Goal: Transaction & Acquisition: Book appointment/travel/reservation

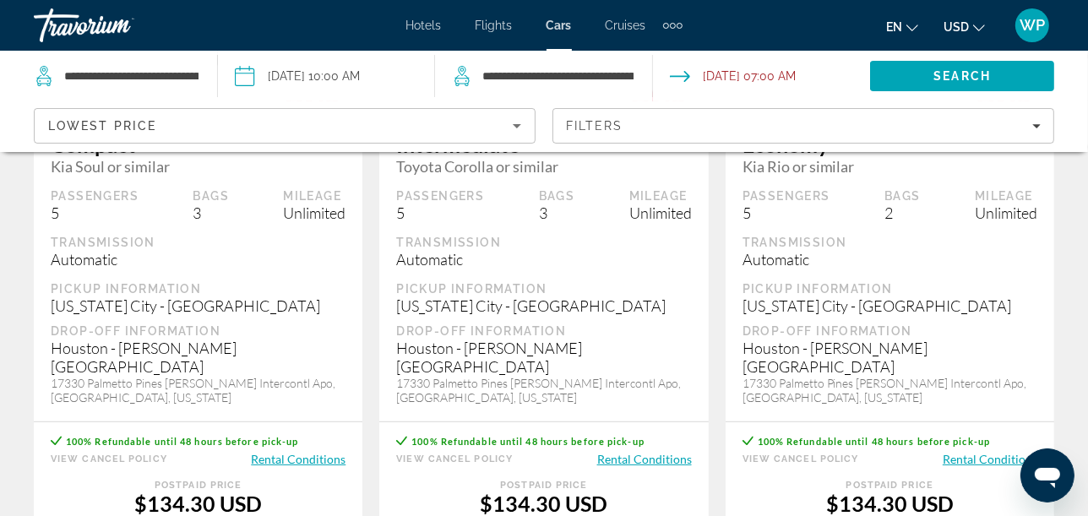
scroll to position [469, 0]
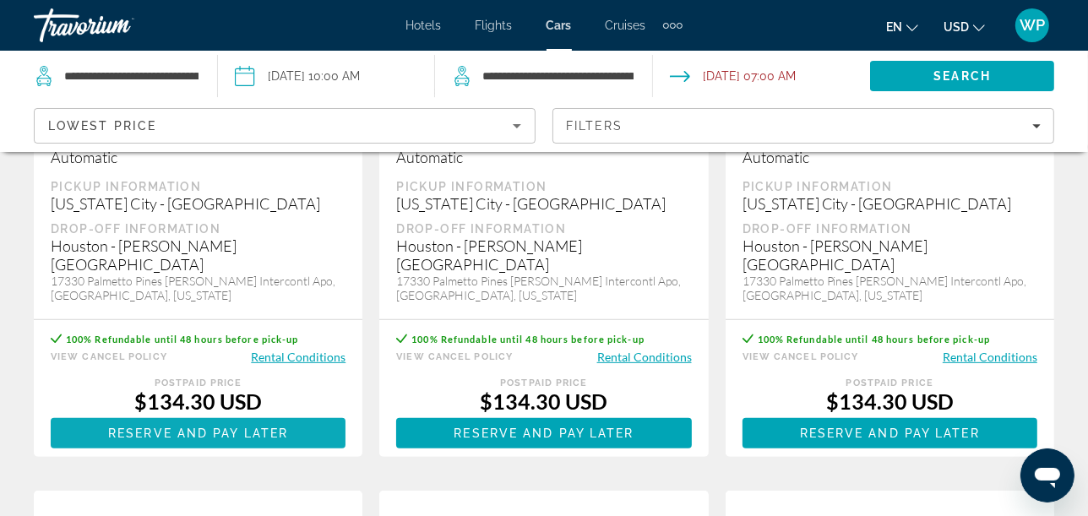
click at [198, 427] on span "Reserve and pay later" at bounding box center [198, 434] width 180 height 14
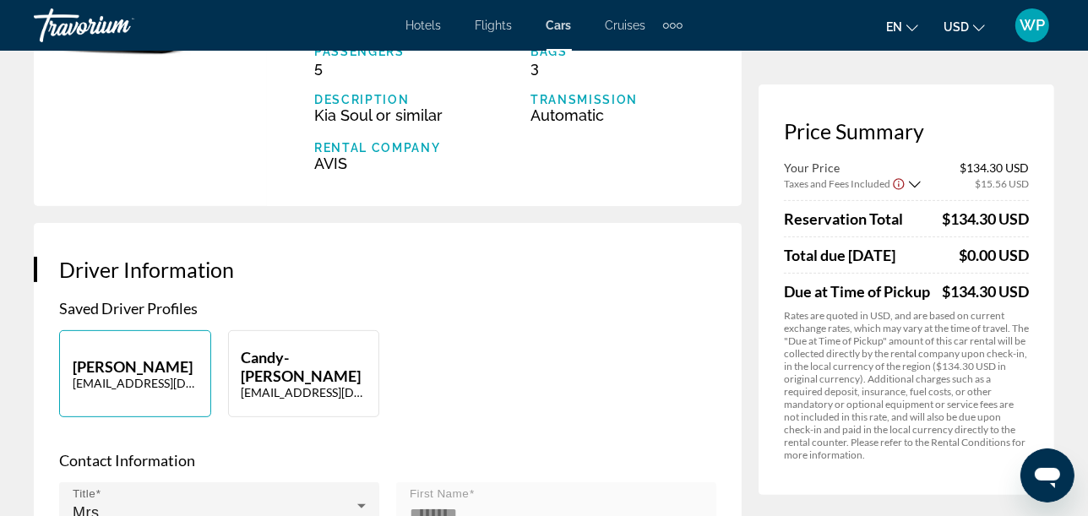
scroll to position [375, 0]
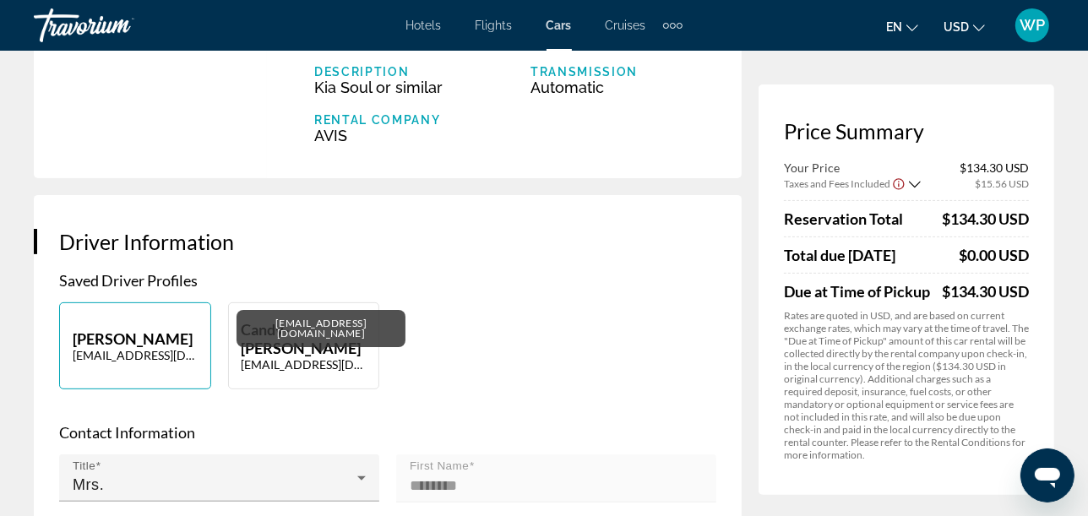
click at [289, 357] on p "[EMAIL_ADDRESS][DOMAIN_NAME]" at bounding box center [304, 364] width 125 height 14
type input "*********"
type input "********"
type input "**********"
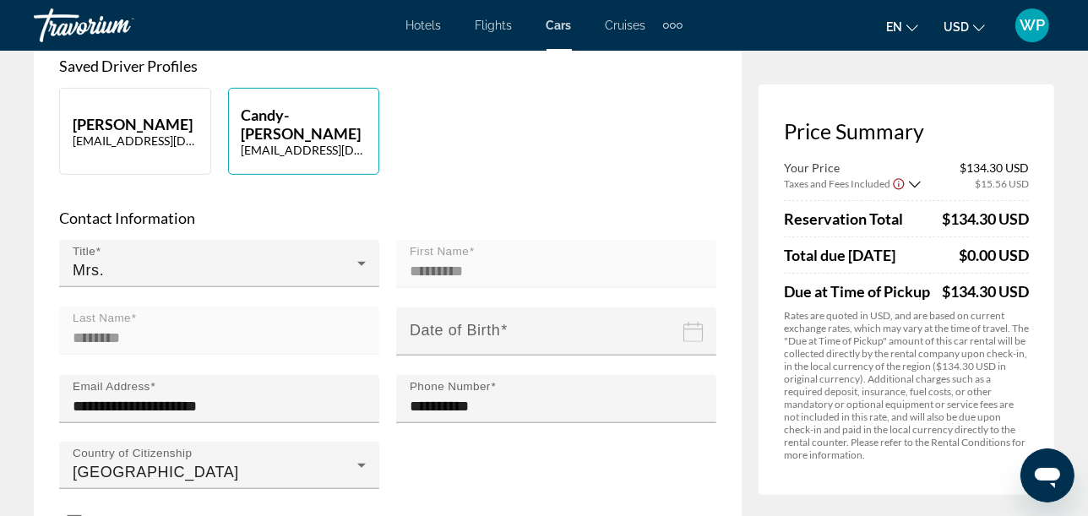
scroll to position [657, 0]
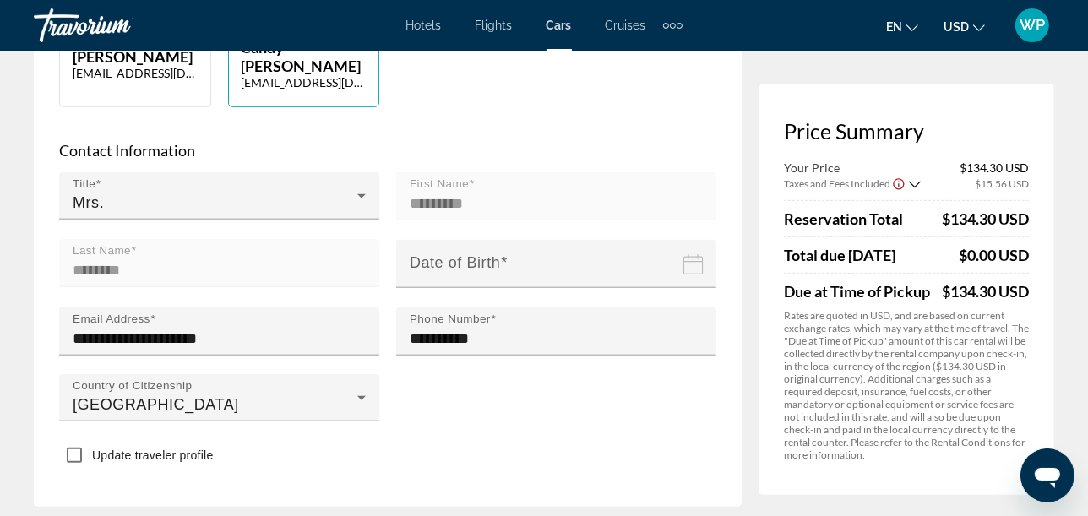
click at [673, 239] on input "Date of birth" at bounding box center [559, 275] width 327 height 73
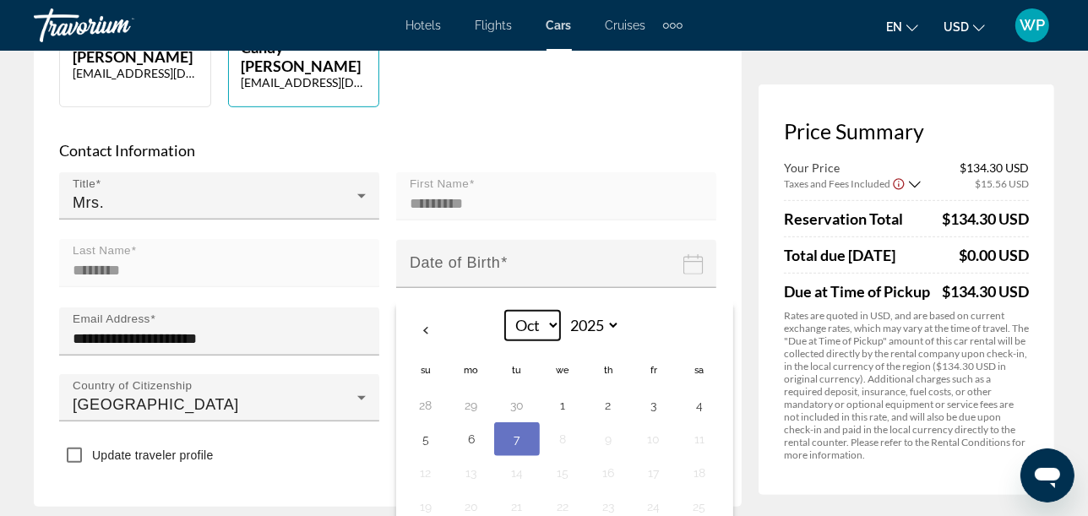
click at [550, 311] on select "*** *** *** *** *** *** *** *** *** *** *** ***" at bounding box center [532, 326] width 55 height 30
click at [505, 311] on select "*** *** *** *** *** *** *** *** *** *** *** ***" at bounding box center [532, 326] width 55 height 30
click at [601, 311] on select "**** **** **** **** **** **** **** **** **** **** **** **** **** **** **** ****…" at bounding box center [592, 326] width 55 height 30
click at [565, 311] on select "**** **** **** **** **** **** **** **** **** **** **** **** **** **** **** ****…" at bounding box center [592, 326] width 55 height 30
click at [511, 239] on input "Date of birth" at bounding box center [559, 275] width 327 height 73
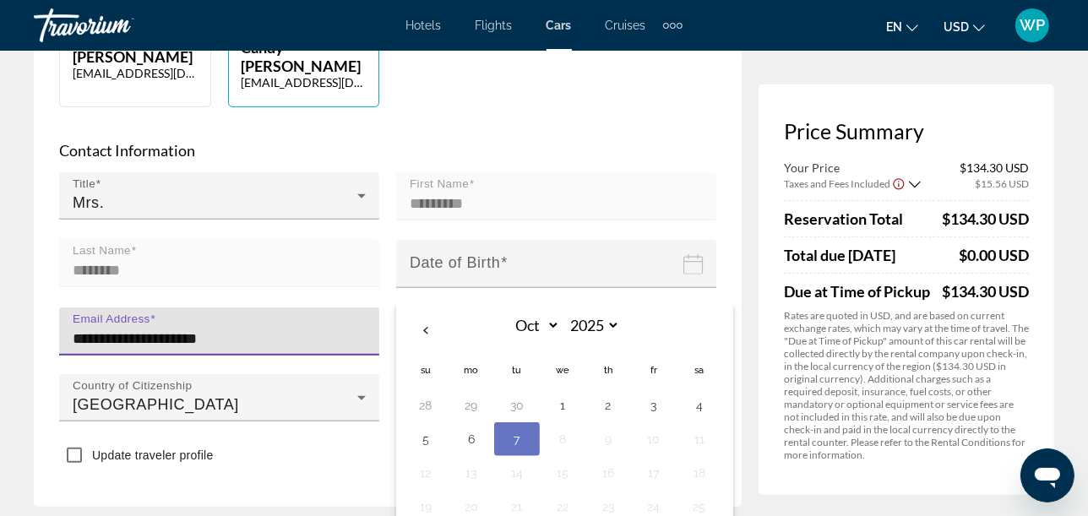
click at [318, 329] on input "**********" at bounding box center [224, 339] width 303 height 20
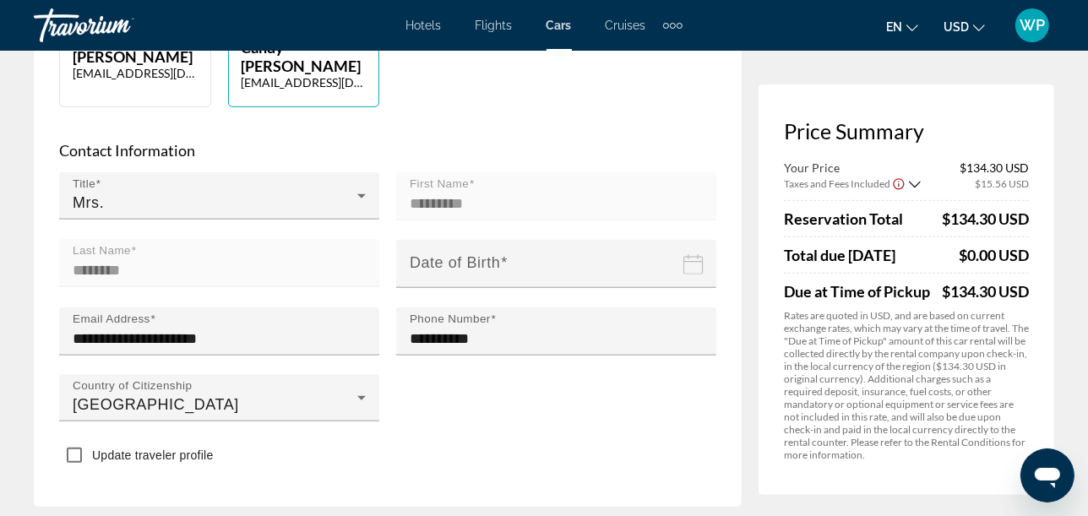
click at [694, 254] on icon "Date of birth" at bounding box center [693, 264] width 20 height 20
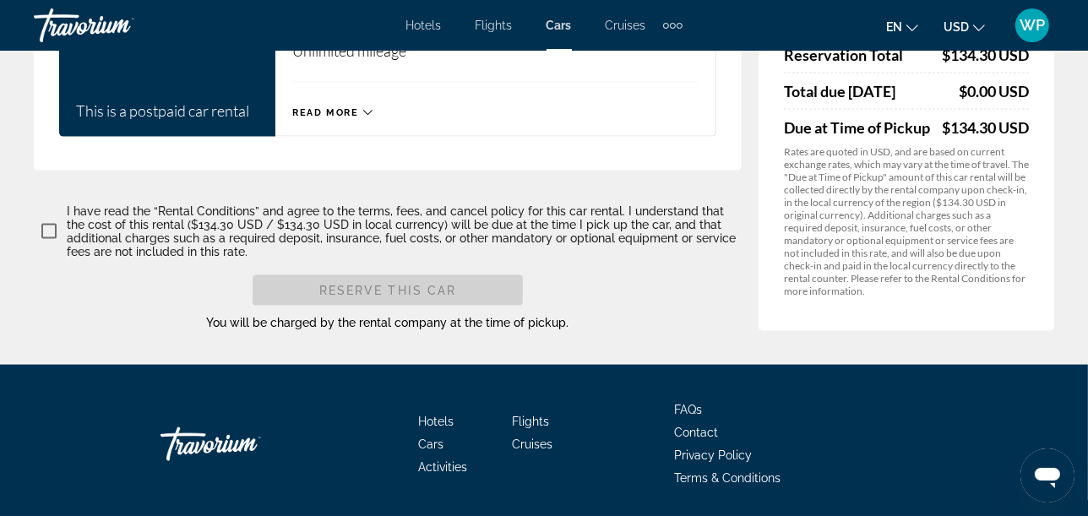
scroll to position [1673, 0]
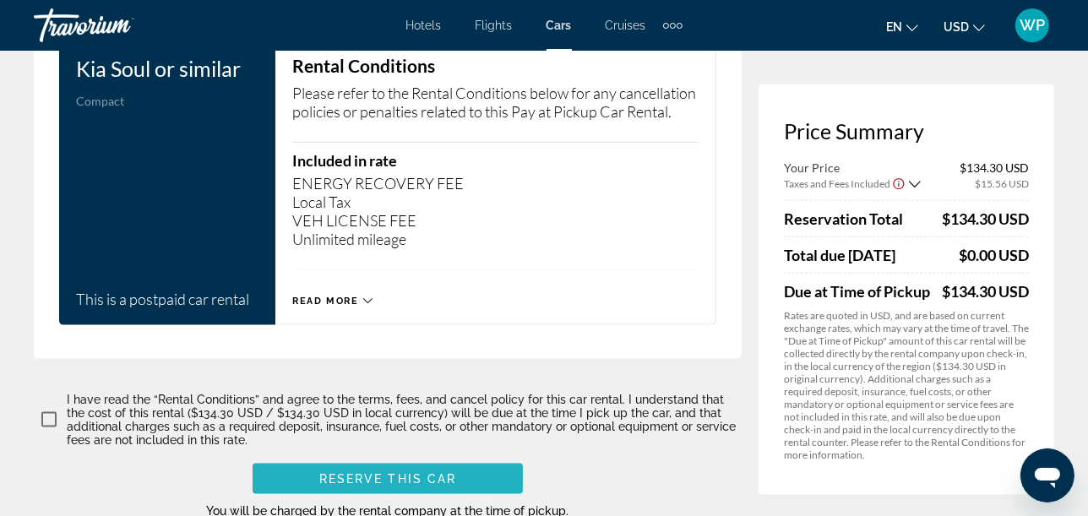
click at [393, 459] on span "Main content" at bounding box center [388, 479] width 270 height 41
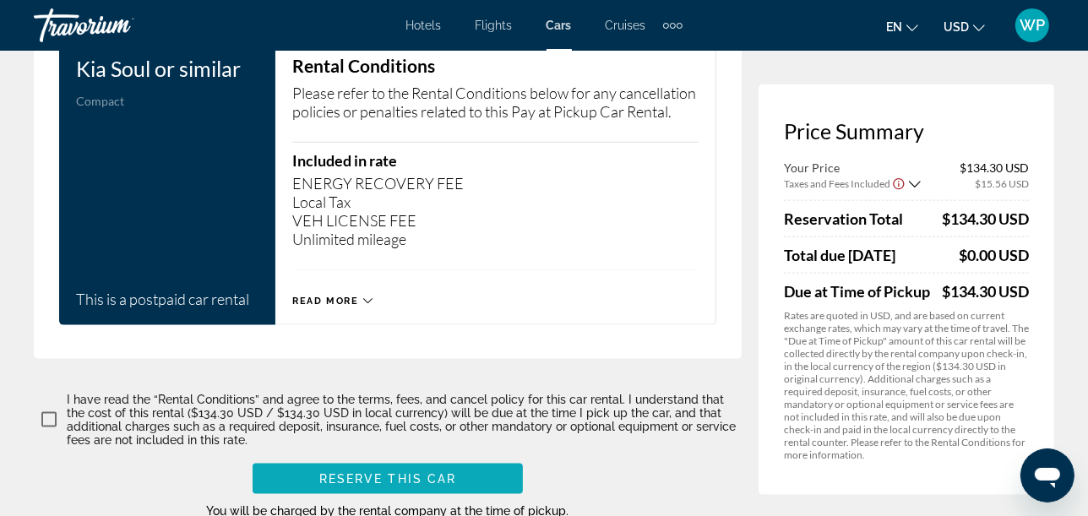
scroll to position [600, 0]
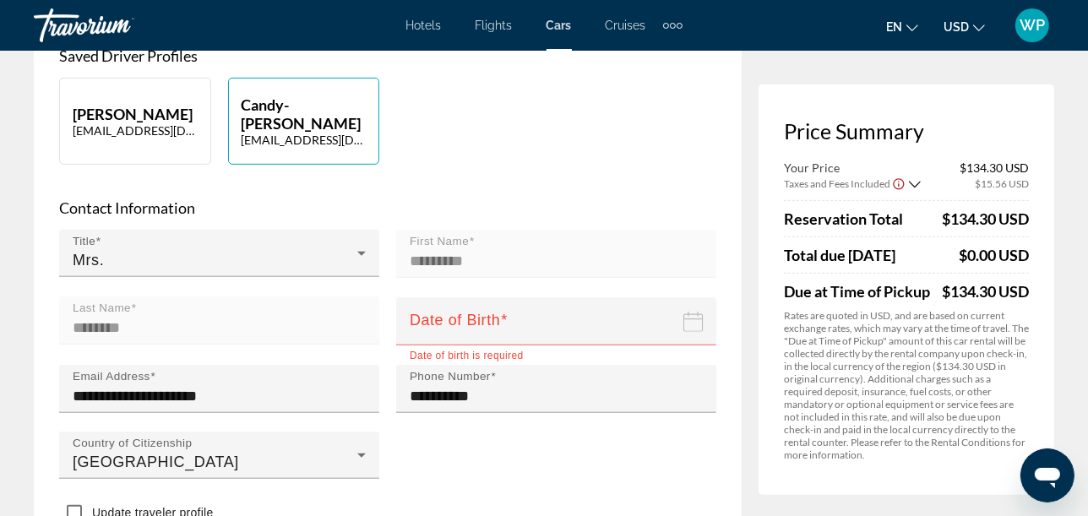
click at [559, 297] on input "Date of birth" at bounding box center [559, 333] width 327 height 73
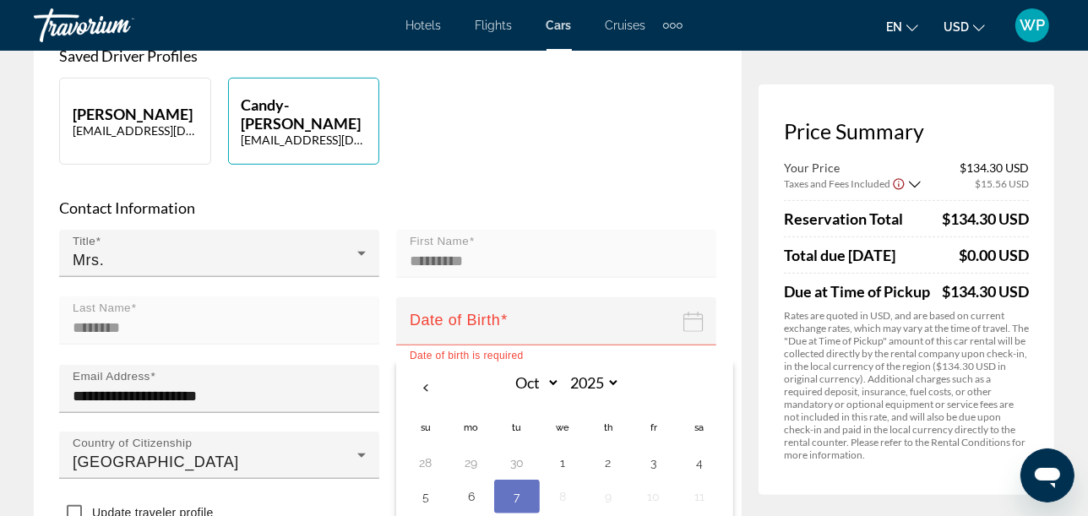
click at [475, 297] on input "Date of birth" at bounding box center [559, 333] width 327 height 73
click at [623, 480] on td "9" at bounding box center [608, 497] width 46 height 34
click at [523, 485] on button "7" at bounding box center [517, 497] width 27 height 24
type input "**********"
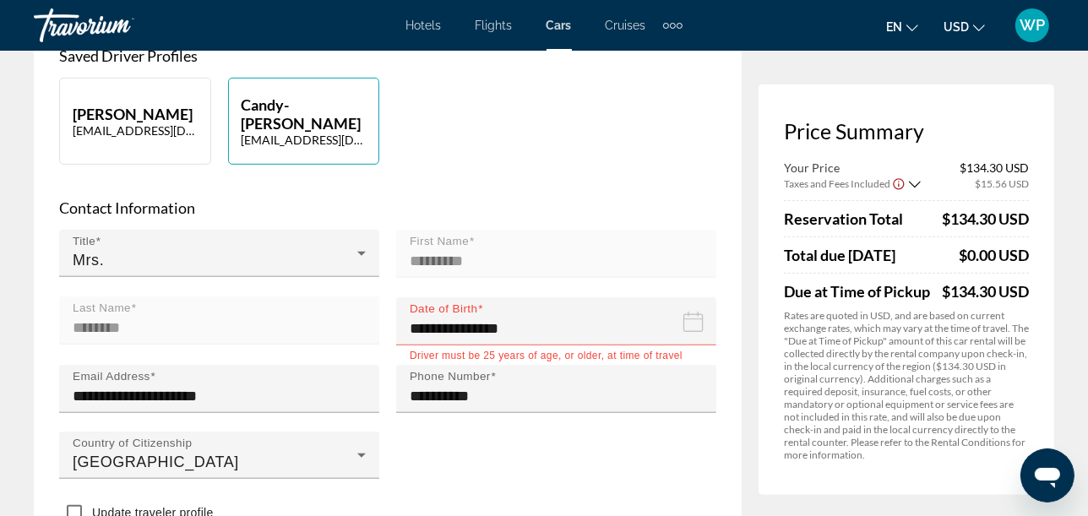
click at [477, 297] on input "**********" at bounding box center [559, 333] width 327 height 73
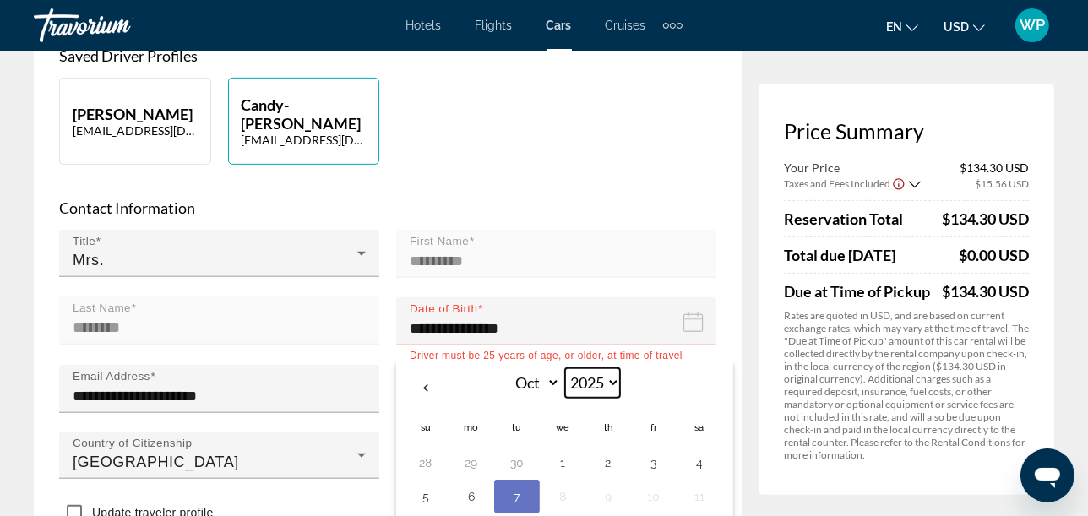
click at [600, 368] on select "**** **** **** **** **** **** **** **** **** **** **** **** **** **** **** ****…" at bounding box center [592, 383] width 55 height 30
click at [565, 368] on select "**** **** **** **** **** **** **** **** **** **** **** **** **** **** **** ****…" at bounding box center [592, 383] width 55 height 30
click at [490, 297] on input "**********" at bounding box center [559, 333] width 327 height 73
click at [495, 297] on input "**********" at bounding box center [559, 333] width 327 height 73
click at [477, 297] on input "**********" at bounding box center [559, 333] width 327 height 73
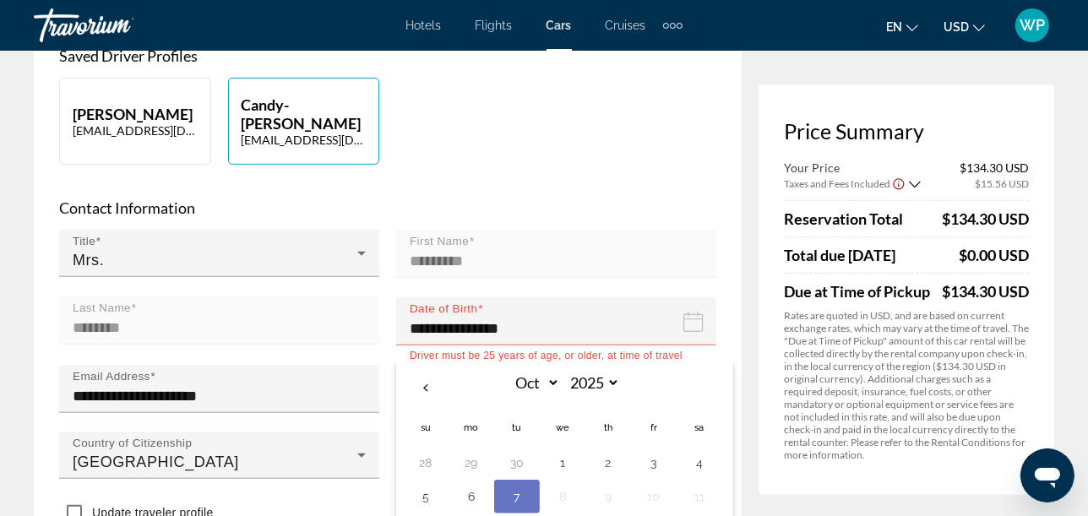
click at [700, 297] on input "**********" at bounding box center [559, 333] width 327 height 73
click at [667, 297] on input "**********" at bounding box center [559, 333] width 327 height 73
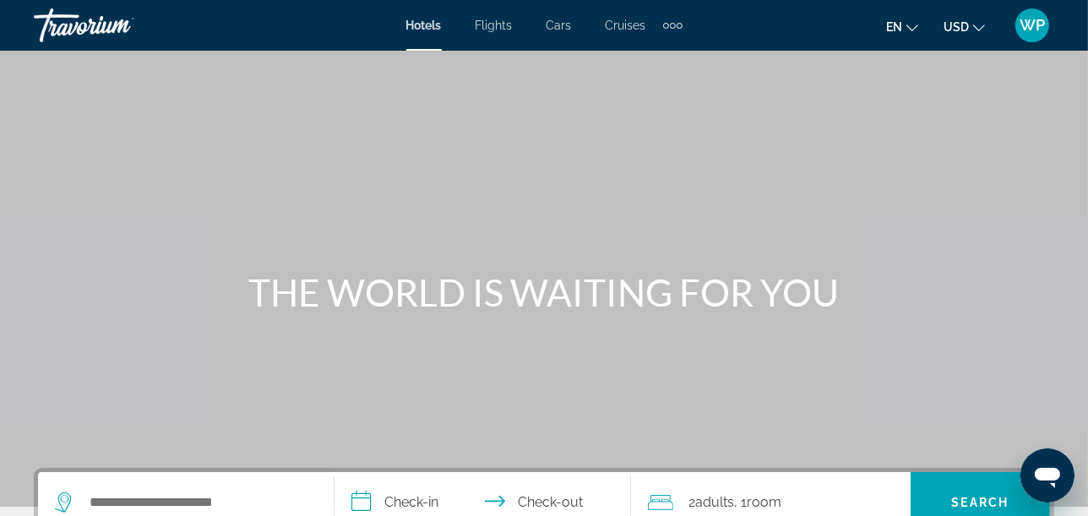
click at [677, 24] on div "Extra navigation items" at bounding box center [680, 26] width 6 height 6
click at [572, 24] on li "Cars" at bounding box center [559, 26] width 59 height 14
click at [567, 25] on span "Cars" at bounding box center [559, 26] width 25 height 14
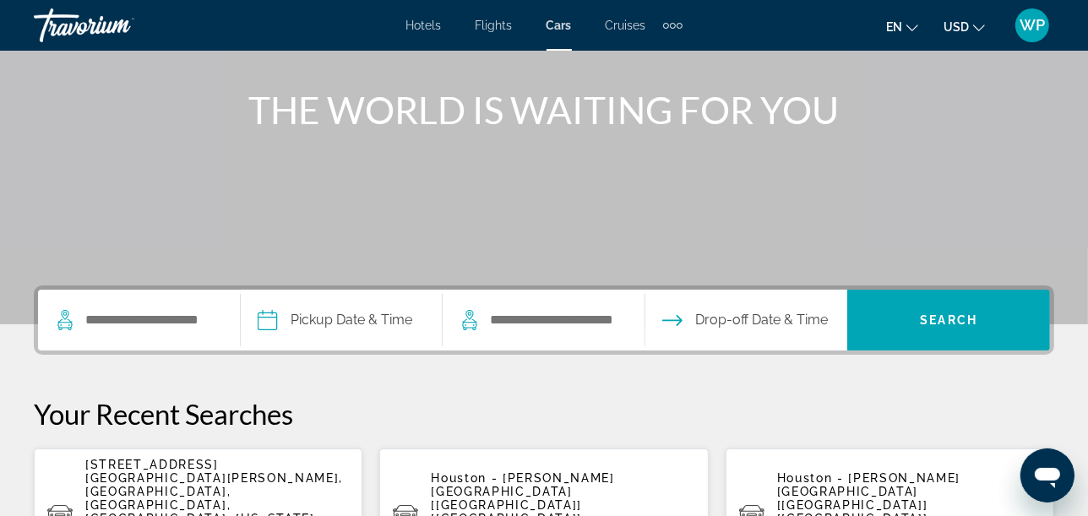
scroll to position [188, 0]
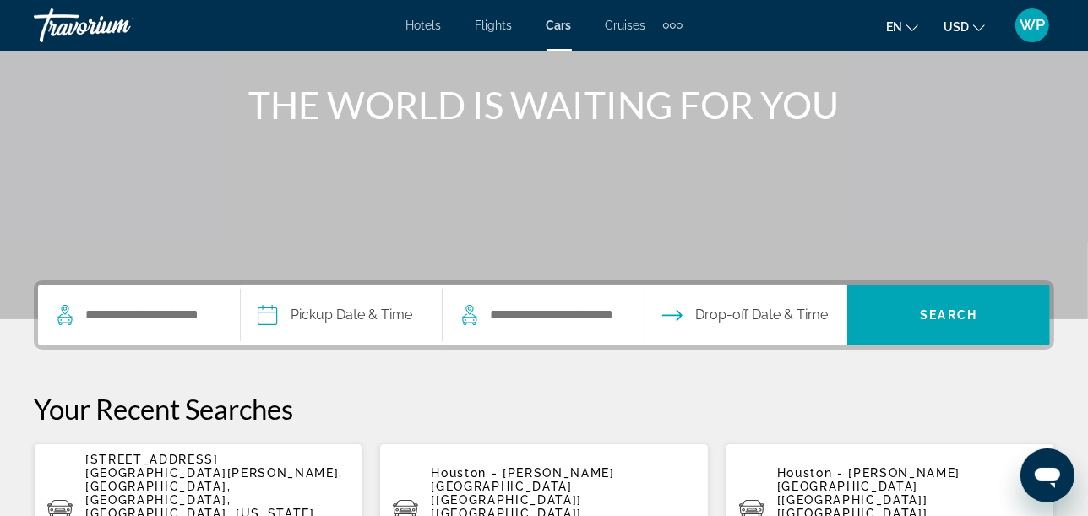
click at [181, 485] on span "[STREET_ADDRESS][GEOGRAPHIC_DATA][PERSON_NAME], [GEOGRAPHIC_DATA], [GEOGRAPHIC_…" at bounding box center [214, 500] width 258 height 95
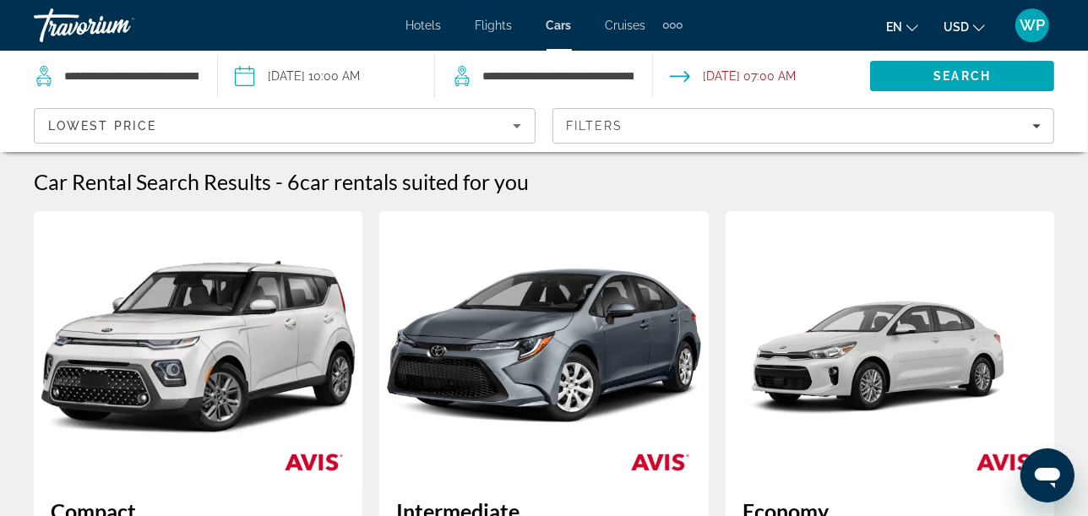
click at [399, 72] on input "Pickup date: Nov 22, 2025 10:00 AM" at bounding box center [326, 79] width 225 height 56
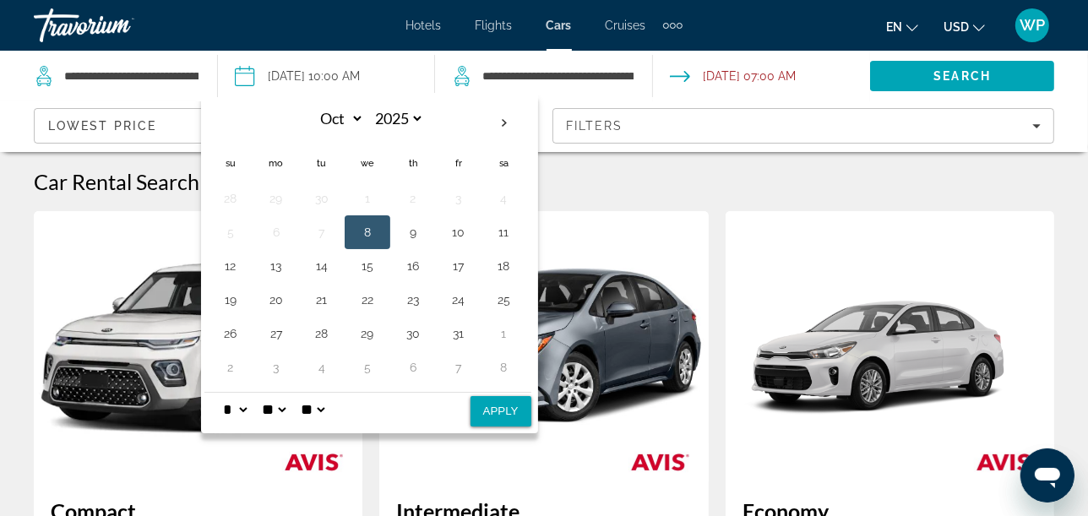
click at [762, 79] on input "Drop-off date: Nov 23, 2025 07:00 AM" at bounding box center [761, 79] width 225 height 56
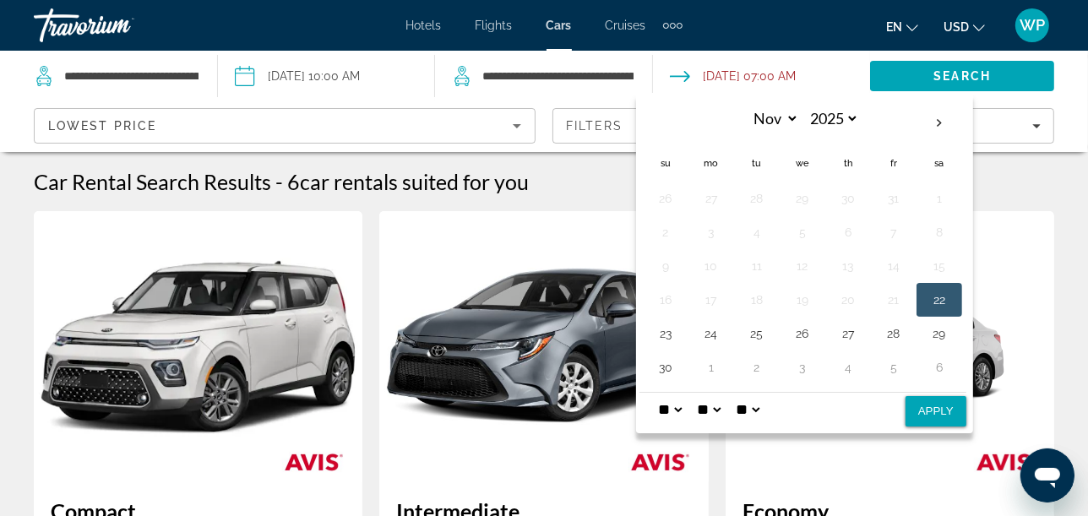
click at [678, 412] on select "* * * * * * * * * ** ** **" at bounding box center [670, 410] width 30 height 34
click at [746, 75] on input "Drop-off date: Nov 23, 2025 07:00 AM" at bounding box center [761, 79] width 225 height 56
click at [972, 83] on span "Search" at bounding box center [962, 76] width 184 height 41
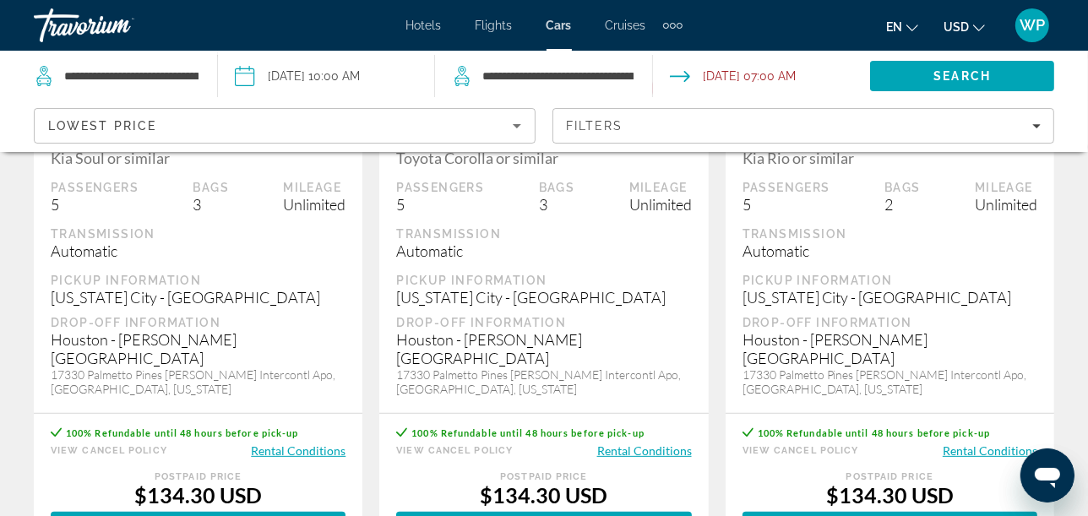
scroll to position [469, 0]
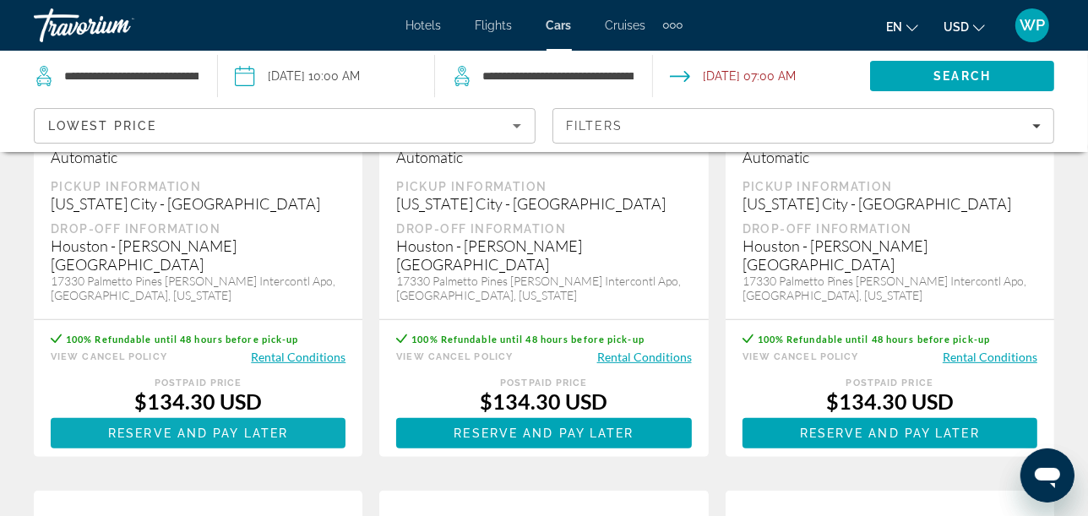
click at [246, 427] on span "Reserve and pay later" at bounding box center [198, 434] width 180 height 14
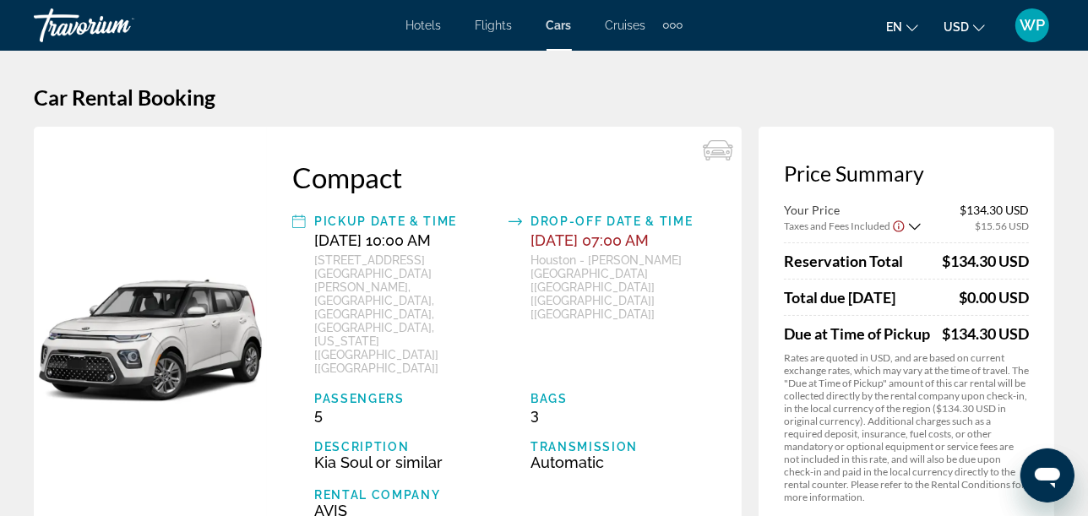
click at [432, 26] on span "Hotels" at bounding box center [423, 26] width 35 height 14
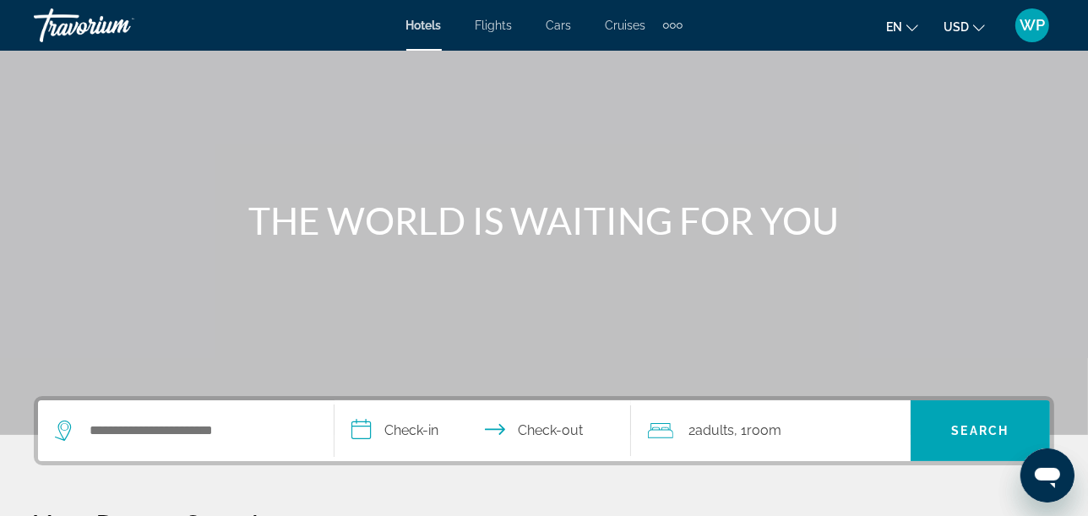
scroll to position [188, 0]
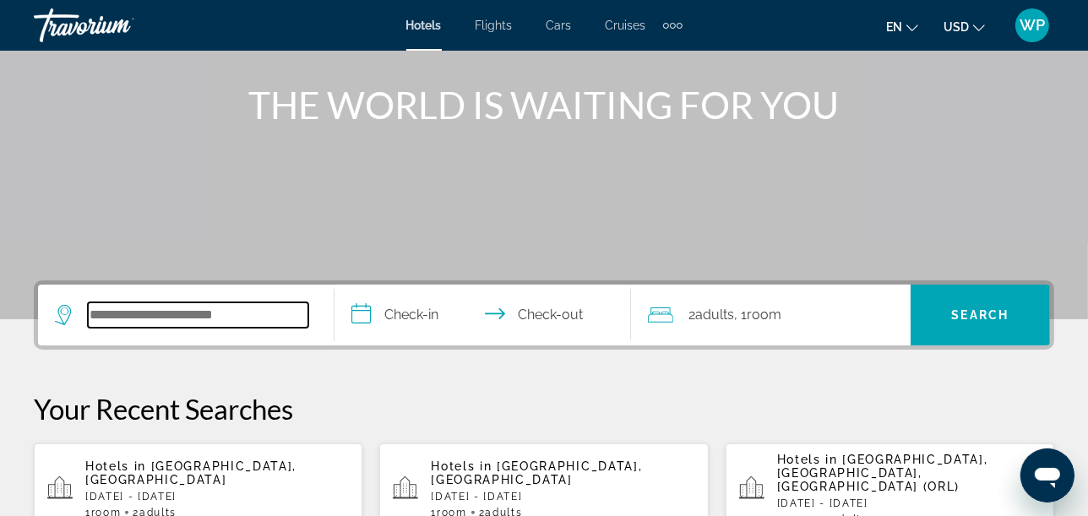
click at [193, 313] on input "Search hotel destination" at bounding box center [198, 314] width 220 height 25
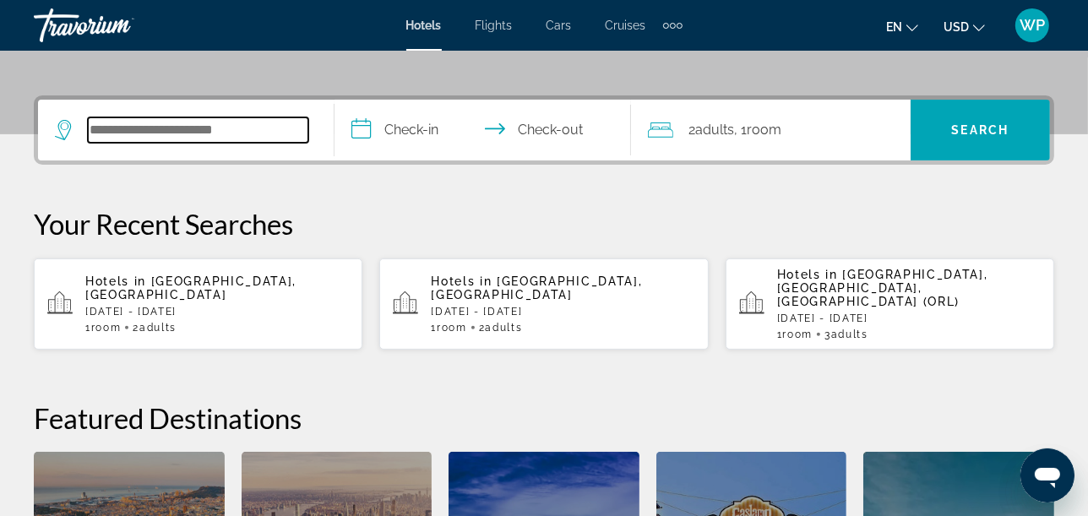
scroll to position [412, 0]
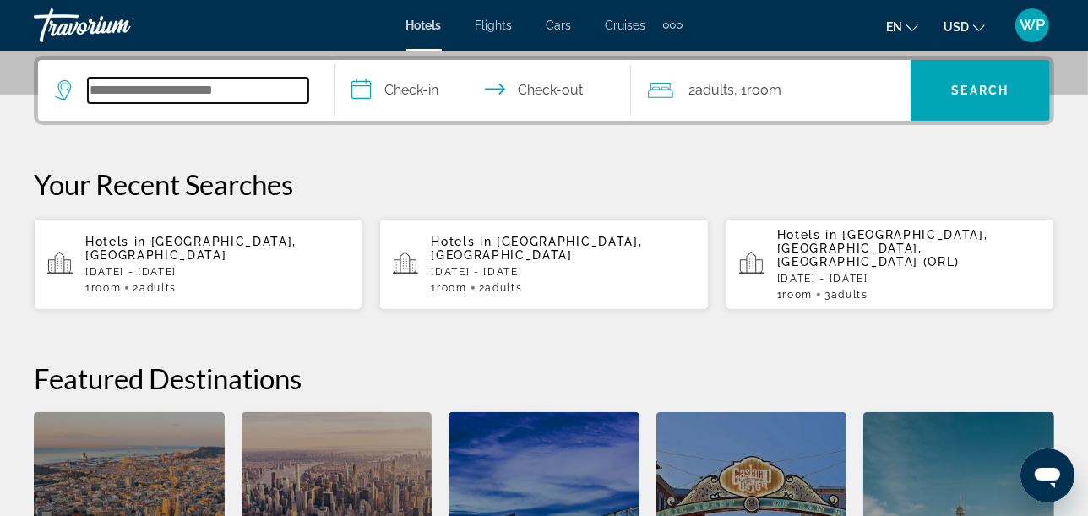
click at [275, 94] on input "Search hotel destination" at bounding box center [198, 90] width 220 height 25
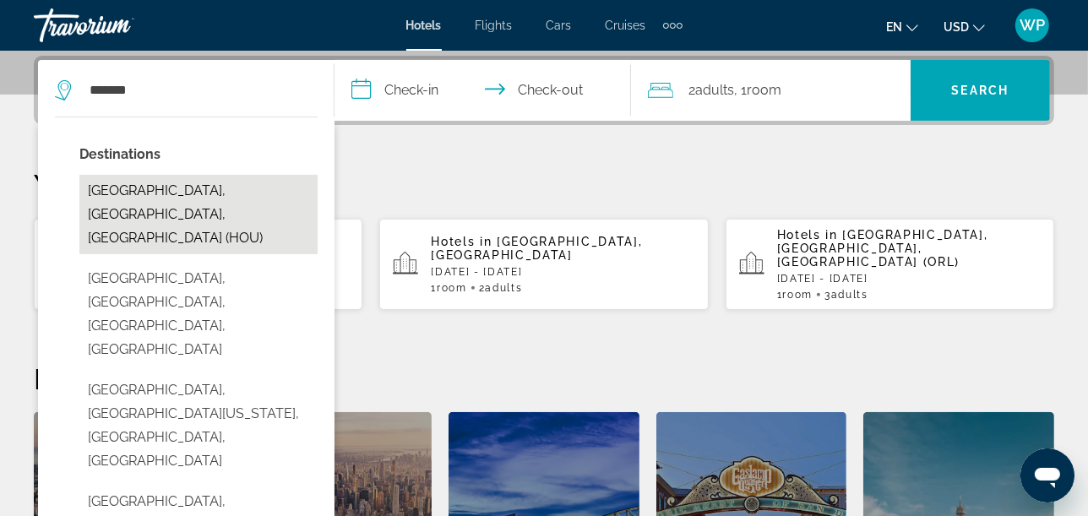
click at [214, 185] on button "[GEOGRAPHIC_DATA], [GEOGRAPHIC_DATA], [GEOGRAPHIC_DATA] (HOU)" at bounding box center [198, 214] width 238 height 79
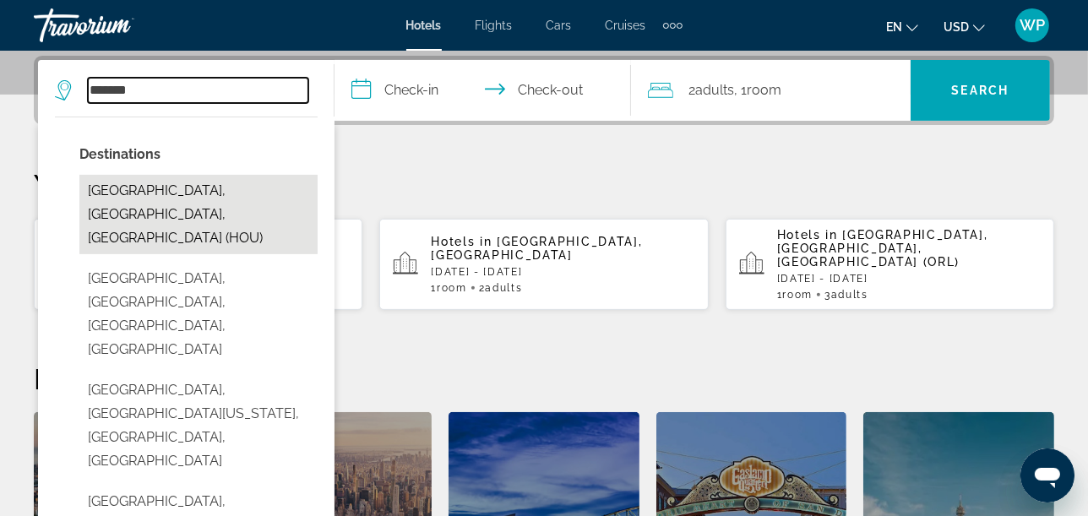
type input "**********"
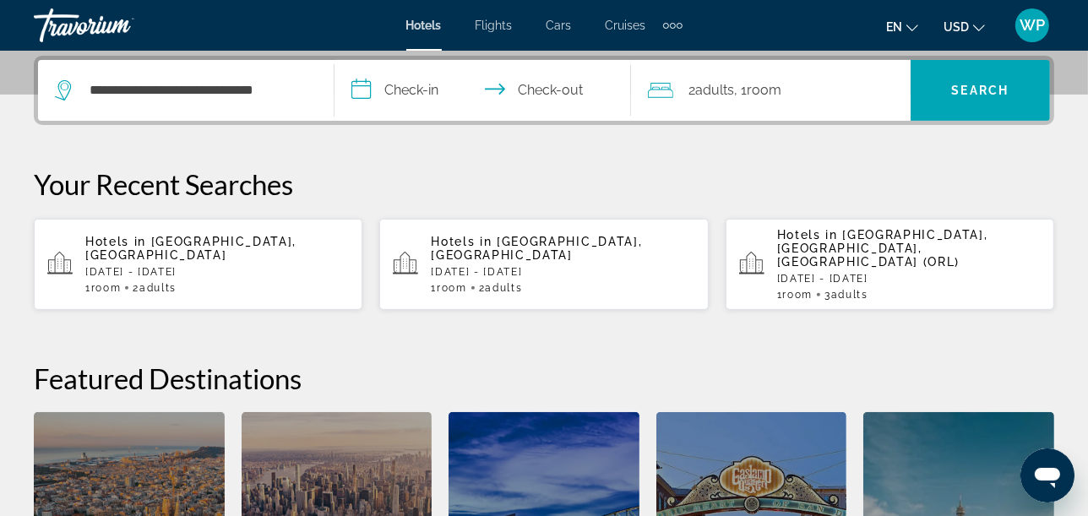
click at [446, 90] on input "**********" at bounding box center [486, 93] width 303 height 66
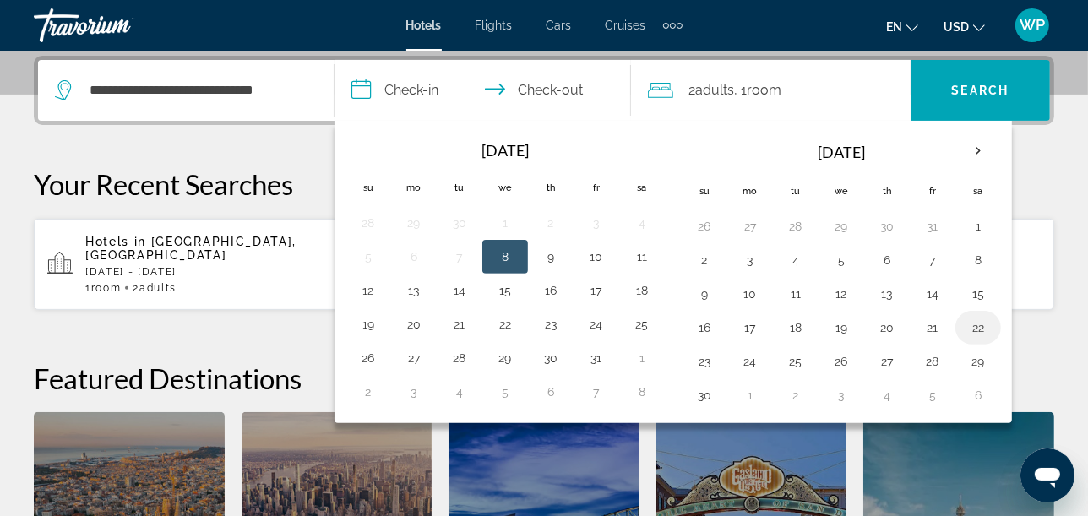
click at [965, 328] on button "22" at bounding box center [978, 328] width 27 height 24
click at [703, 362] on button "23" at bounding box center [704, 362] width 27 height 24
type input "**********"
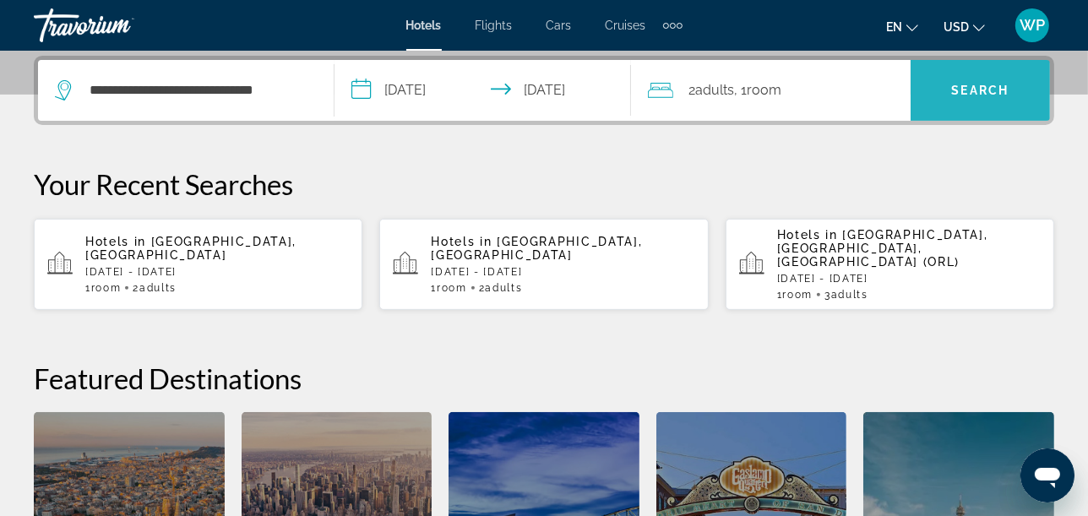
click at [981, 88] on span "Search" at bounding box center [979, 91] width 57 height 14
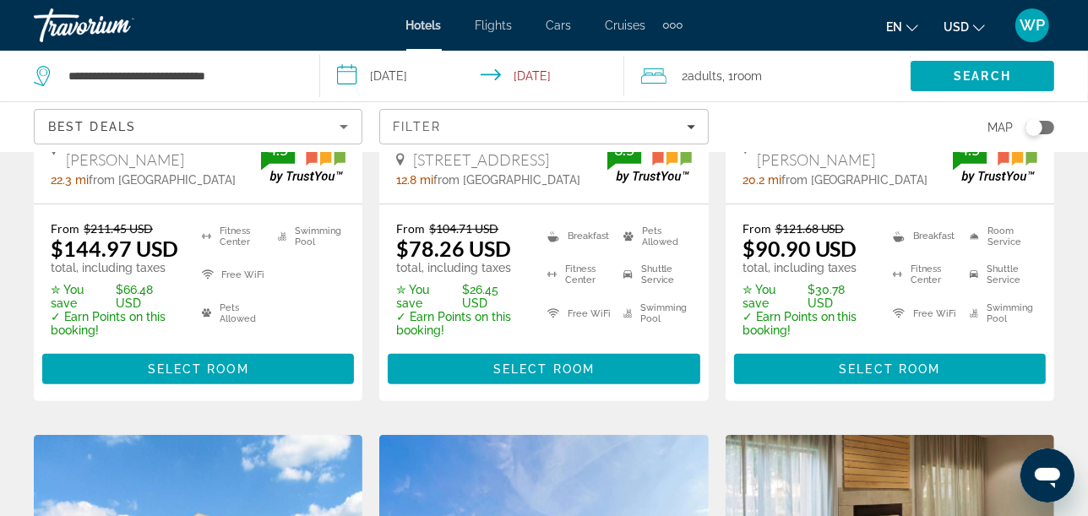
scroll to position [469, 0]
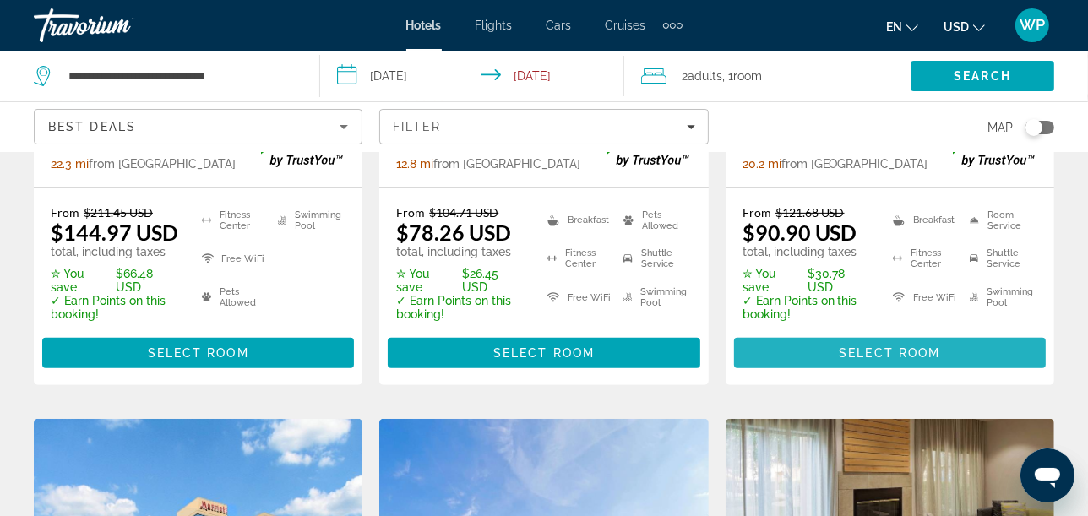
click at [899, 351] on span "Select Room" at bounding box center [889, 353] width 101 height 14
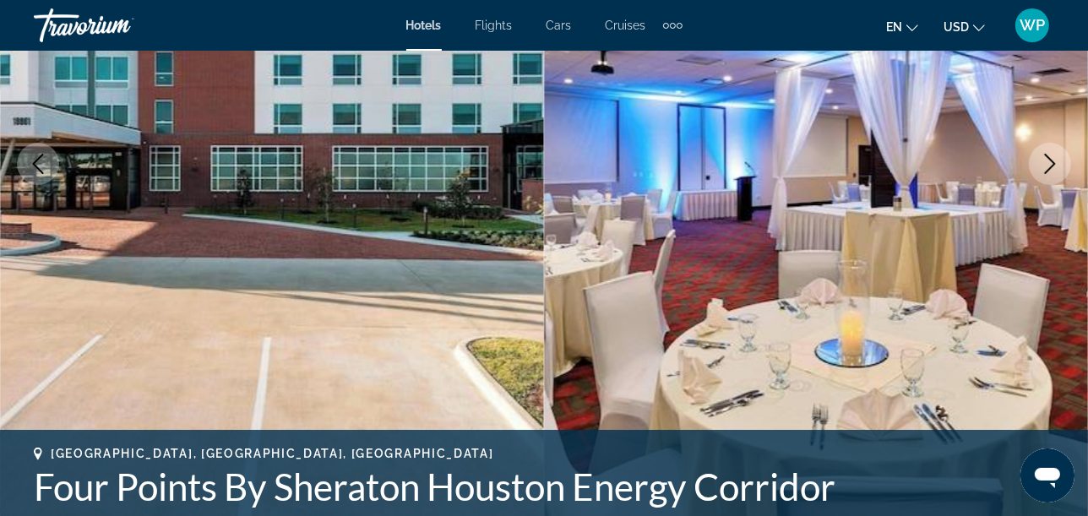
scroll to position [94, 0]
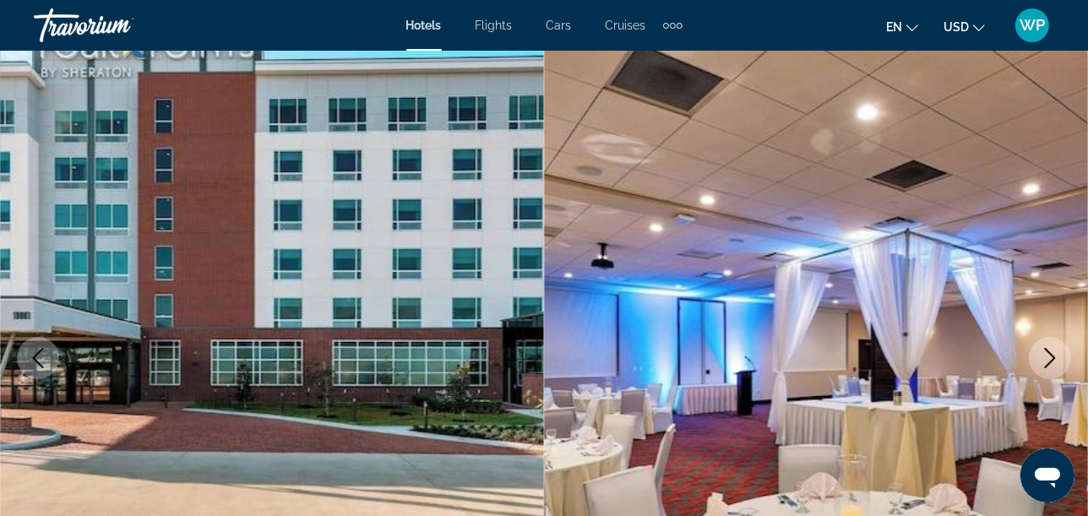
click at [1051, 364] on icon "Next image" at bounding box center [1050, 358] width 20 height 20
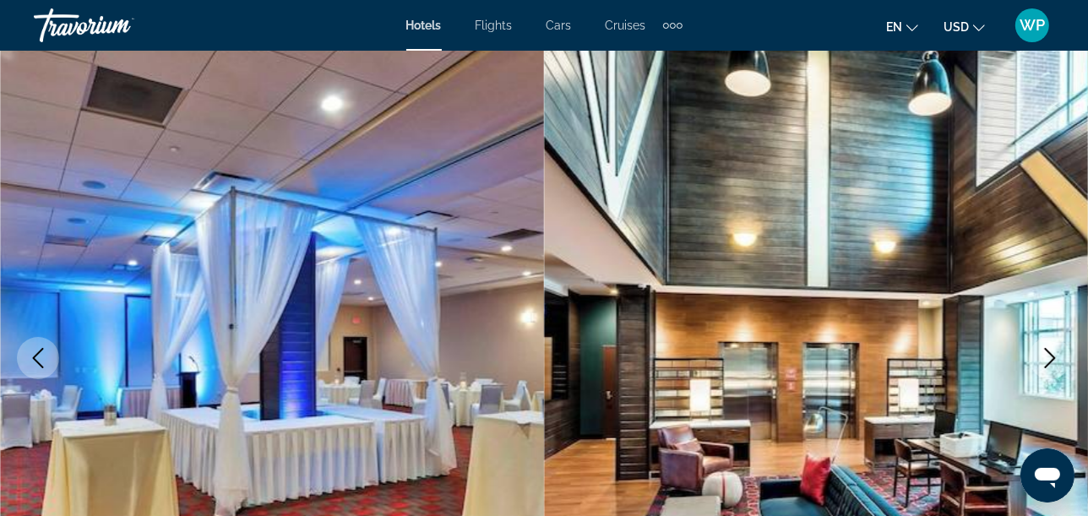
click at [1051, 364] on icon "Next image" at bounding box center [1050, 358] width 20 height 20
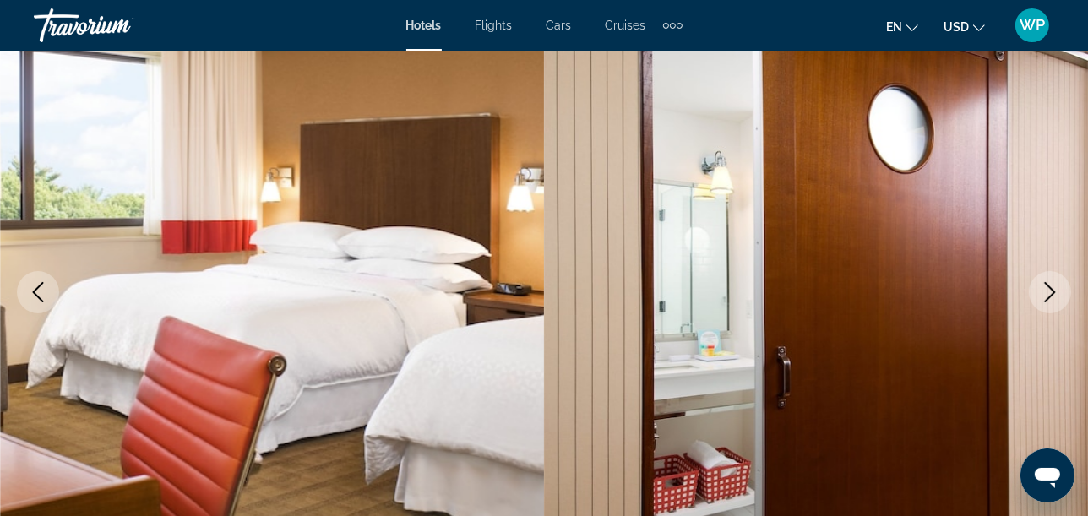
scroll to position [188, 0]
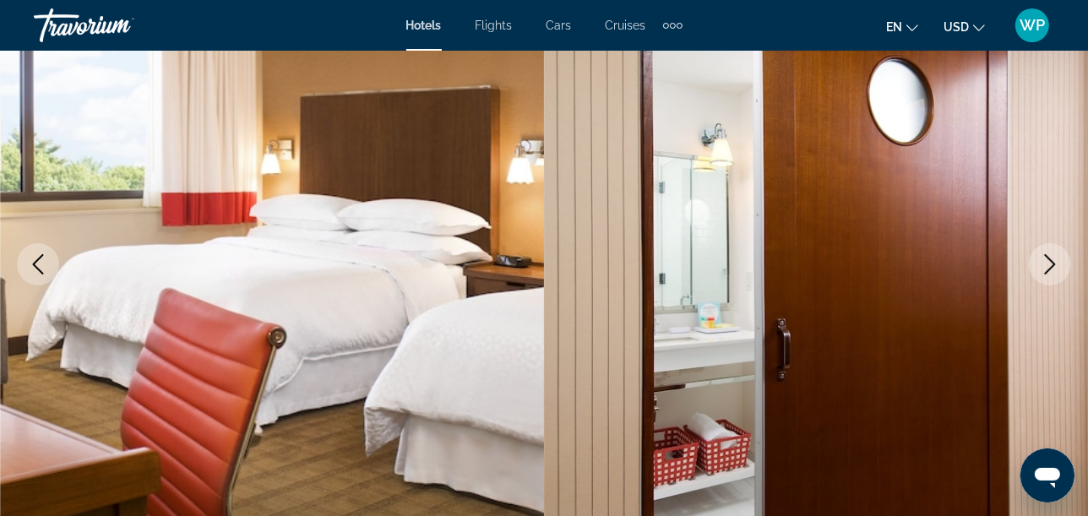
click at [1053, 259] on icon "Next image" at bounding box center [1050, 264] width 20 height 20
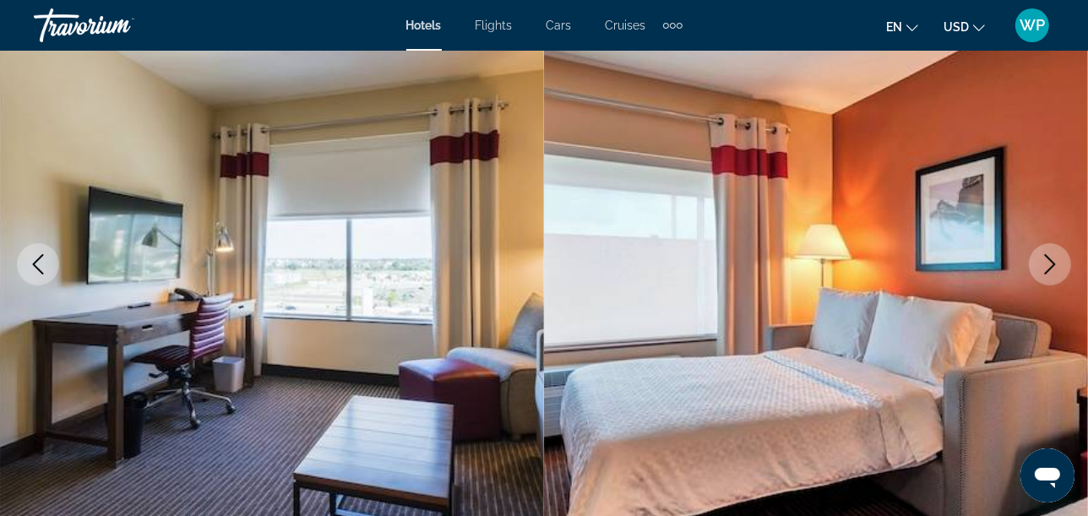
click at [1053, 259] on icon "Next image" at bounding box center [1050, 264] width 20 height 20
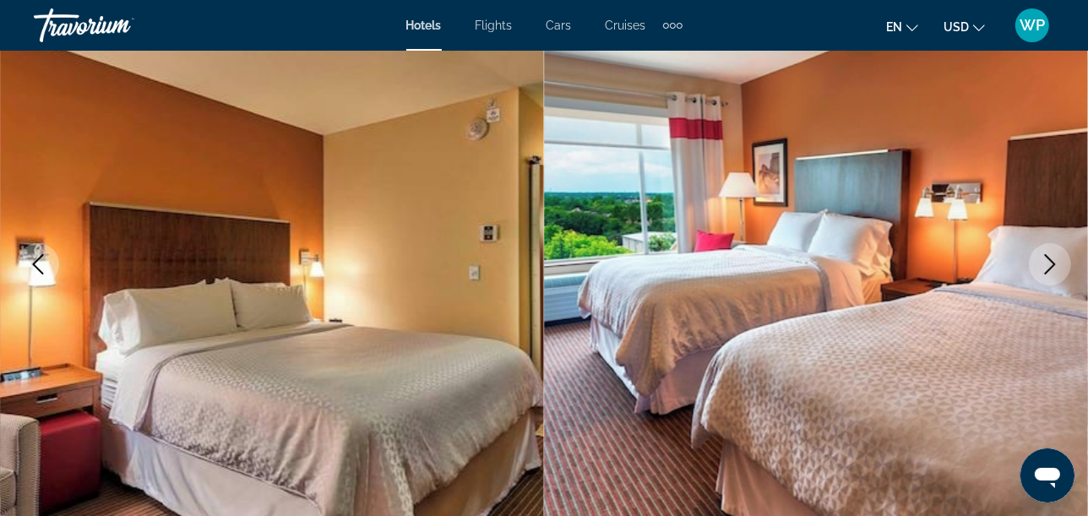
click at [1053, 259] on icon "Next image" at bounding box center [1050, 264] width 20 height 20
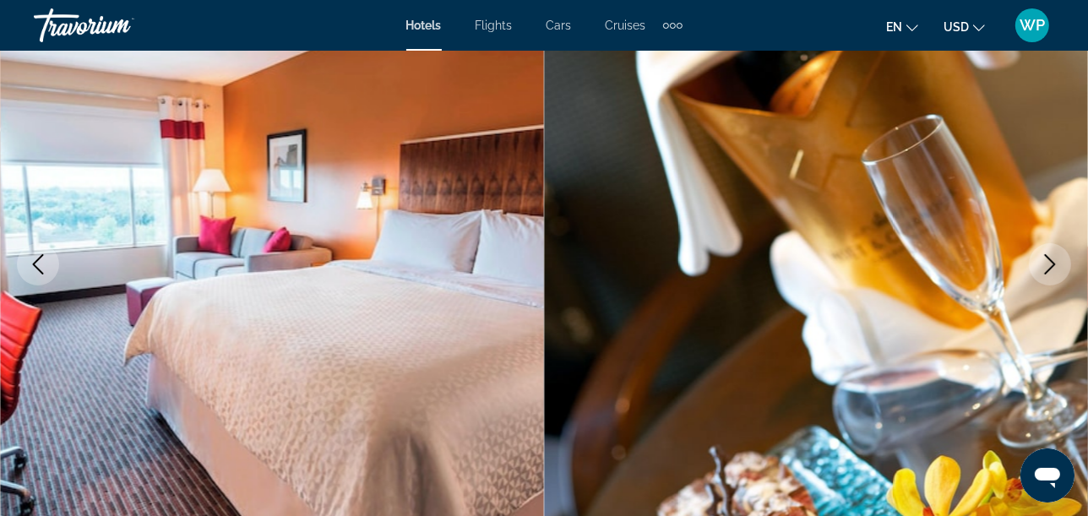
click at [1053, 259] on icon "Next image" at bounding box center [1050, 264] width 20 height 20
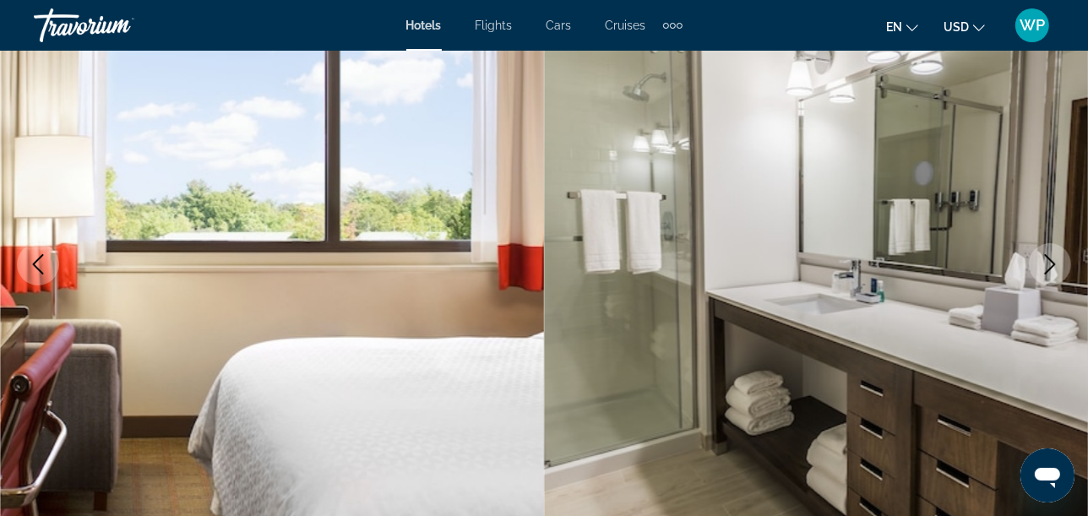
click at [1044, 269] on icon "Next image" at bounding box center [1050, 264] width 20 height 20
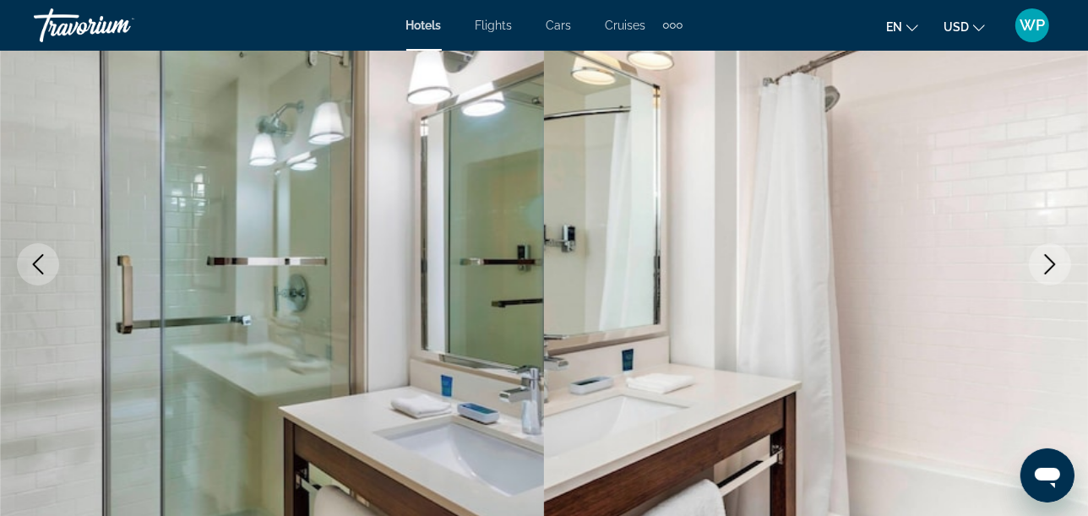
click at [1044, 269] on icon "Next image" at bounding box center [1050, 264] width 20 height 20
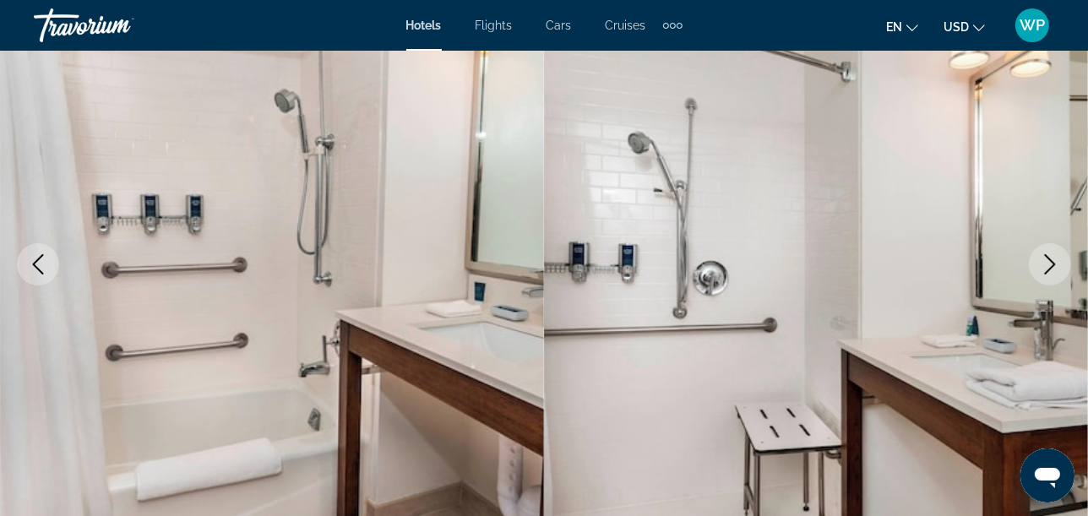
click at [1044, 269] on icon "Next image" at bounding box center [1050, 264] width 20 height 20
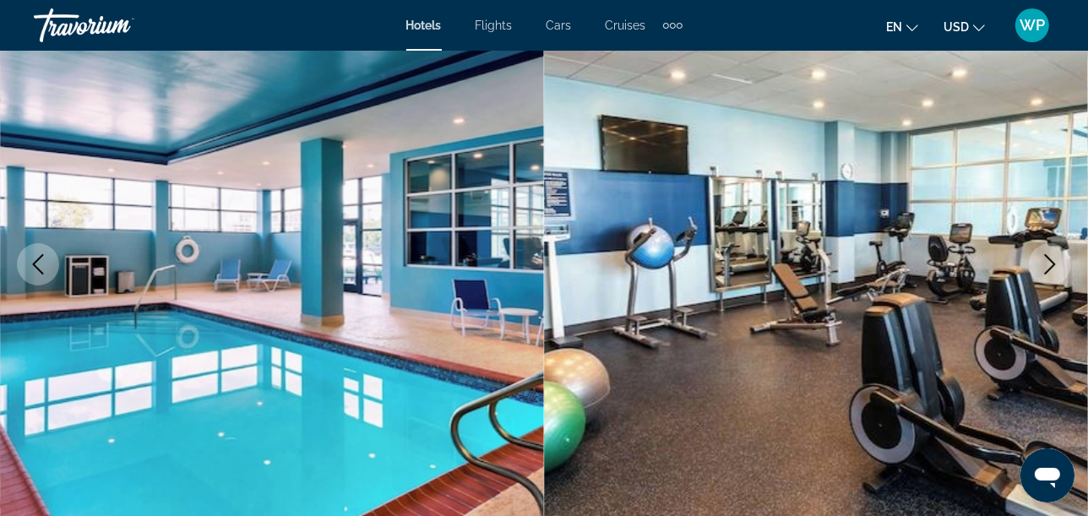
click at [1044, 269] on icon "Next image" at bounding box center [1050, 264] width 20 height 20
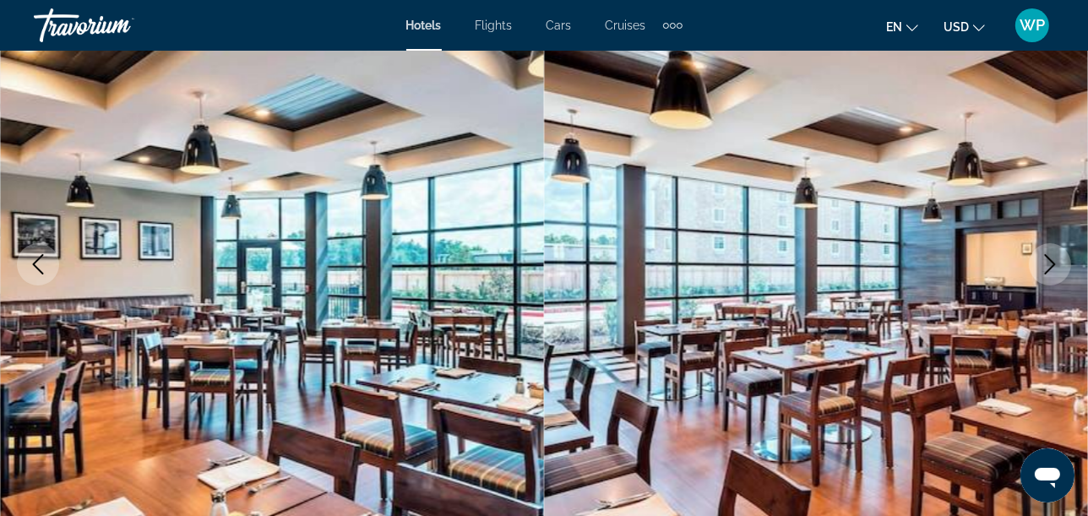
click at [1044, 269] on icon "Next image" at bounding box center [1050, 264] width 20 height 20
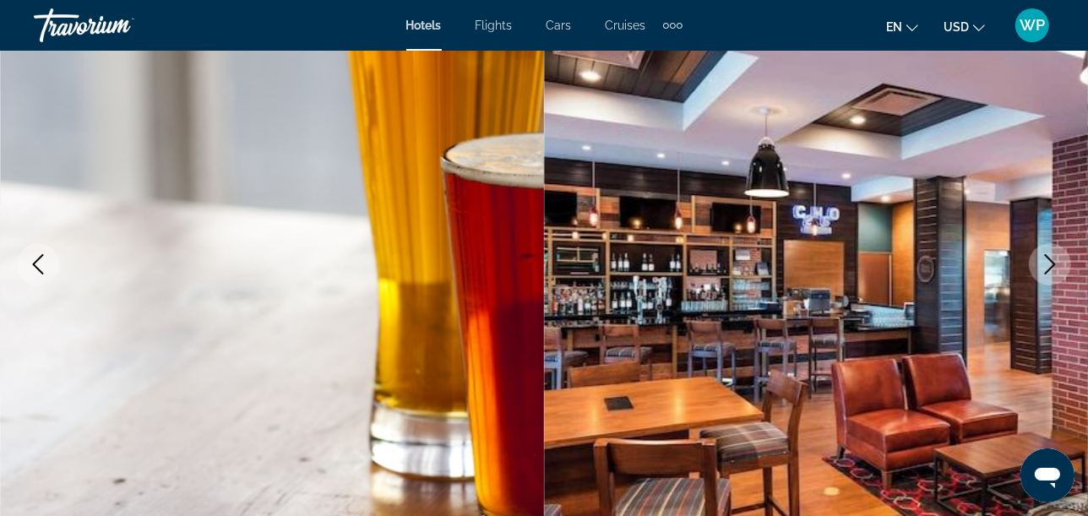
click at [1044, 269] on icon "Next image" at bounding box center [1050, 264] width 20 height 20
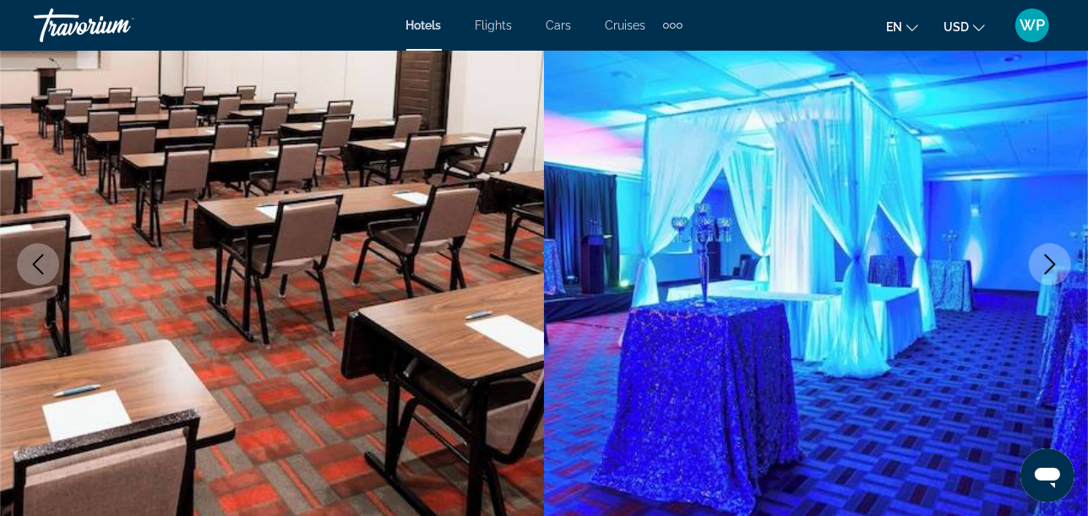
click at [1044, 269] on icon "Next image" at bounding box center [1050, 264] width 20 height 20
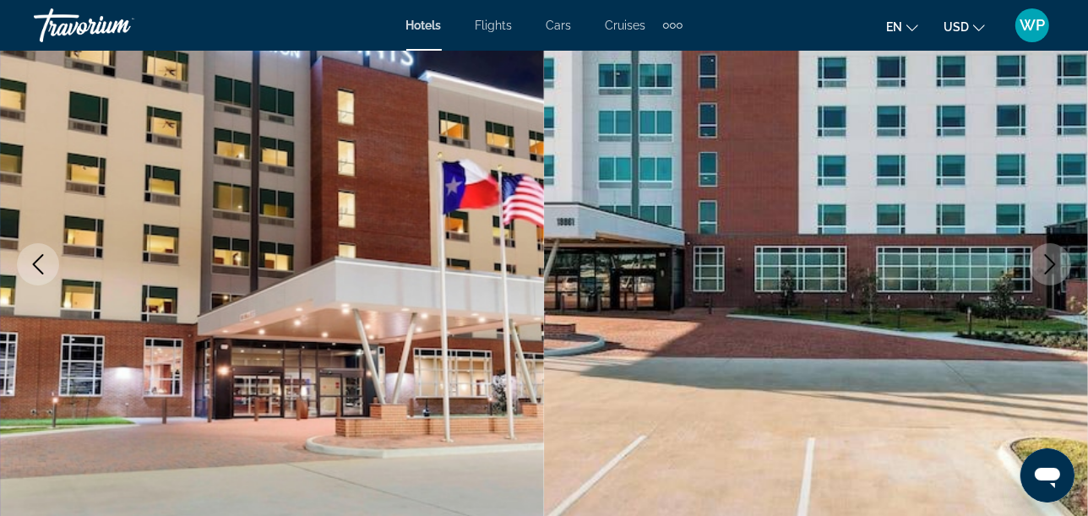
click at [1044, 269] on icon "Next image" at bounding box center [1050, 264] width 20 height 20
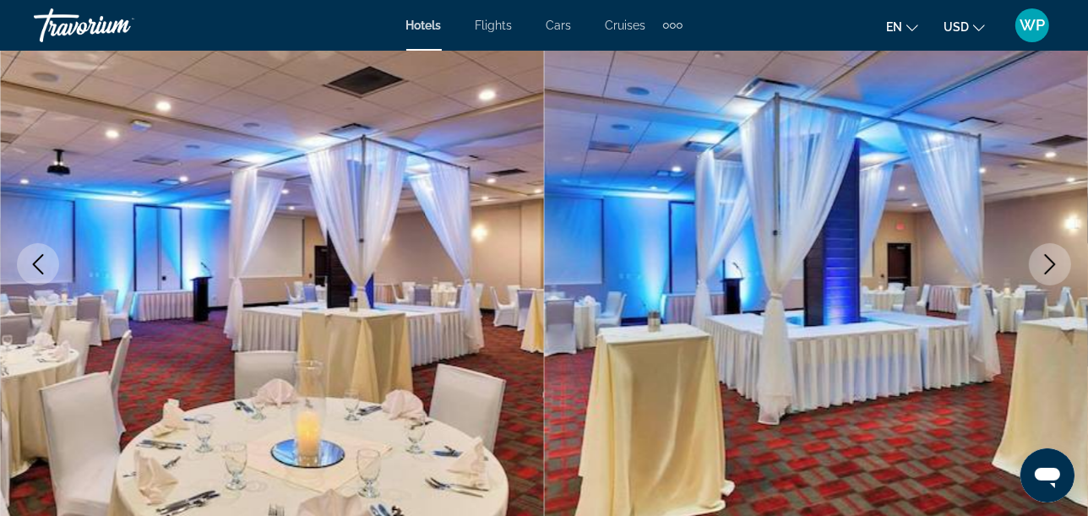
click at [1044, 269] on icon "Next image" at bounding box center [1050, 264] width 20 height 20
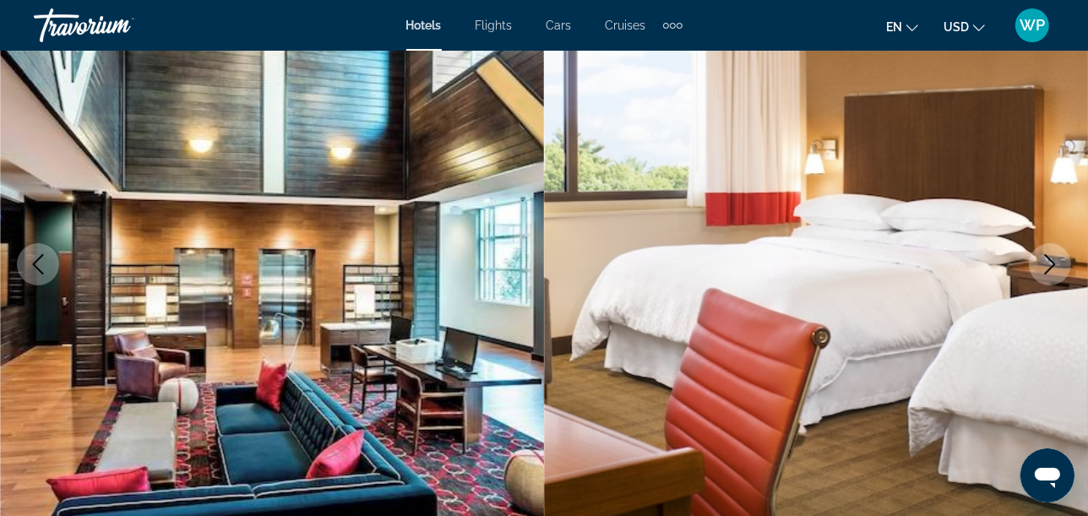
click at [1044, 269] on icon "Next image" at bounding box center [1050, 264] width 20 height 20
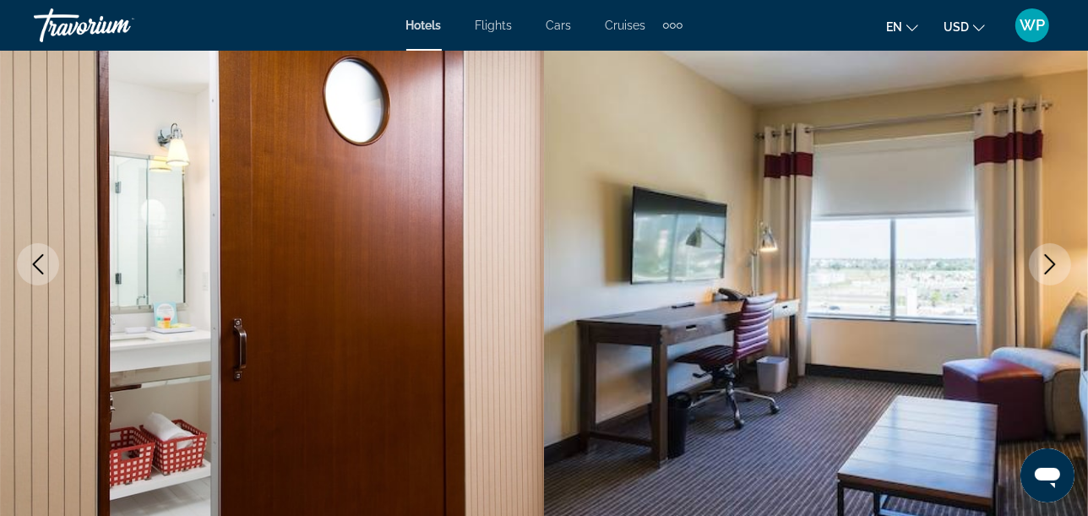
click at [1044, 269] on icon "Next image" at bounding box center [1050, 264] width 20 height 20
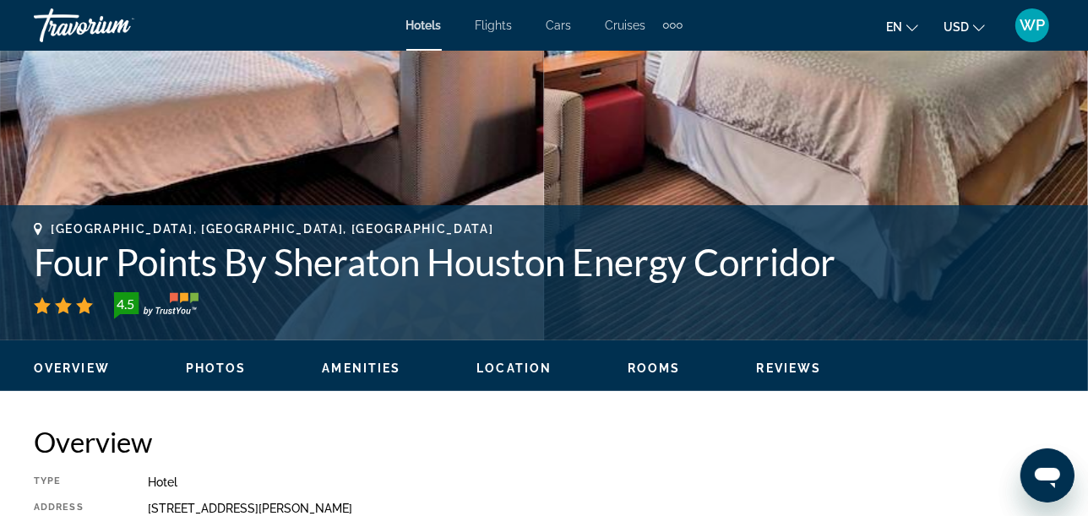
scroll to position [657, 0]
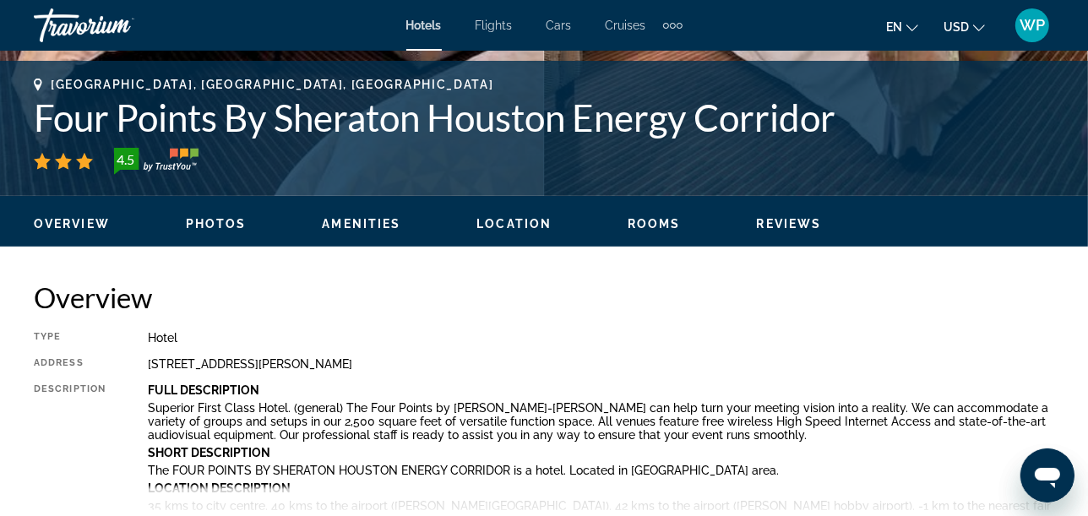
click at [644, 223] on span "Rooms" at bounding box center [654, 224] width 53 height 14
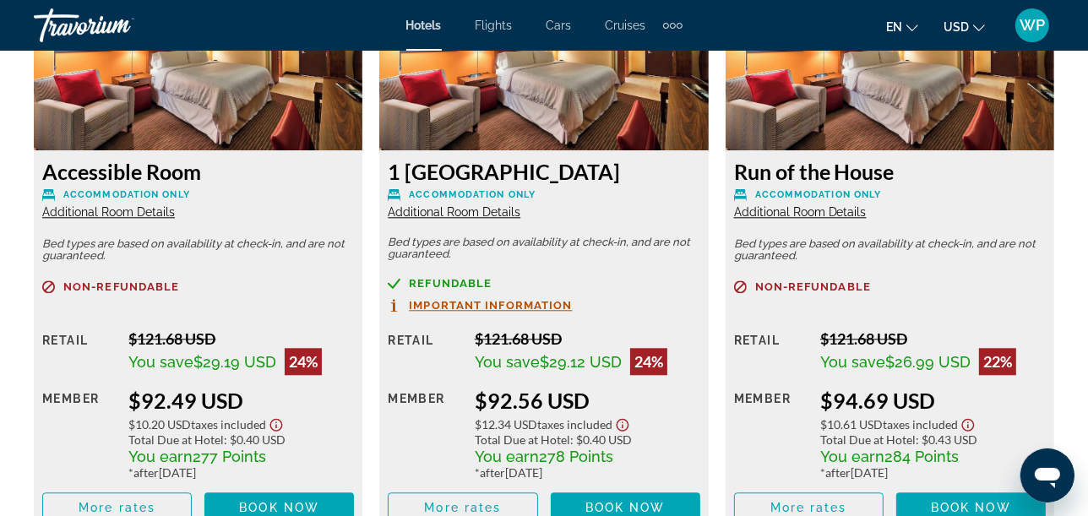
scroll to position [3372, 0]
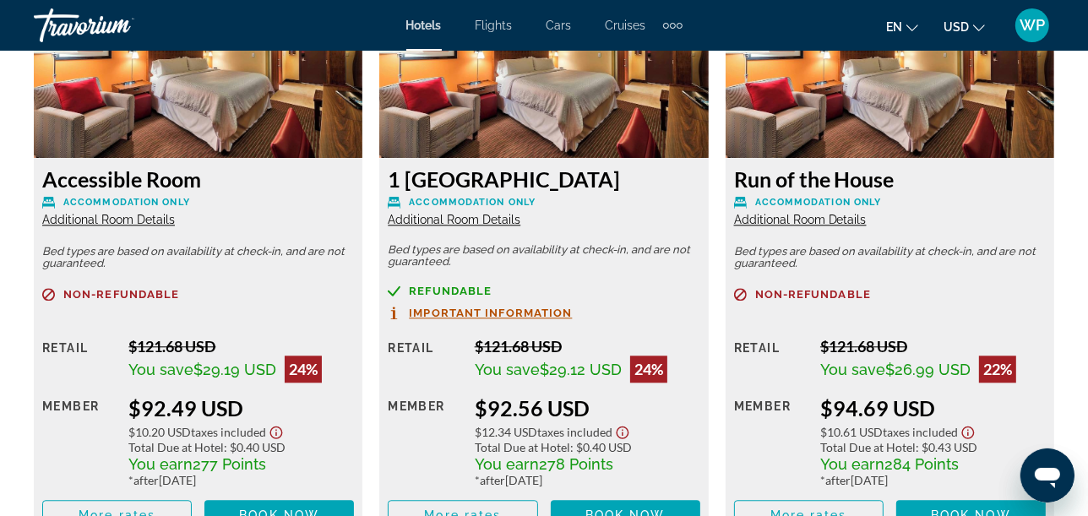
click at [452, 222] on span "Additional Room Details" at bounding box center [454, 220] width 133 height 14
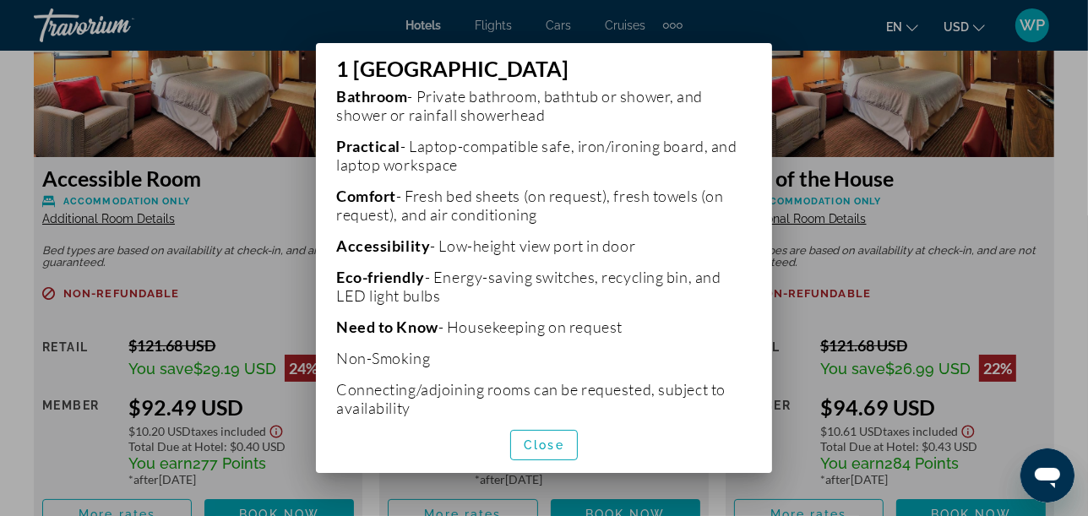
scroll to position [539, 0]
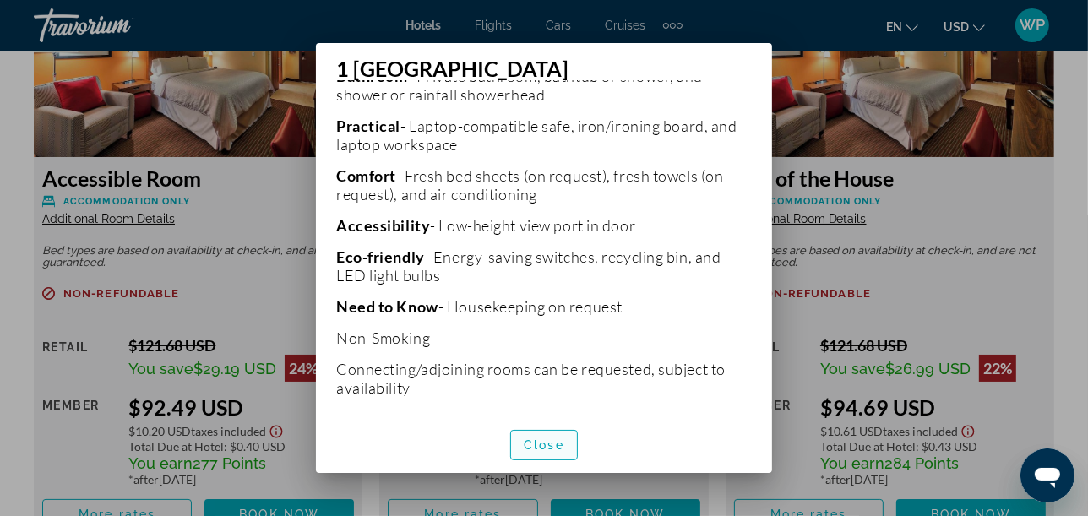
click at [550, 447] on span "Close" at bounding box center [544, 445] width 41 height 14
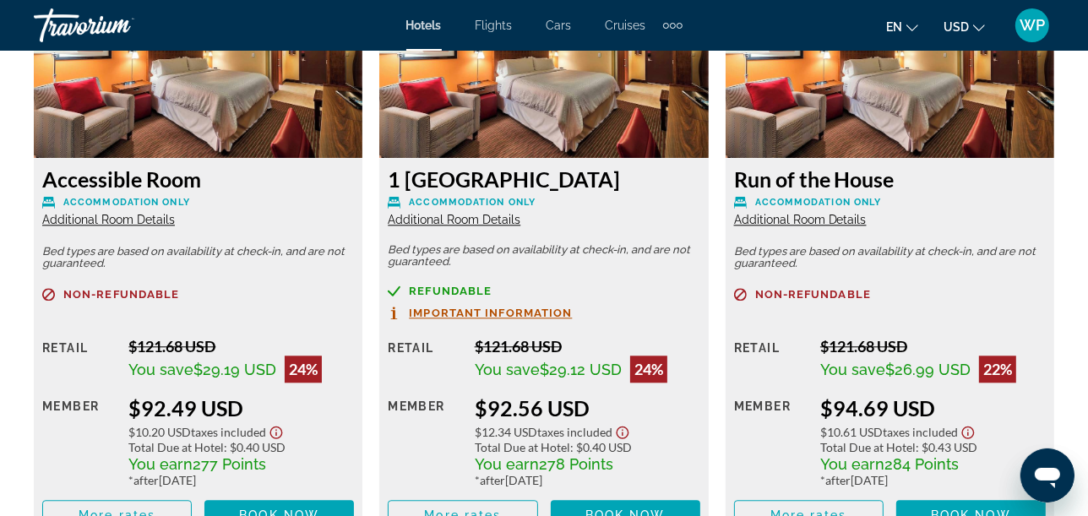
scroll to position [3184, 0]
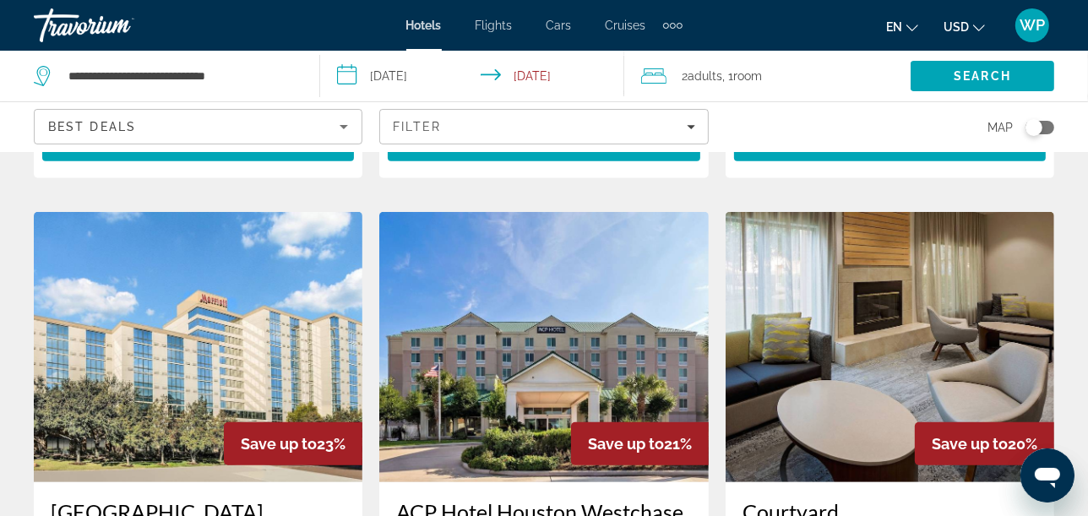
scroll to position [657, 0]
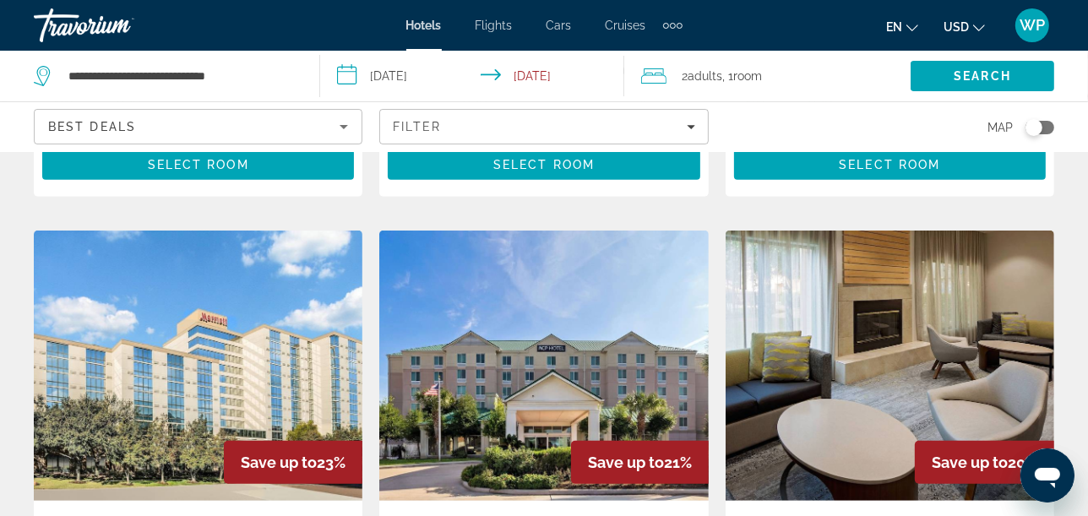
click at [575, 368] on img "Main content" at bounding box center [543, 366] width 329 height 270
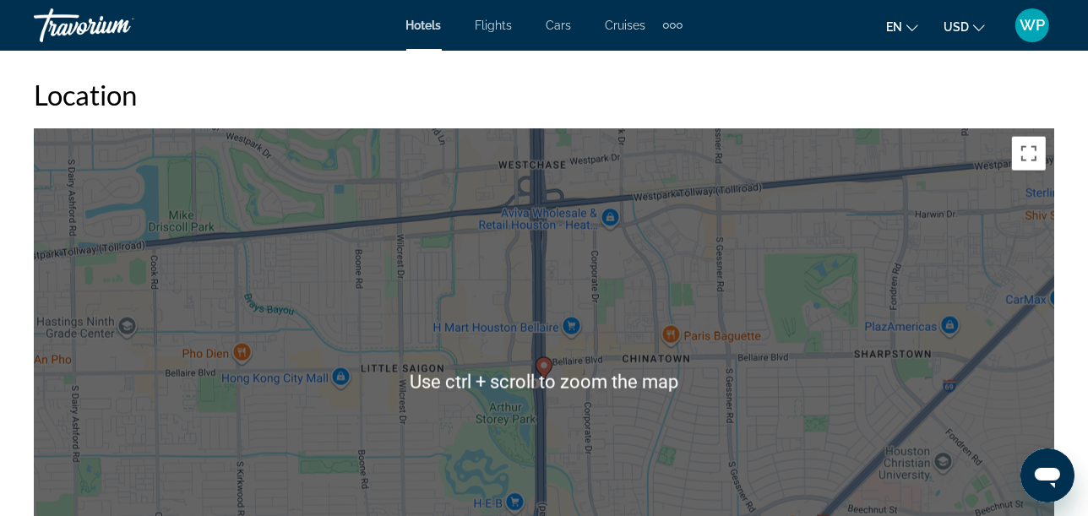
scroll to position [1877, 0]
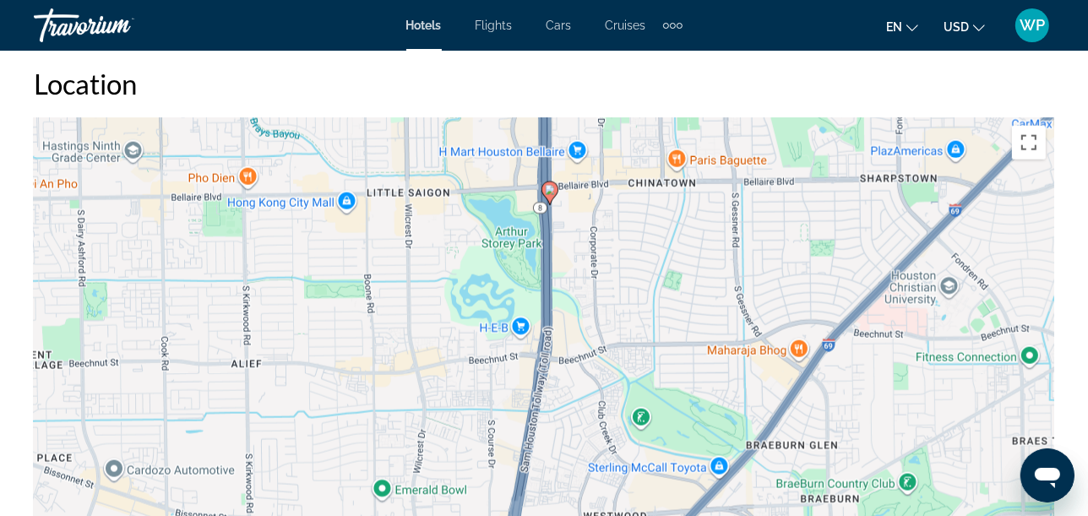
drag, startPoint x: 705, startPoint y: 433, endPoint x: 711, endPoint y: 264, distance: 169.1
click at [711, 264] on div "To activate drag with keyboard, press Alt + Enter. Once in keyboard drag state,…" at bounding box center [544, 370] width 1021 height 507
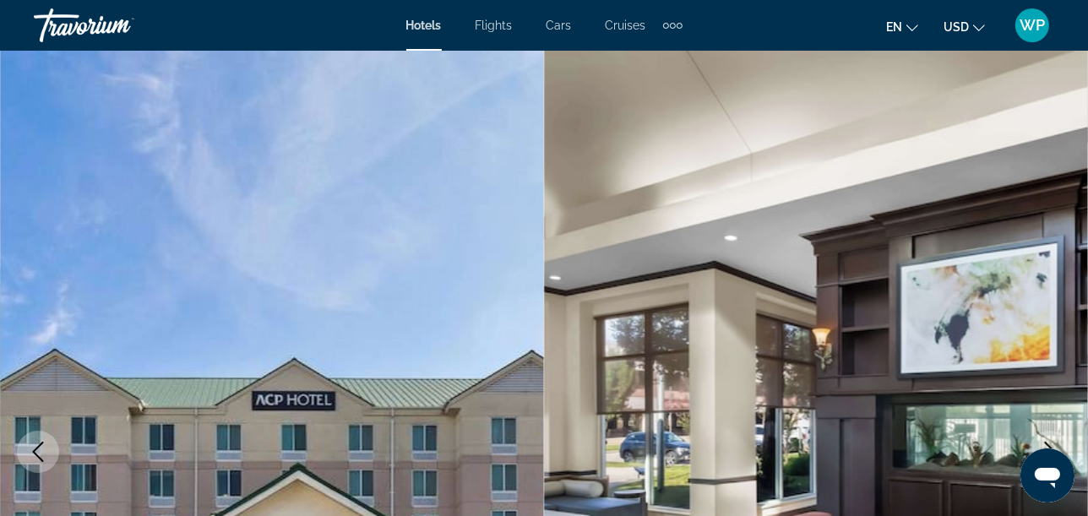
scroll to position [375, 0]
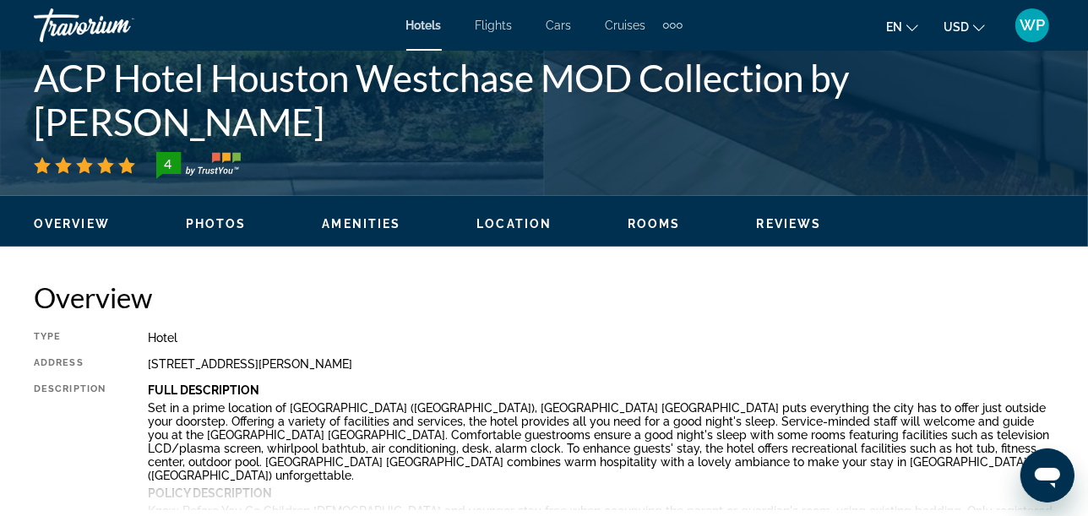
click at [781, 220] on span "Reviews" at bounding box center [789, 224] width 65 height 14
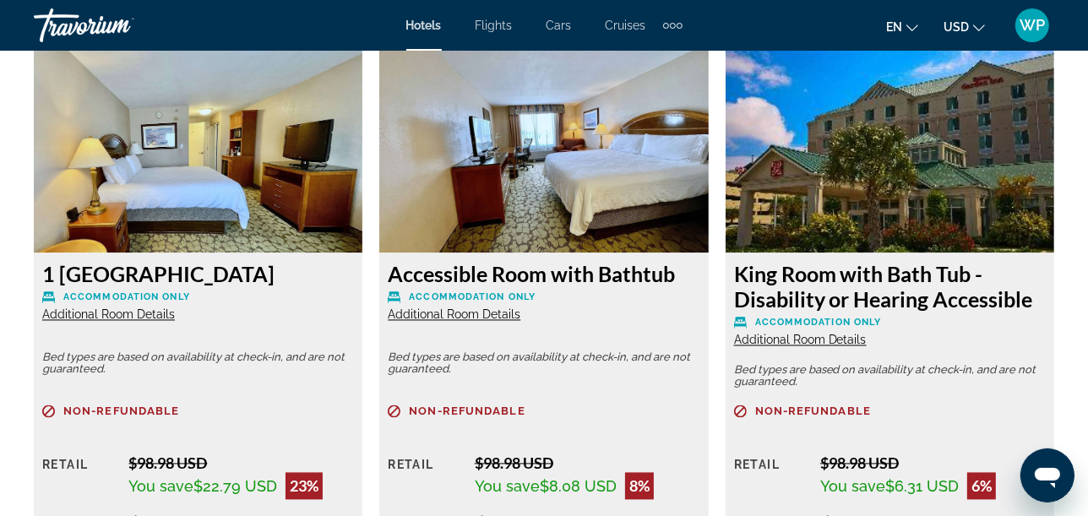
scroll to position [2740, 0]
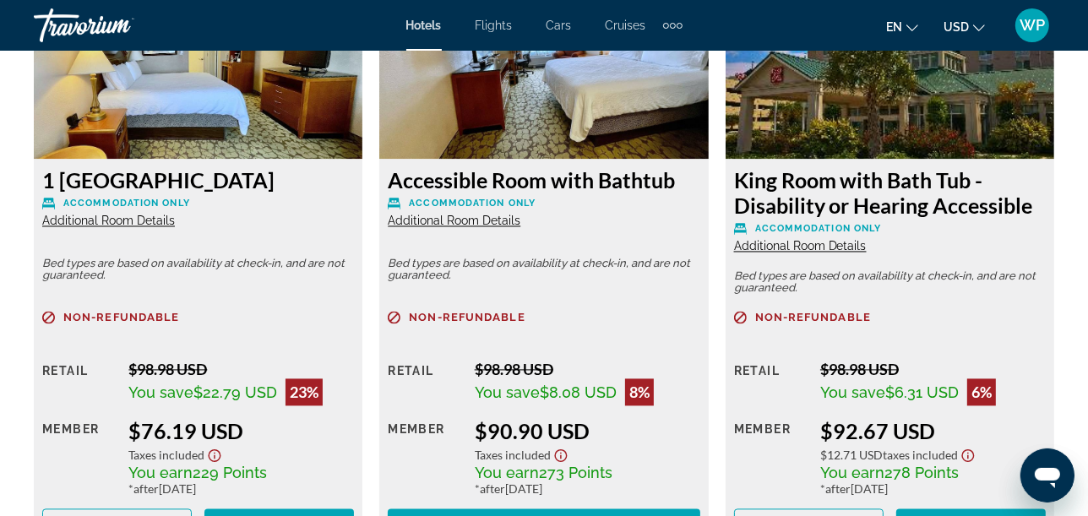
click at [112, 218] on span "Additional Room Details" at bounding box center [108, 221] width 133 height 14
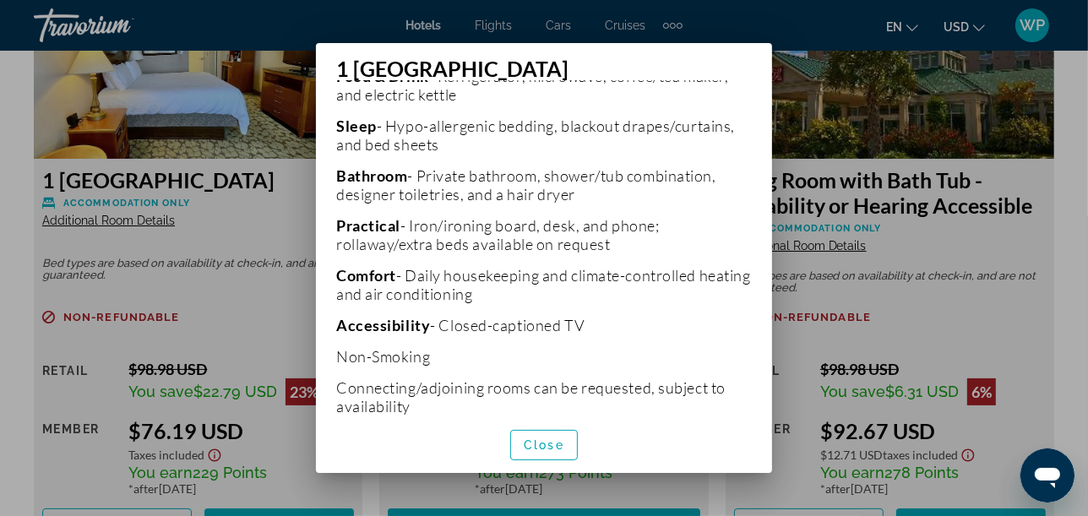
scroll to position [520, 0]
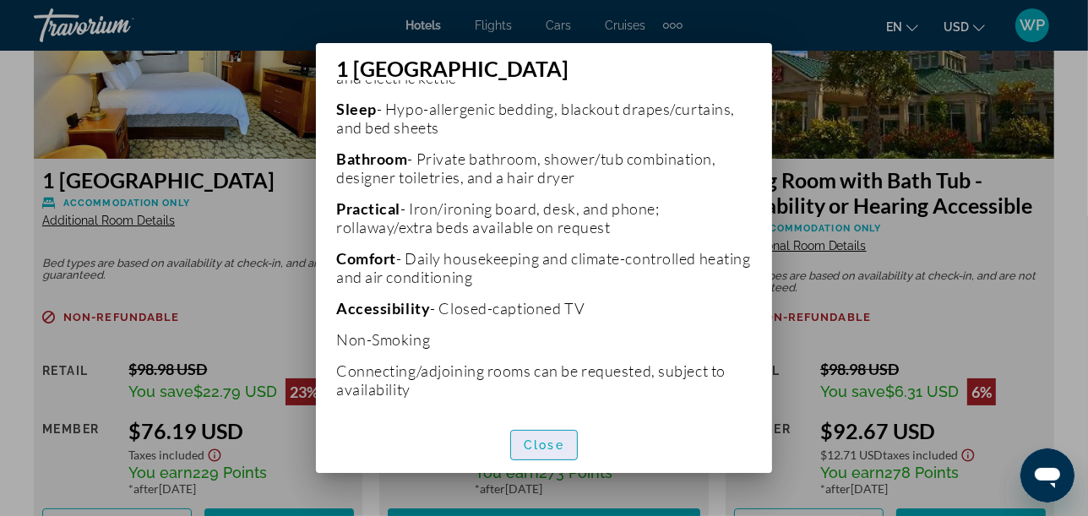
click at [547, 446] on span "Close" at bounding box center [544, 445] width 41 height 14
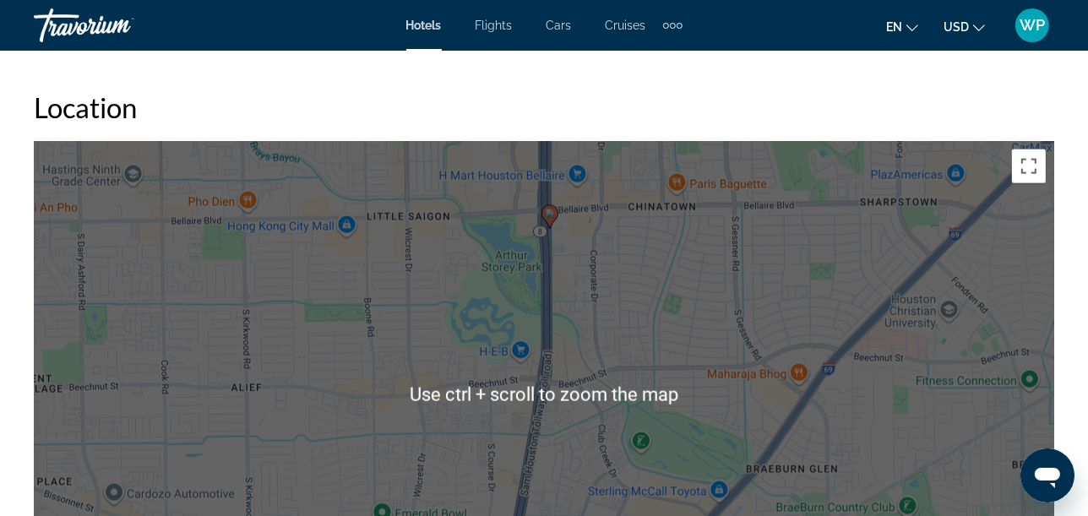
scroll to position [1707, 0]
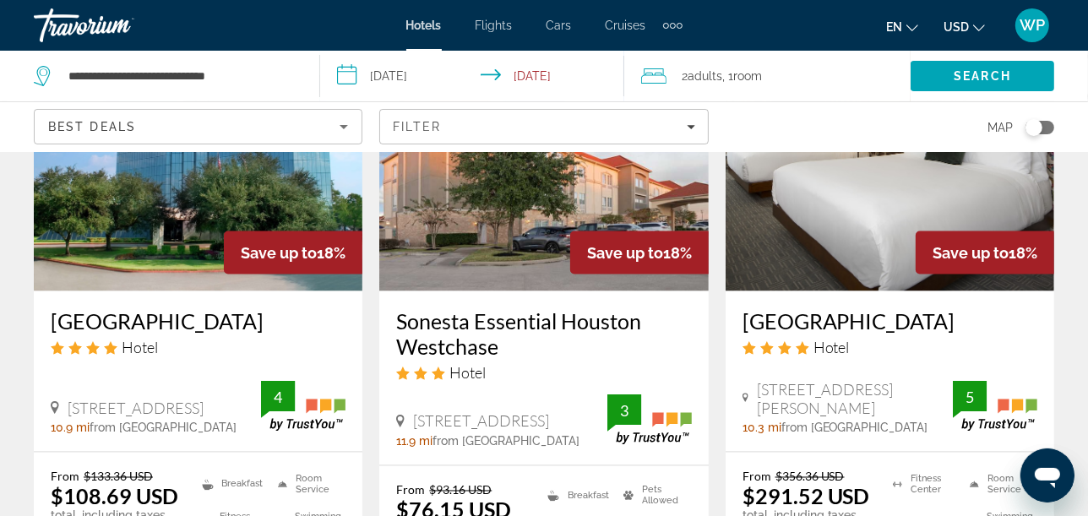
scroll to position [2252, 0]
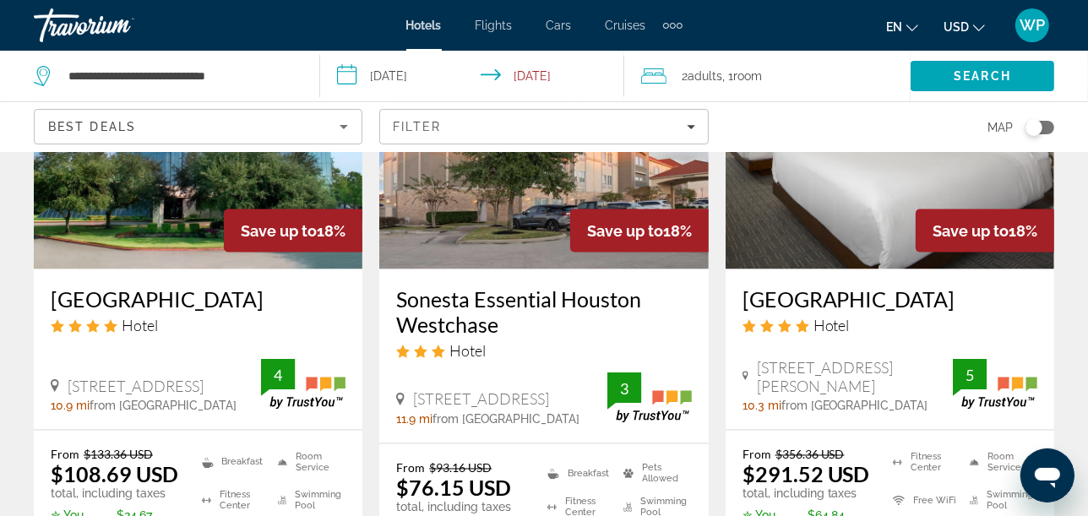
click at [150, 222] on img "Main content" at bounding box center [198, 134] width 329 height 270
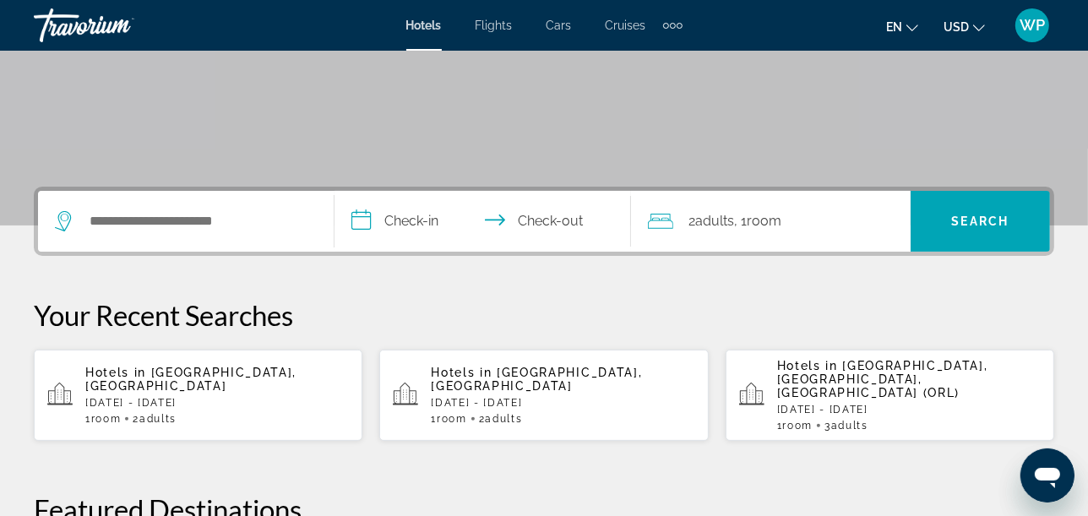
scroll to position [188, 0]
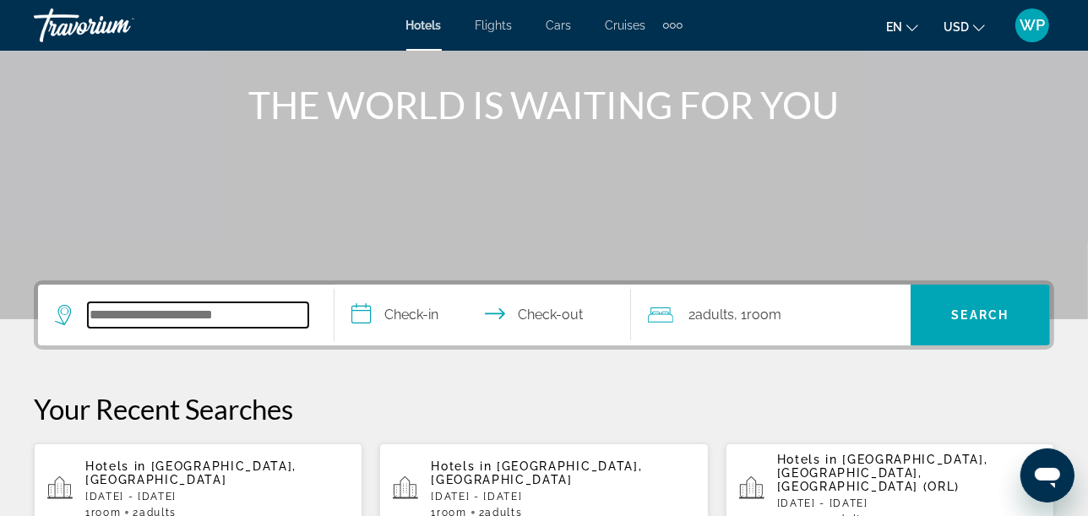
click at [295, 317] on input "Search hotel destination" at bounding box center [198, 314] width 220 height 25
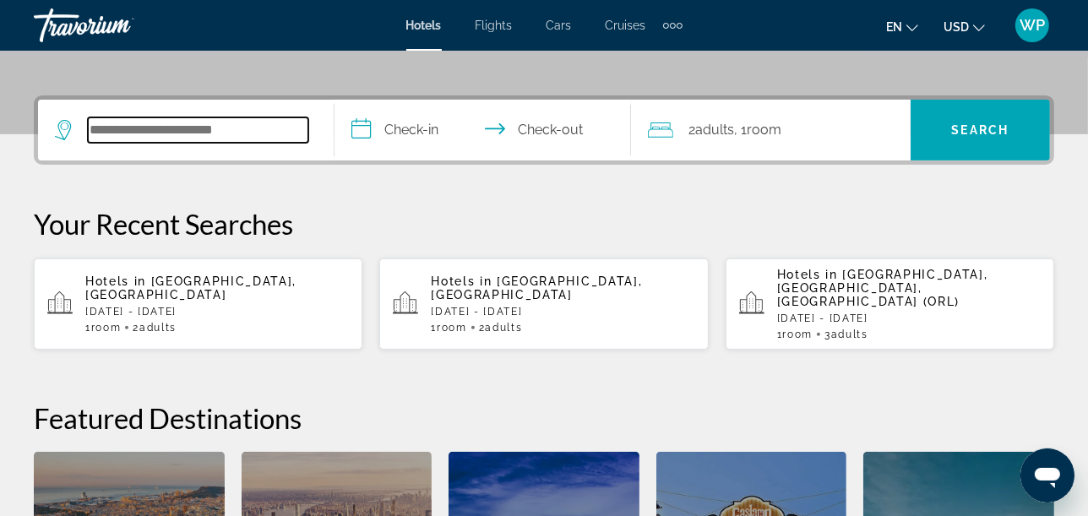
scroll to position [412, 0]
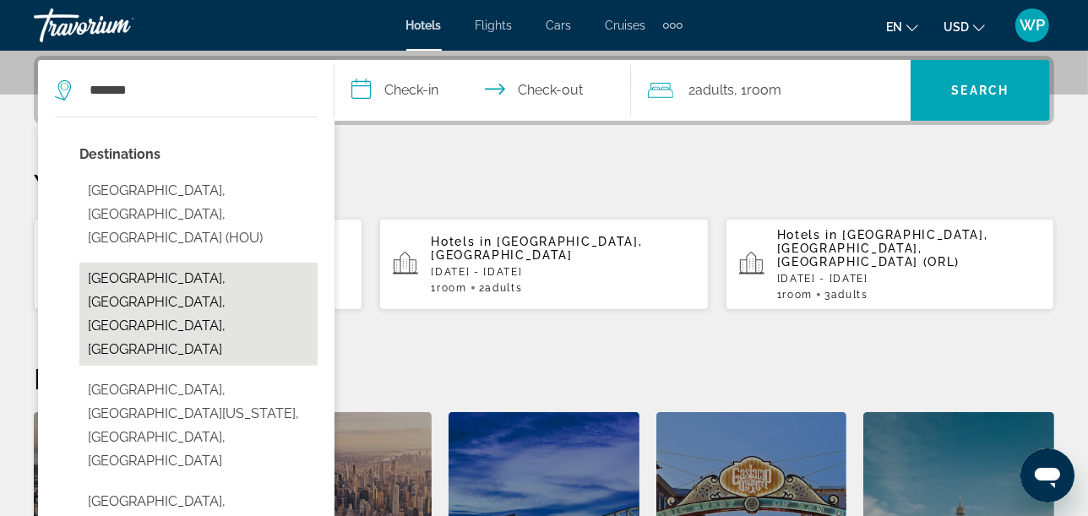
click at [203, 263] on button "[GEOGRAPHIC_DATA], [GEOGRAPHIC_DATA], [GEOGRAPHIC_DATA], [GEOGRAPHIC_DATA]" at bounding box center [198, 314] width 238 height 103
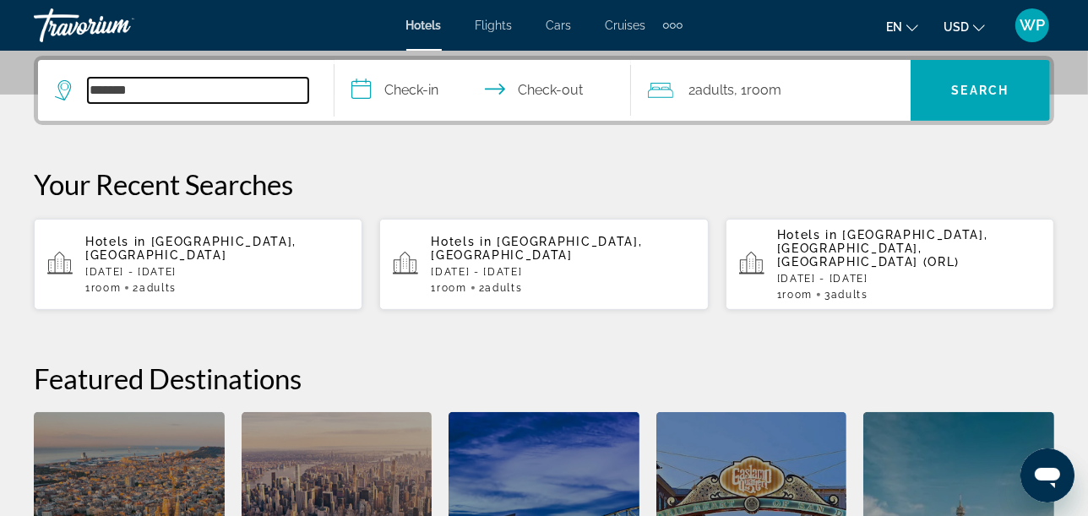
type input "**********"
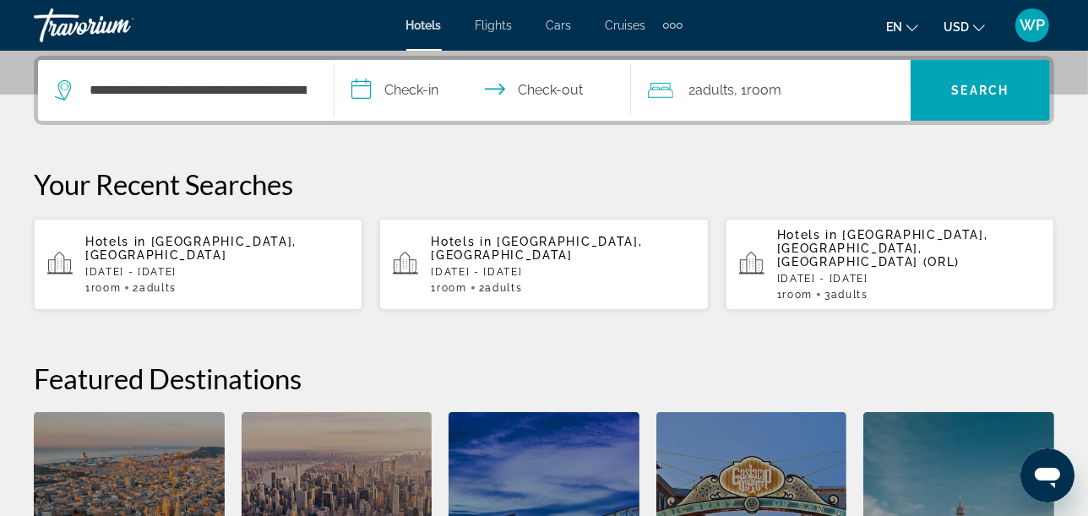
click at [432, 90] on input "**********" at bounding box center [486, 93] width 303 height 66
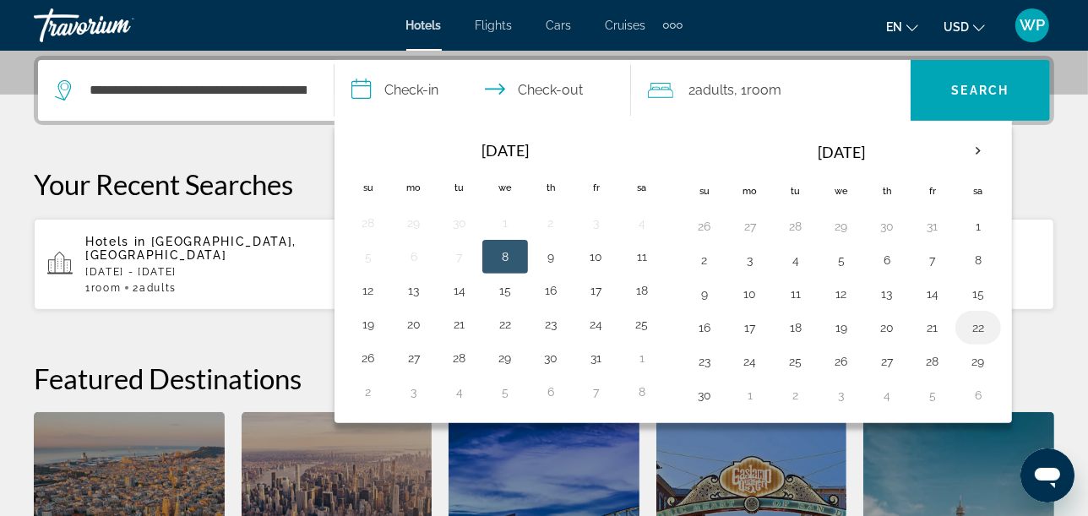
click at [978, 321] on button "22" at bounding box center [978, 328] width 27 height 24
click at [694, 361] on button "23" at bounding box center [704, 362] width 27 height 24
type input "**********"
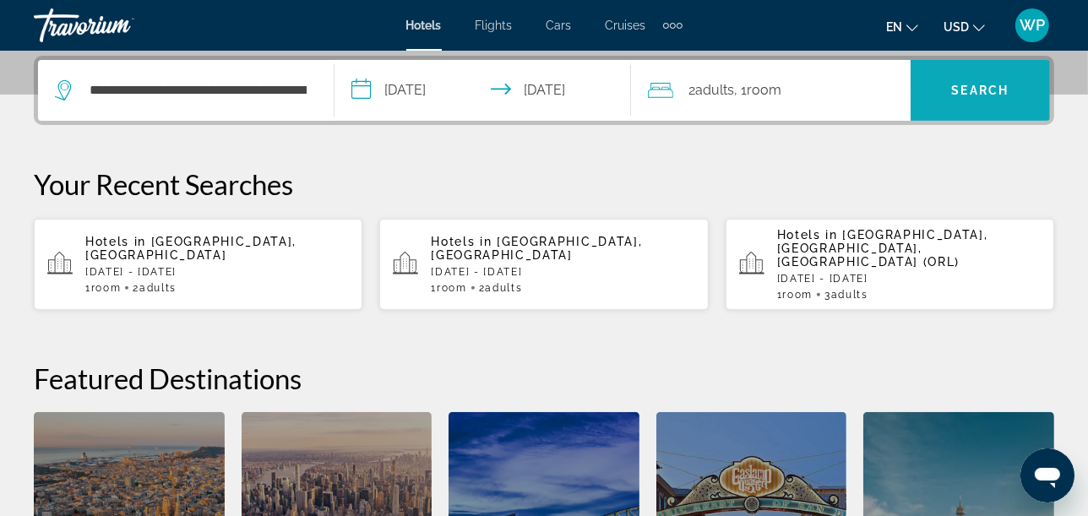
click at [1017, 98] on span "Search" at bounding box center [980, 90] width 139 height 41
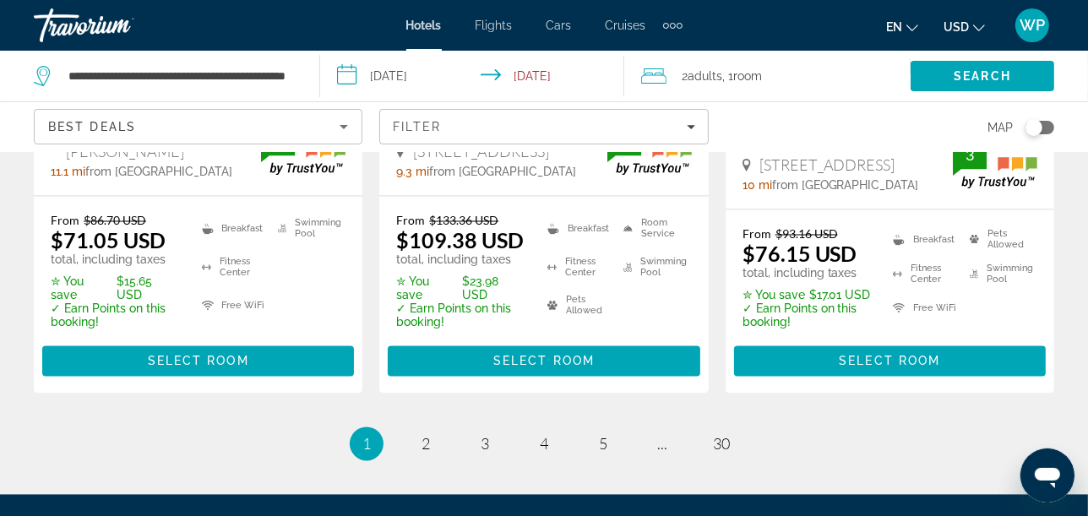
scroll to position [2534, 0]
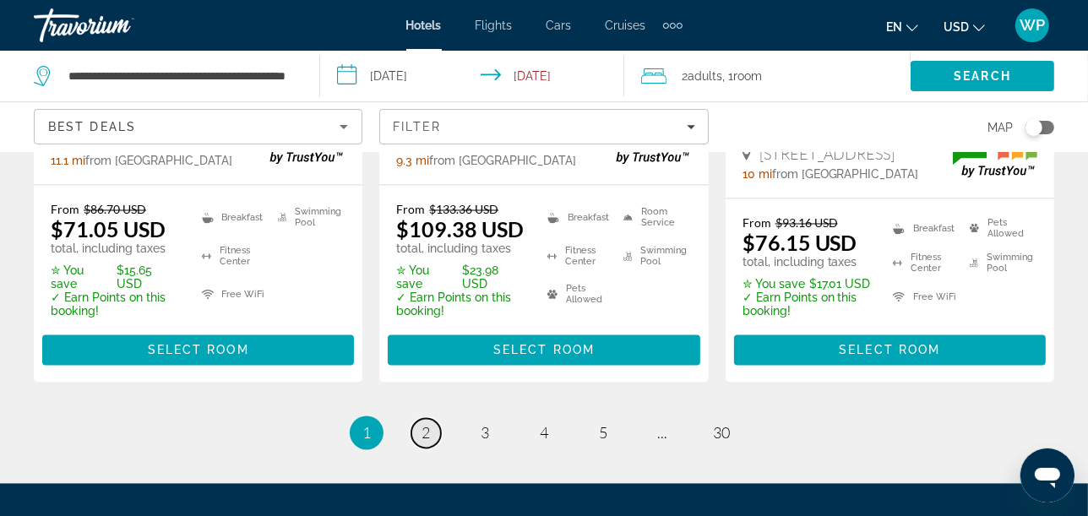
click at [433, 419] on link "page 2" at bounding box center [426, 434] width 30 height 30
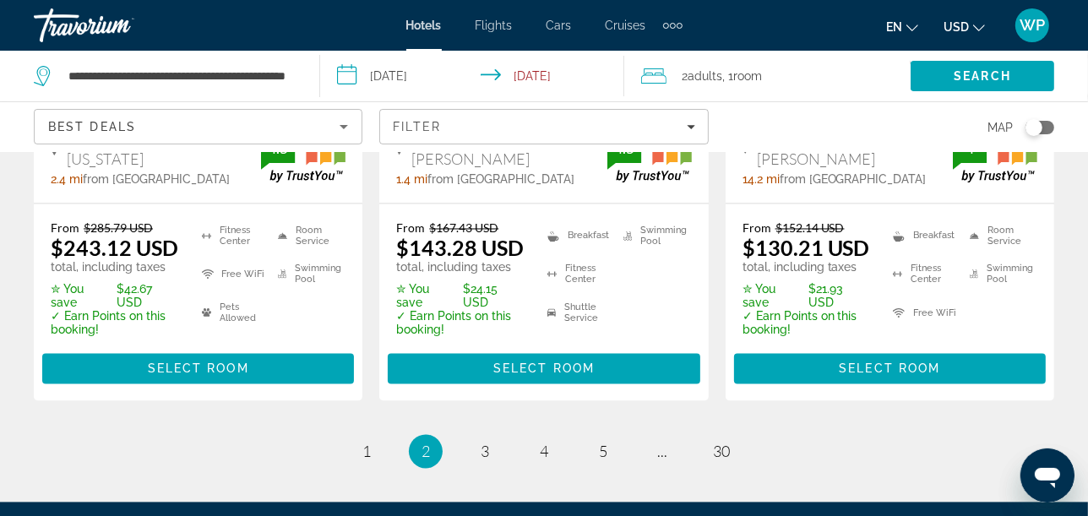
scroll to position [2534, 0]
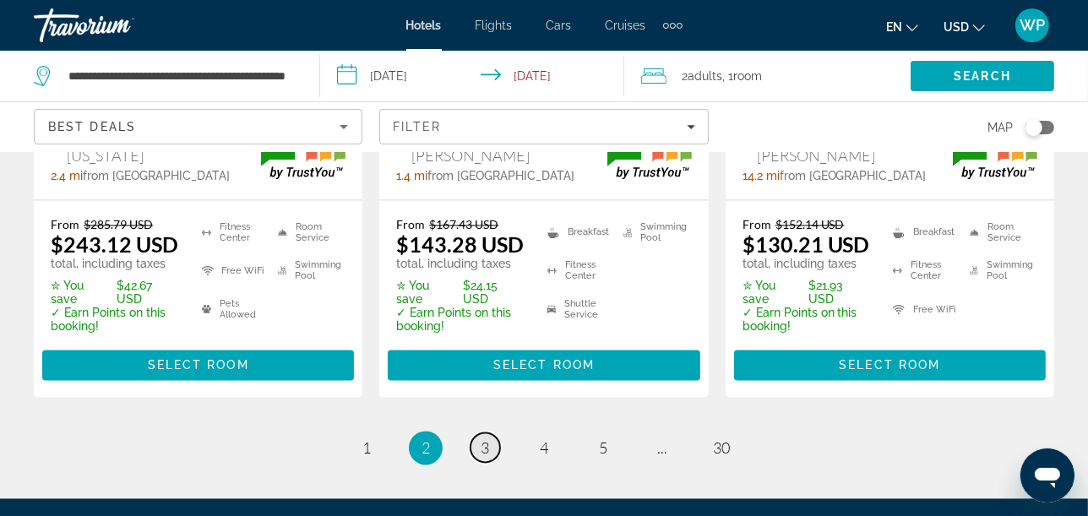
click at [492, 433] on link "page 3" at bounding box center [486, 448] width 30 height 30
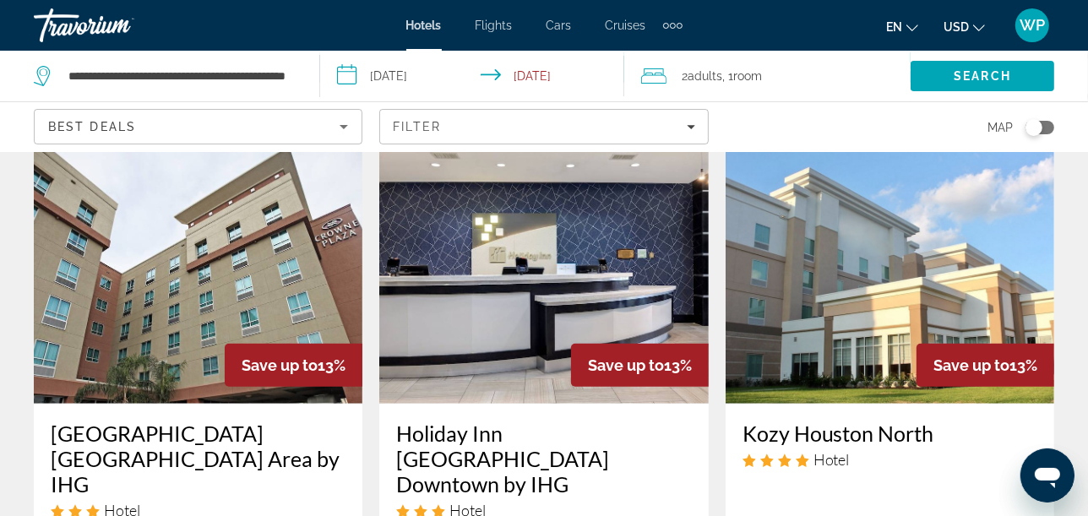
scroll to position [750, 0]
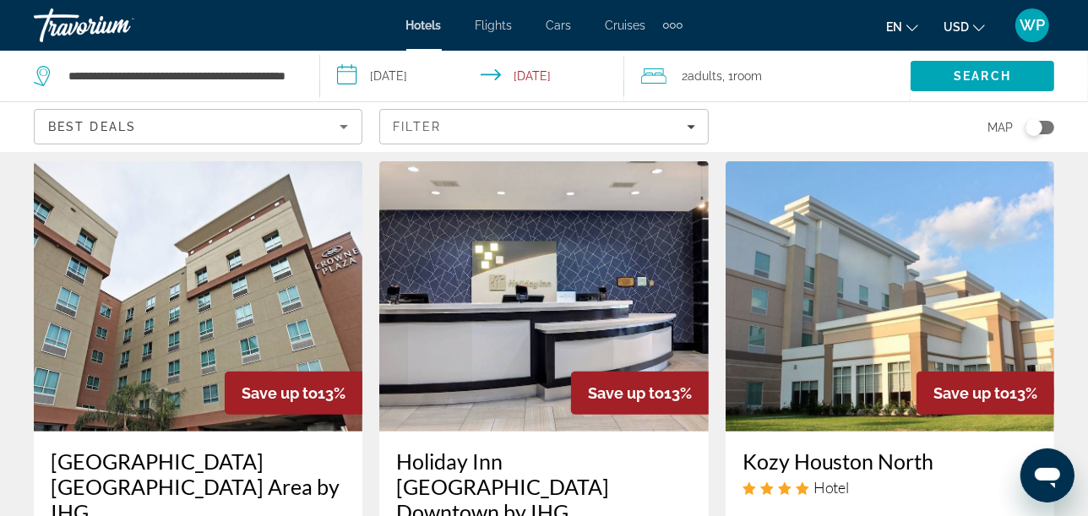
click at [893, 328] on img "Main content" at bounding box center [890, 296] width 329 height 270
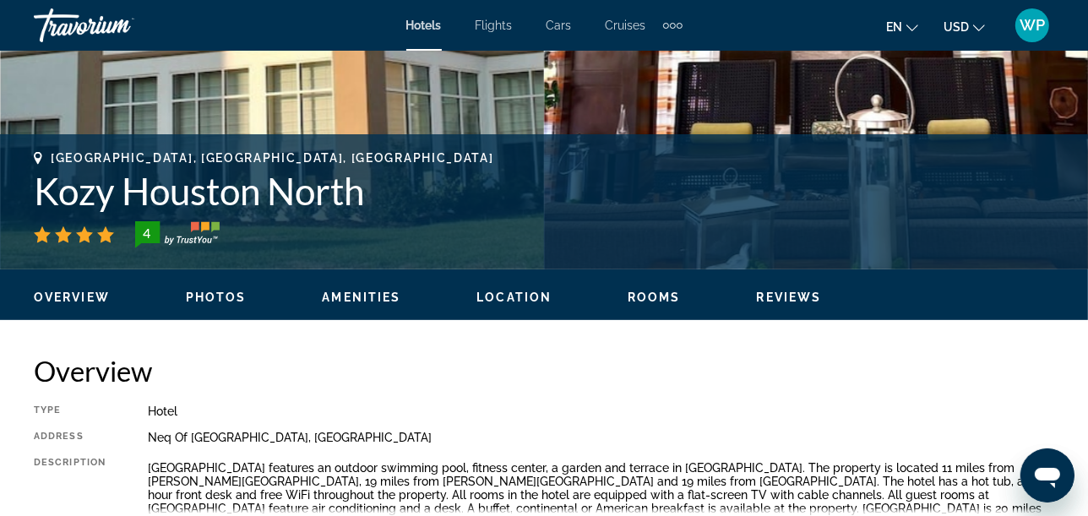
scroll to position [657, 0]
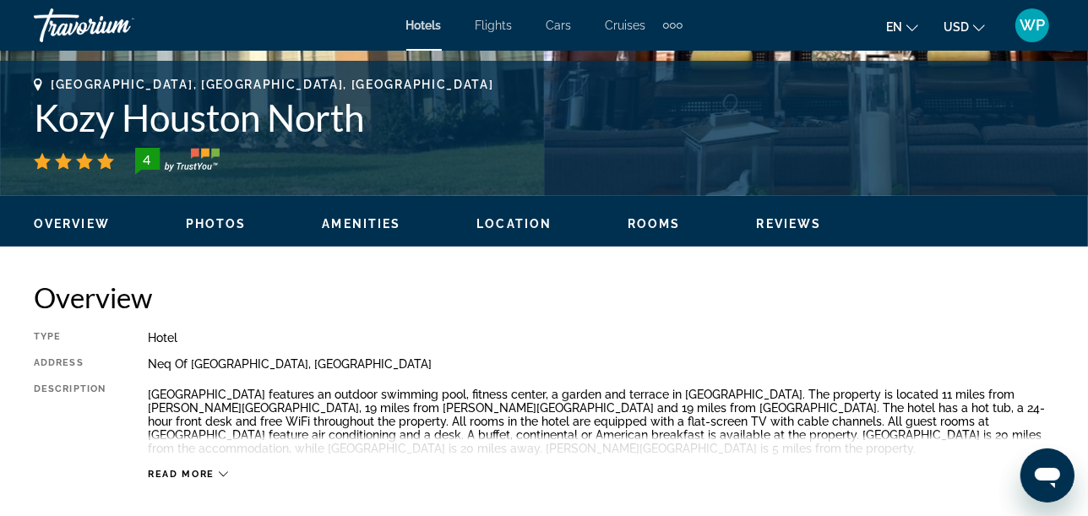
click at [516, 225] on span "Location" at bounding box center [513, 224] width 75 height 14
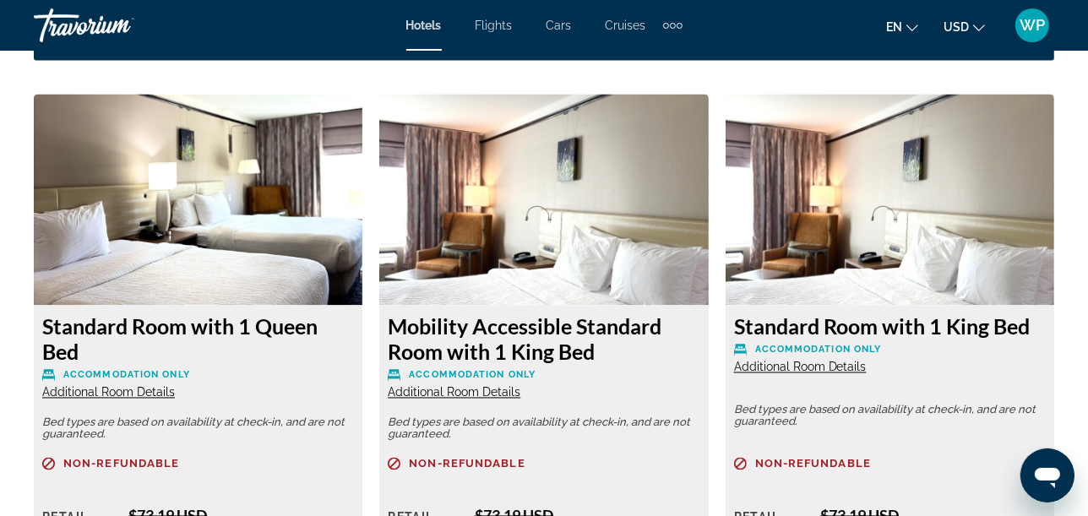
scroll to position [2636, 0]
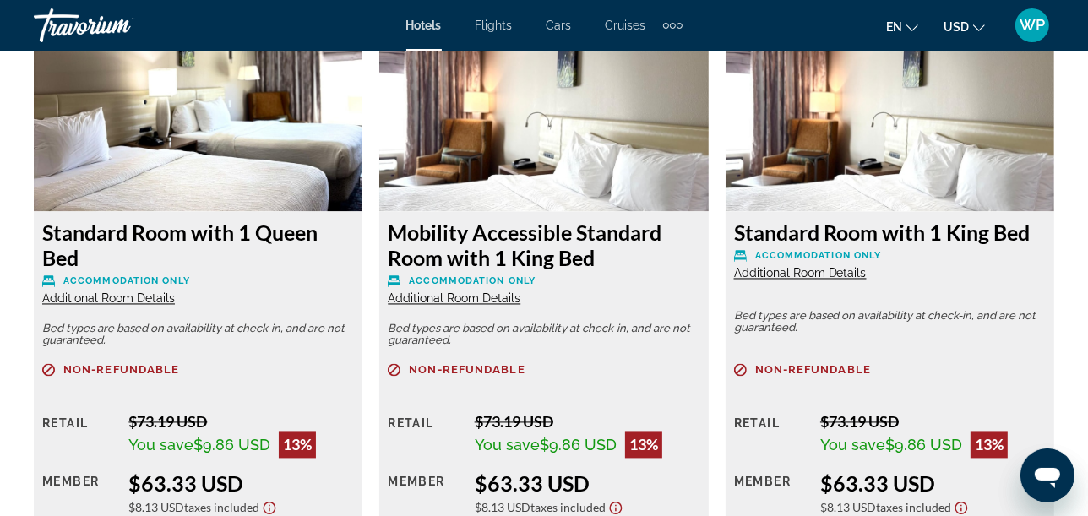
click at [812, 272] on span "Additional Room Details" at bounding box center [800, 274] width 133 height 14
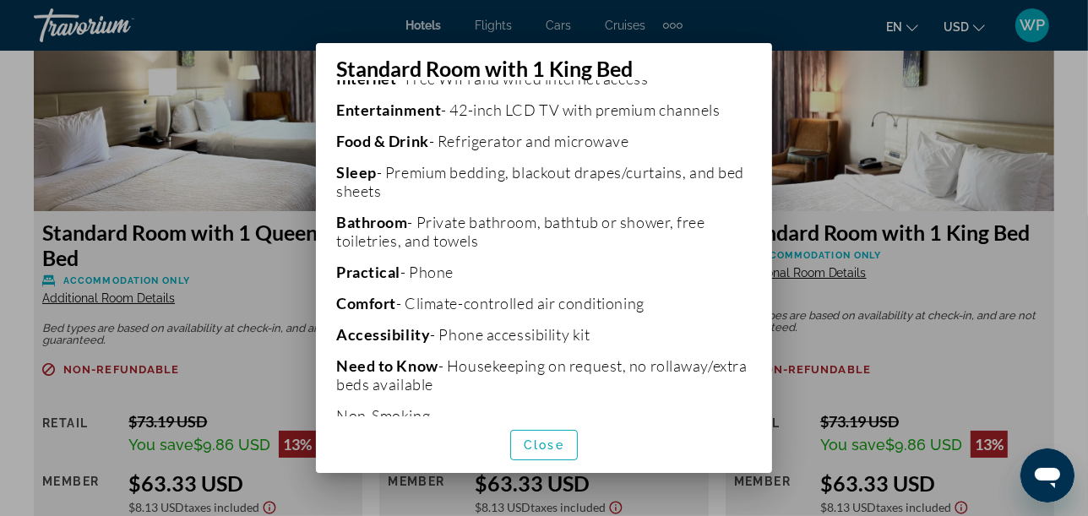
scroll to position [623, 0]
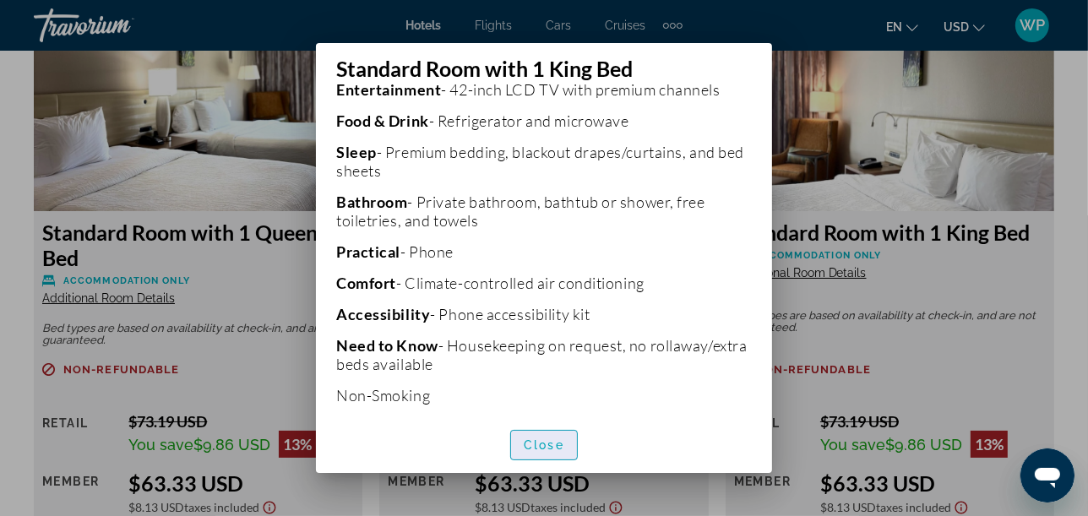
click at [531, 449] on span "Close" at bounding box center [544, 445] width 41 height 14
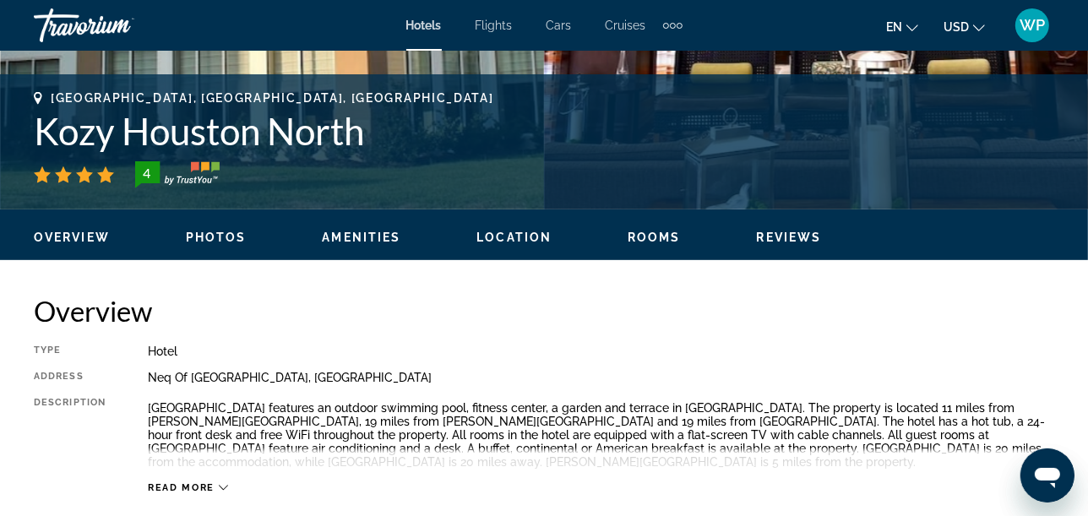
scroll to position [602, 0]
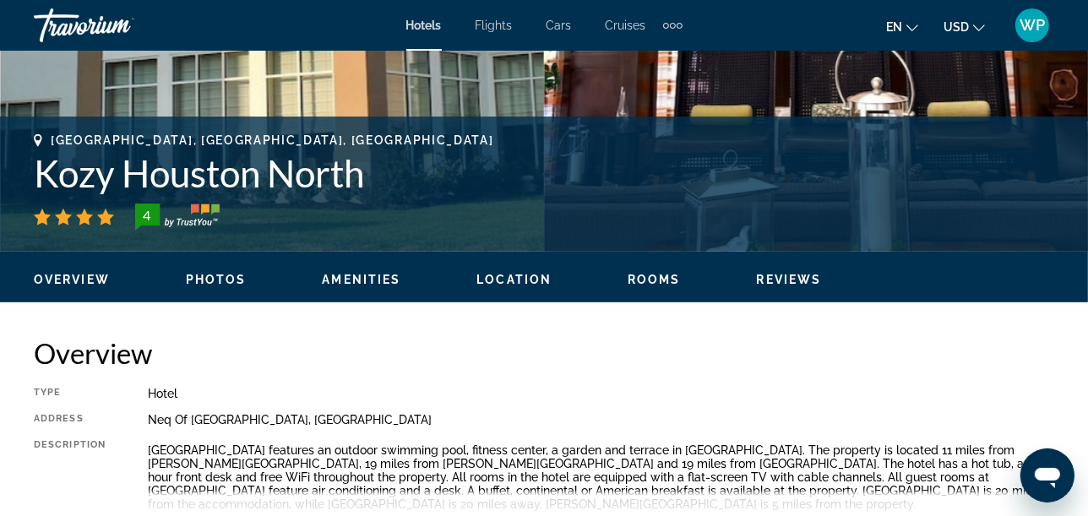
click at [215, 280] on span "Photos" at bounding box center [216, 280] width 61 height 14
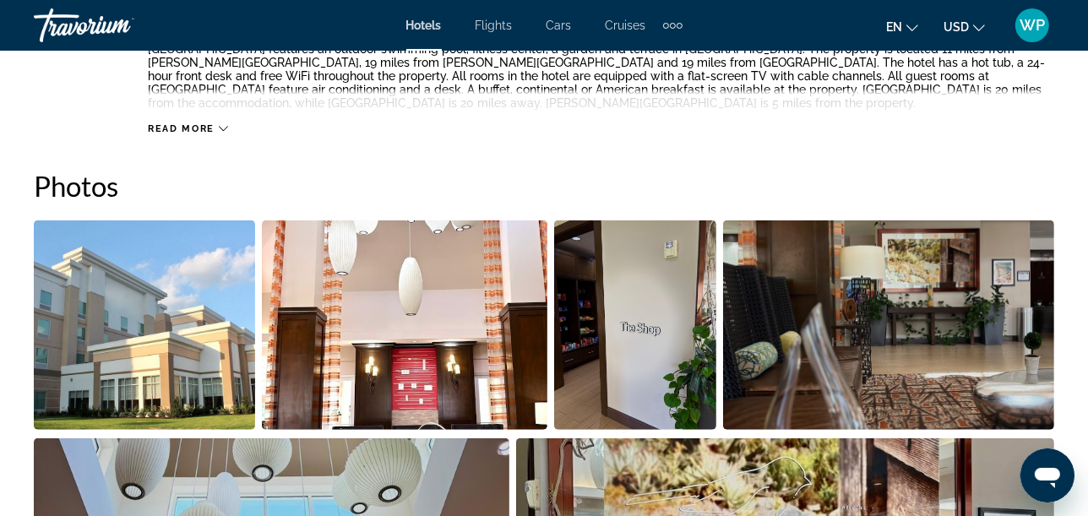
scroll to position [1070, 0]
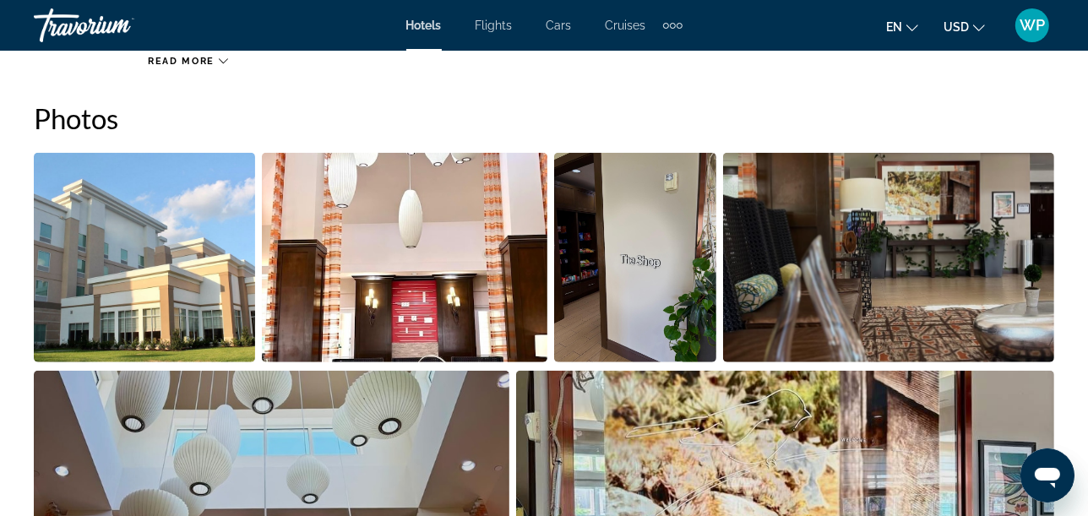
click at [378, 308] on img "Open full-screen image slider" at bounding box center [404, 258] width 285 height 210
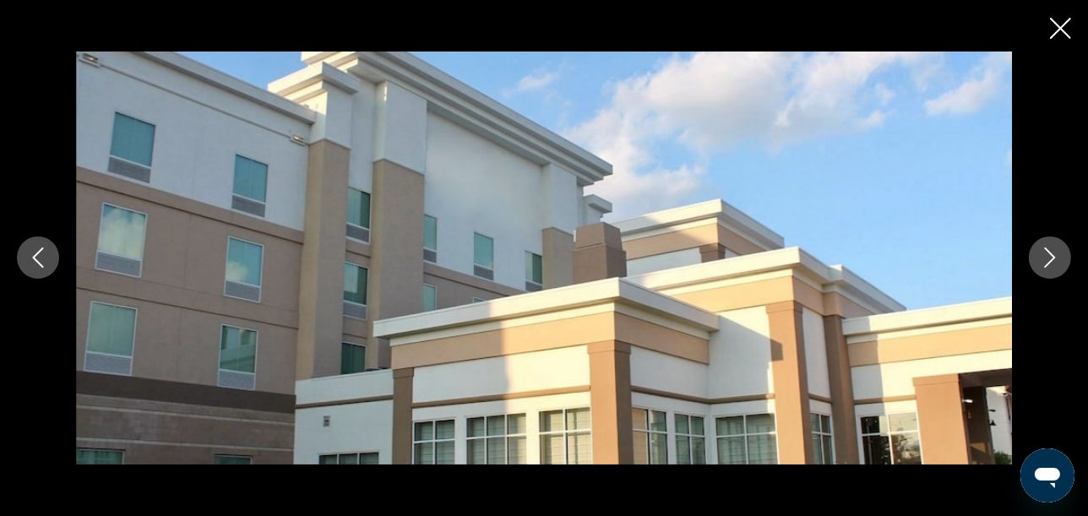
click at [1045, 265] on icon "Next image" at bounding box center [1050, 258] width 20 height 20
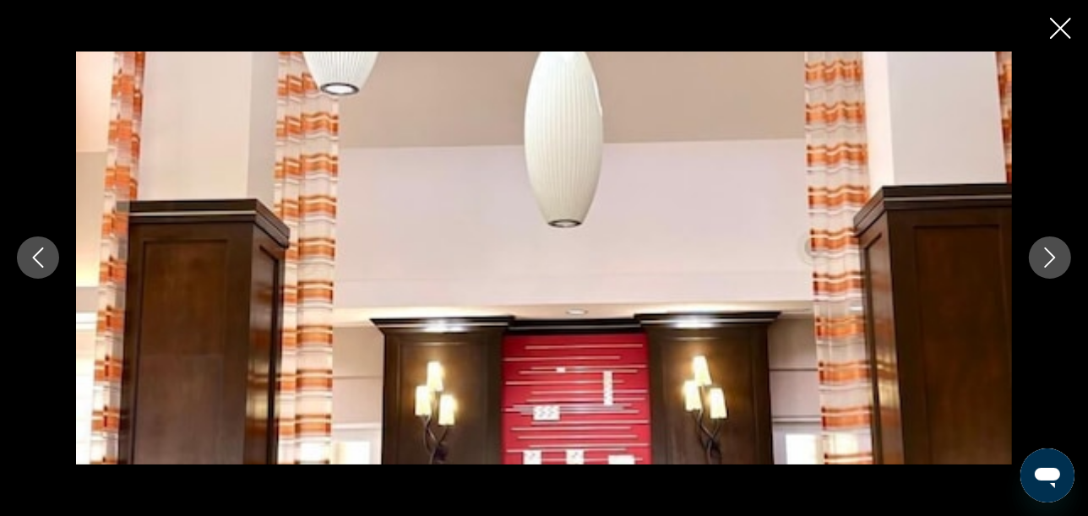
scroll to position [1164, 0]
click at [1053, 266] on icon "Next image" at bounding box center [1050, 258] width 20 height 20
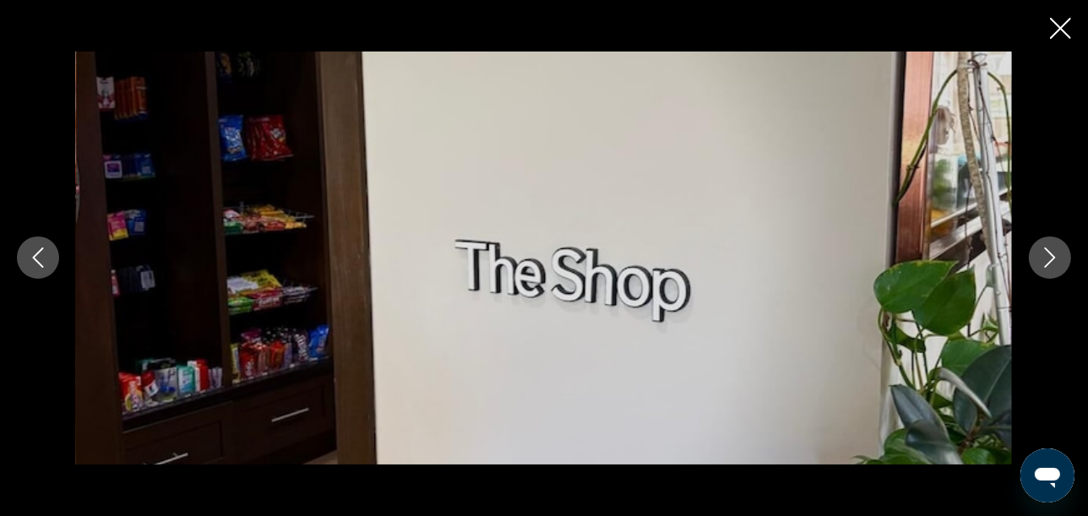
click at [1053, 266] on icon "Next image" at bounding box center [1050, 258] width 20 height 20
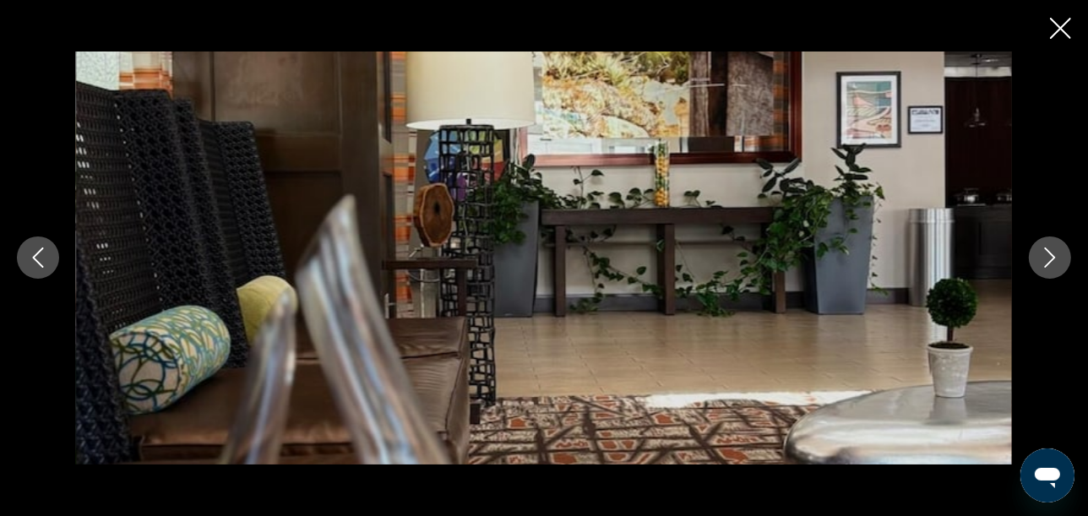
click at [1053, 266] on icon "Next image" at bounding box center [1050, 258] width 20 height 20
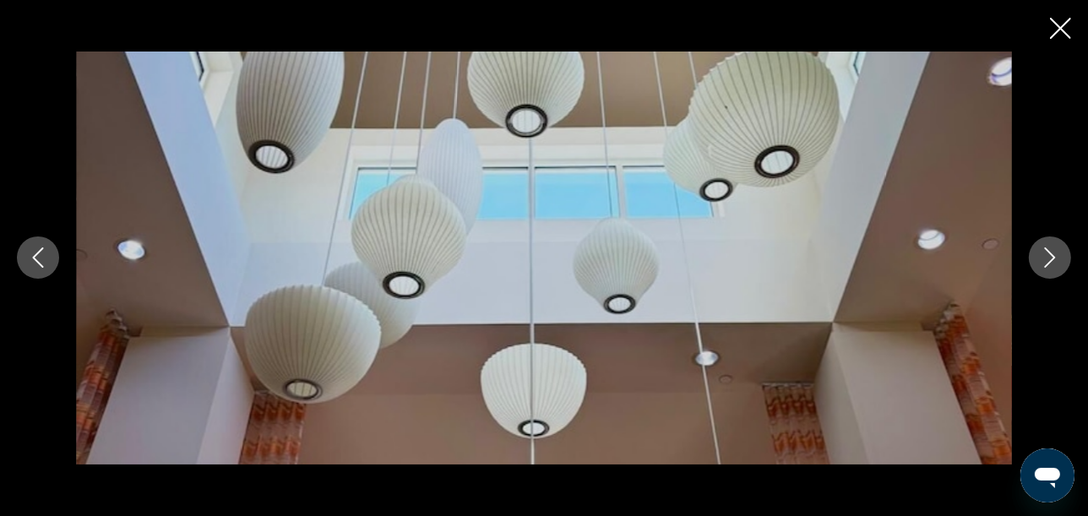
click at [1053, 266] on icon "Next image" at bounding box center [1050, 258] width 20 height 20
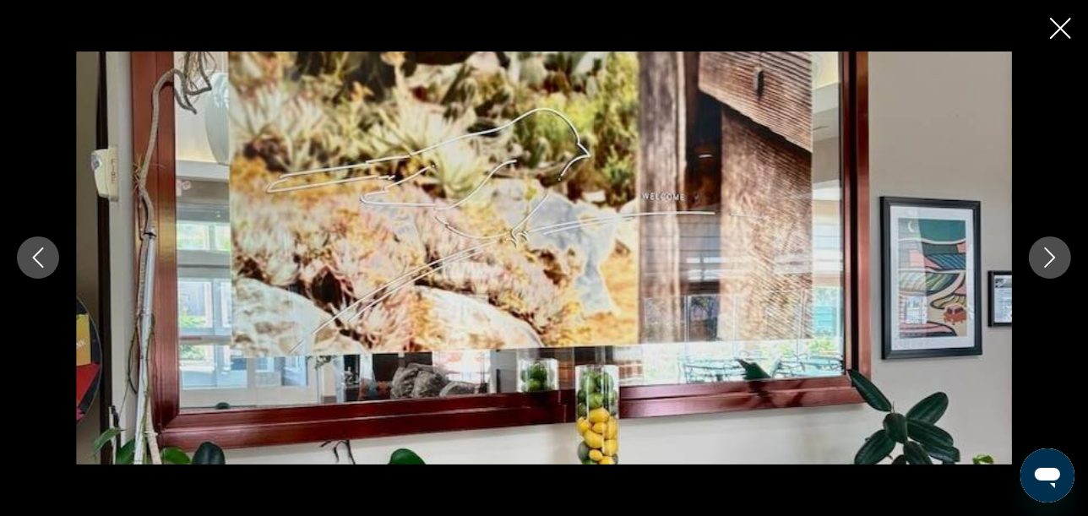
click at [1053, 266] on icon "Next image" at bounding box center [1050, 258] width 20 height 20
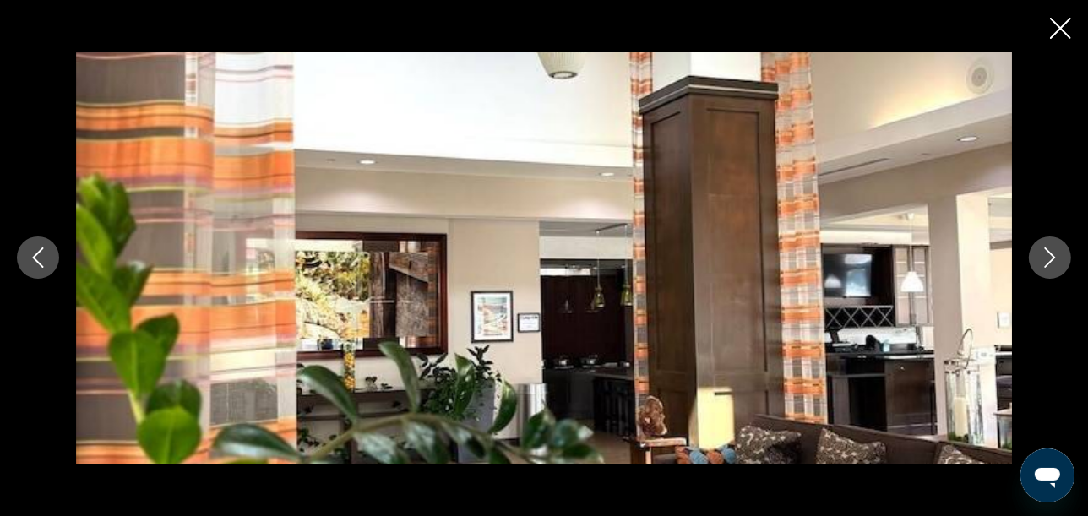
click at [1053, 266] on icon "Next image" at bounding box center [1050, 258] width 20 height 20
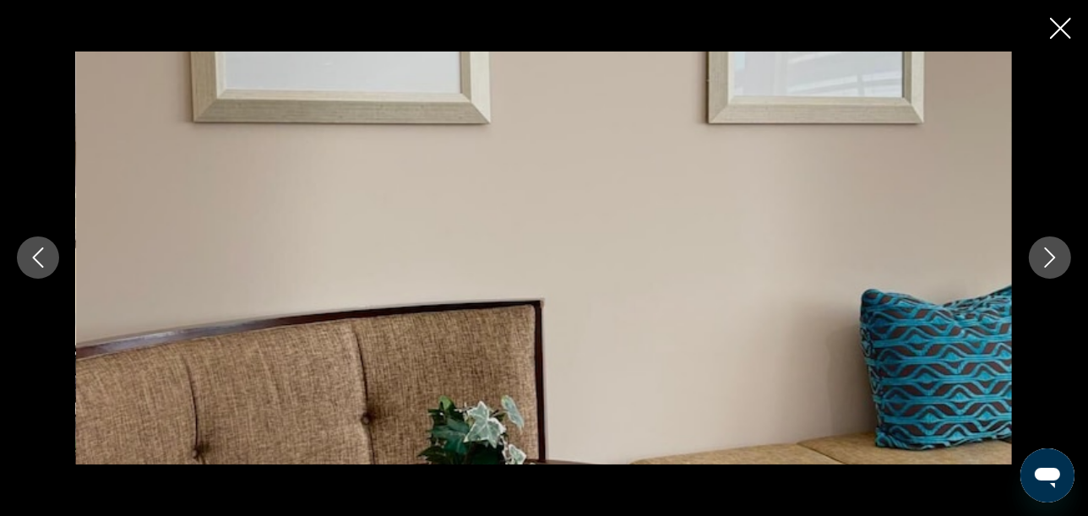
click at [1053, 266] on icon "Next image" at bounding box center [1050, 258] width 20 height 20
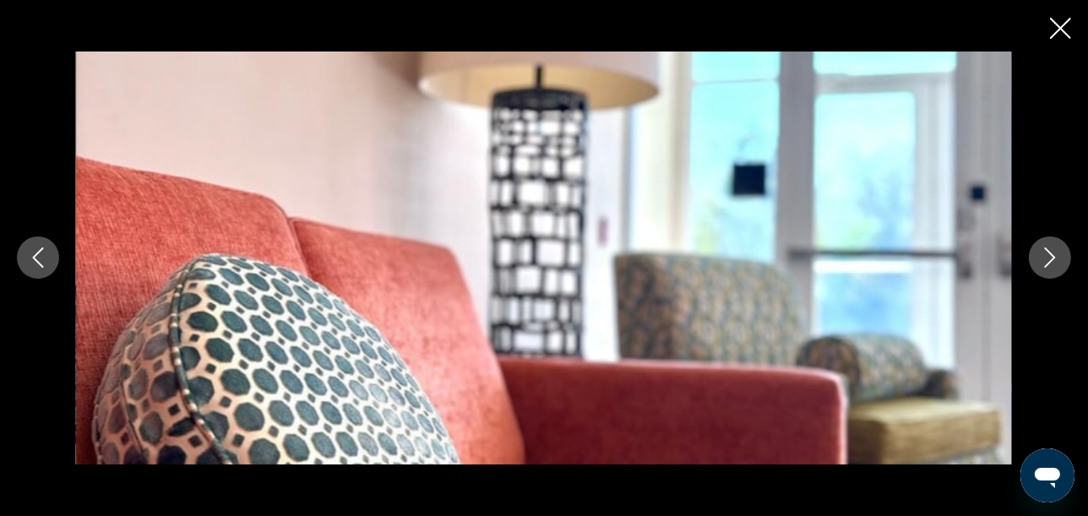
click at [1053, 266] on icon "Next image" at bounding box center [1050, 258] width 20 height 20
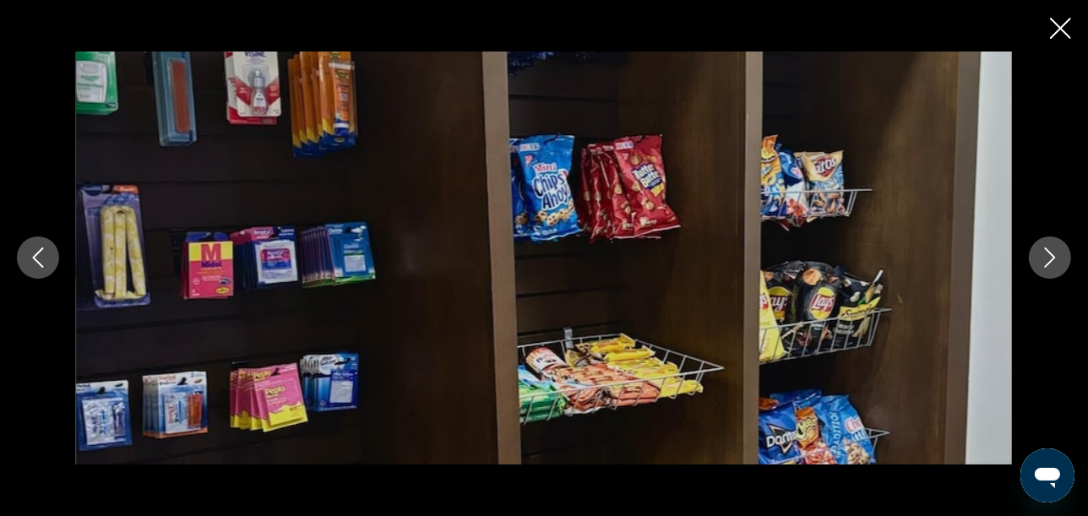
click at [1050, 261] on icon "Next image" at bounding box center [1050, 258] width 11 height 20
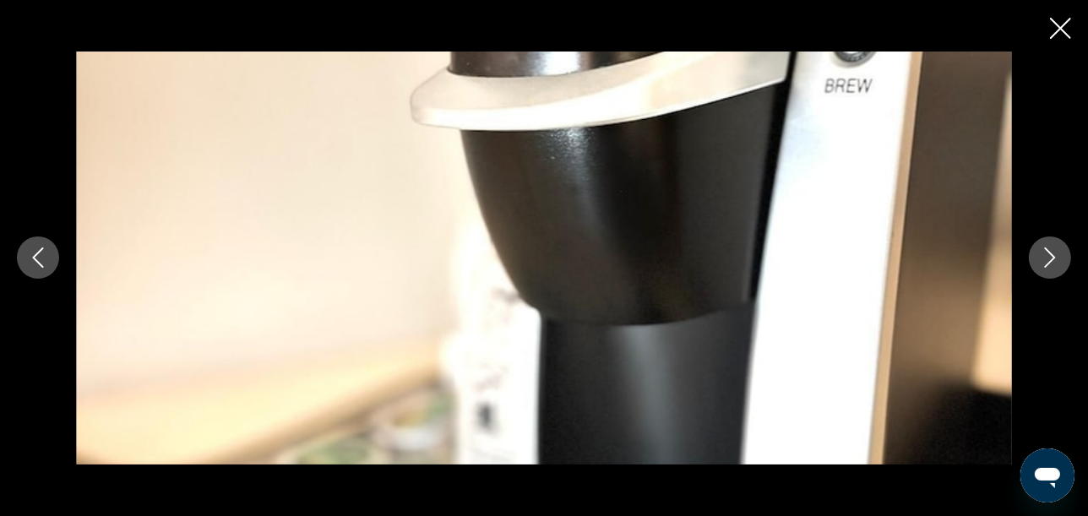
click at [1050, 261] on icon "Next image" at bounding box center [1050, 258] width 11 height 20
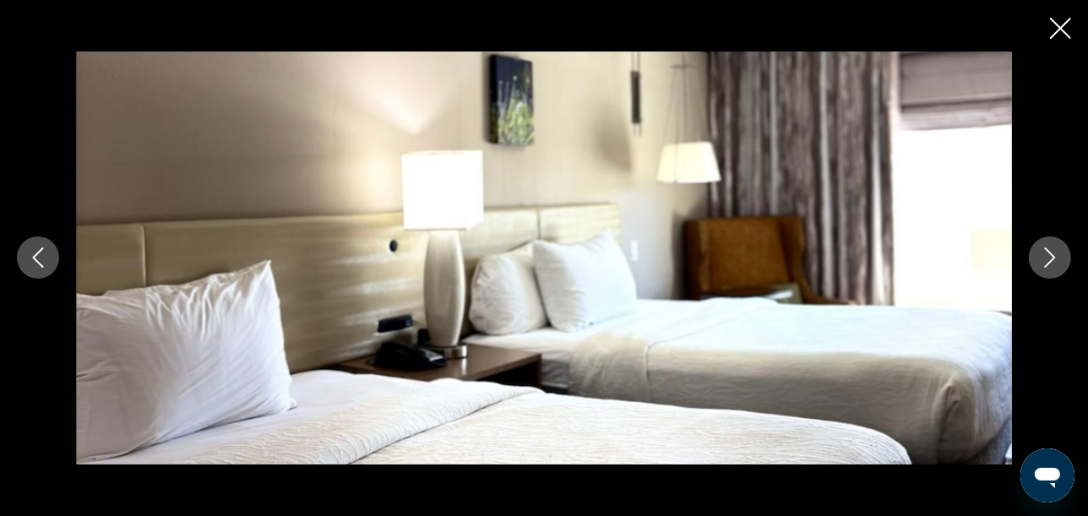
click at [1050, 261] on icon "Next image" at bounding box center [1050, 258] width 11 height 20
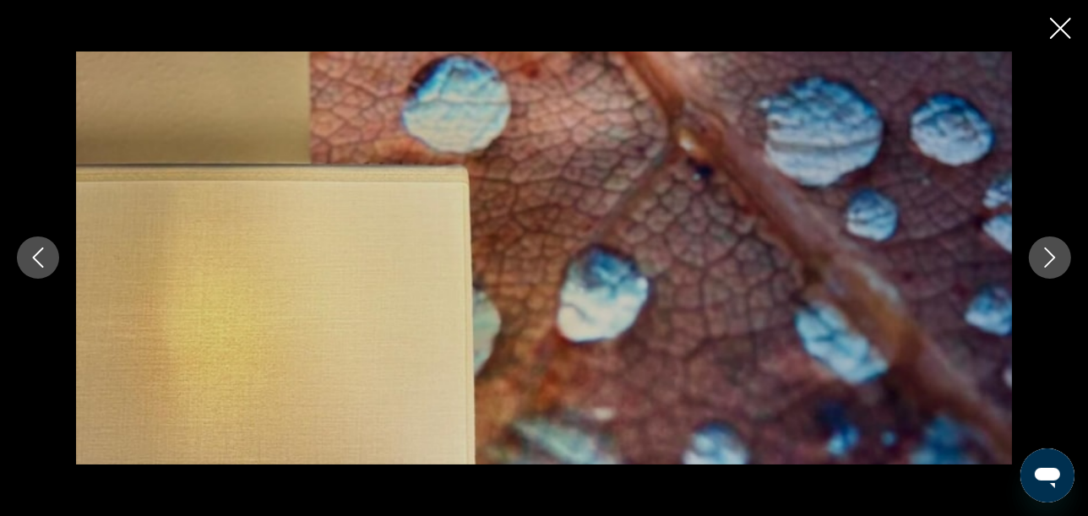
click at [1050, 261] on icon "Next image" at bounding box center [1050, 258] width 11 height 20
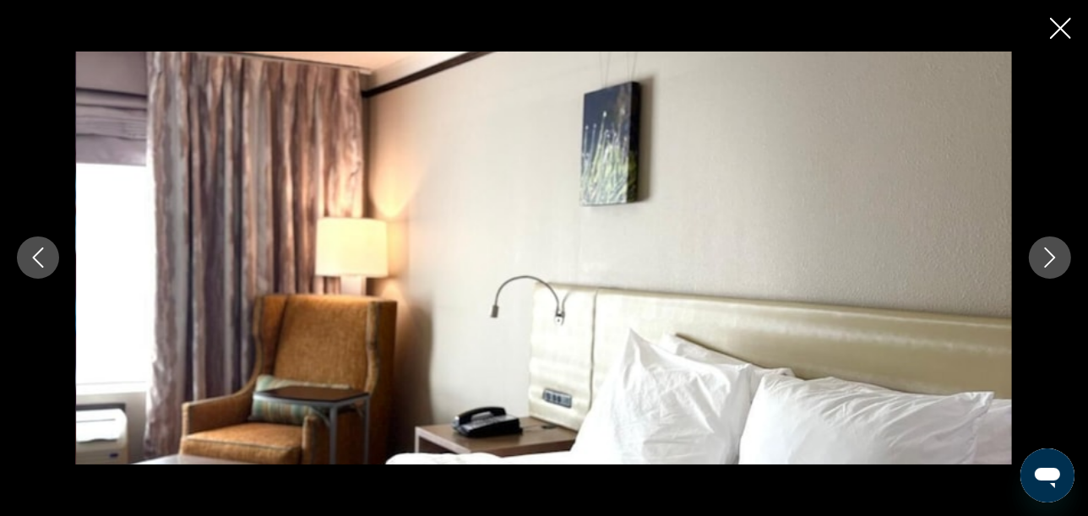
click at [1050, 261] on icon "Next image" at bounding box center [1050, 258] width 11 height 20
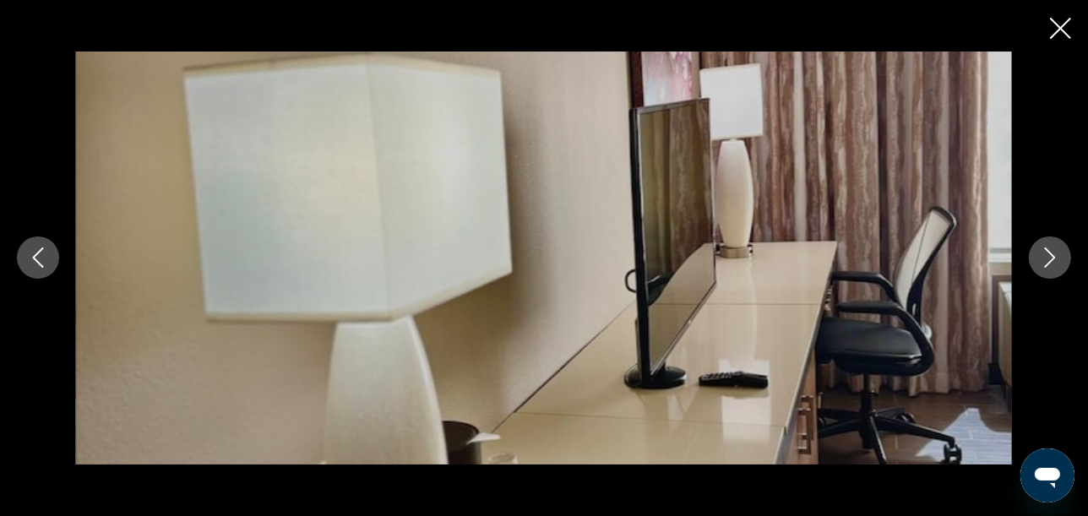
click at [1050, 261] on icon "Next image" at bounding box center [1050, 258] width 11 height 20
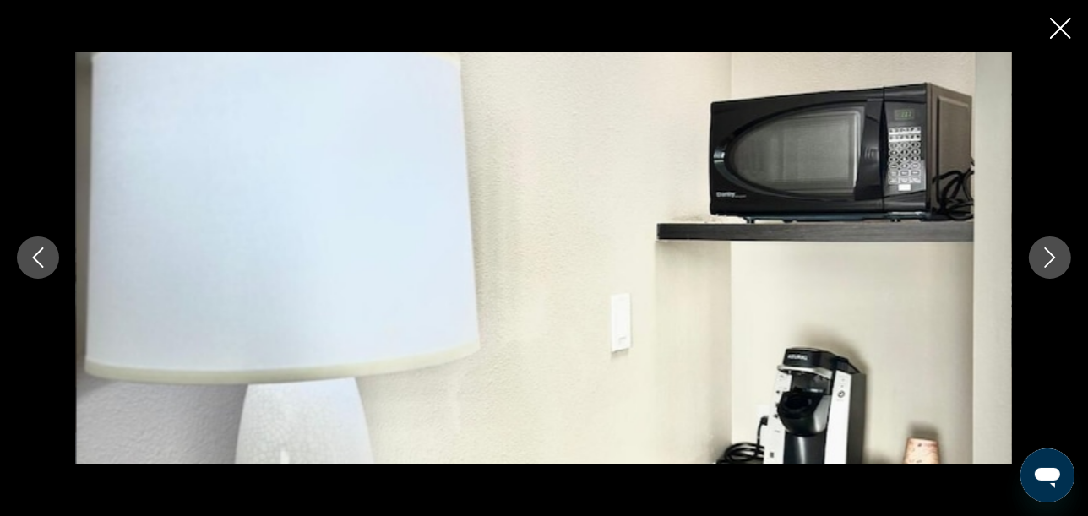
click at [1050, 261] on icon "Next image" at bounding box center [1050, 258] width 11 height 20
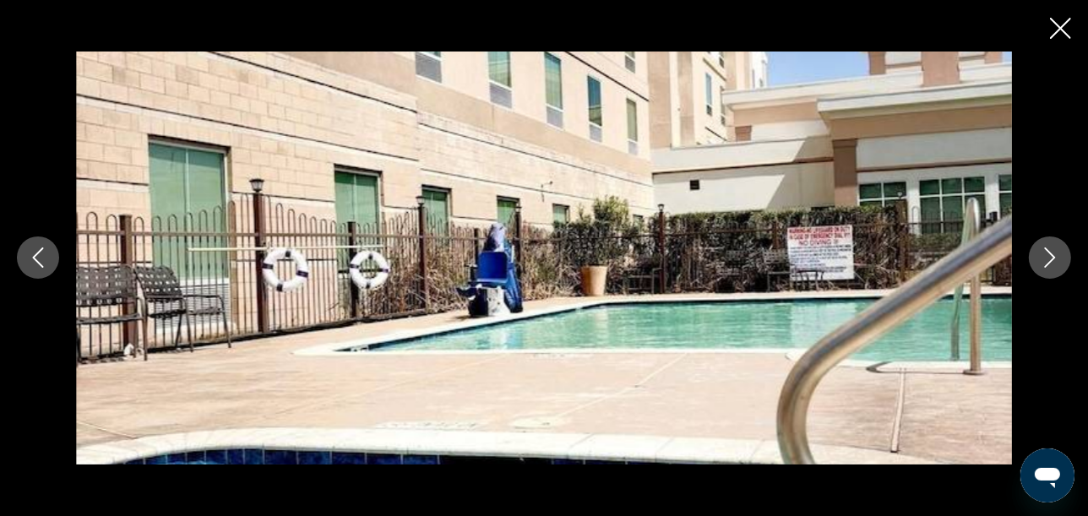
click at [1050, 261] on icon "Next image" at bounding box center [1050, 258] width 11 height 20
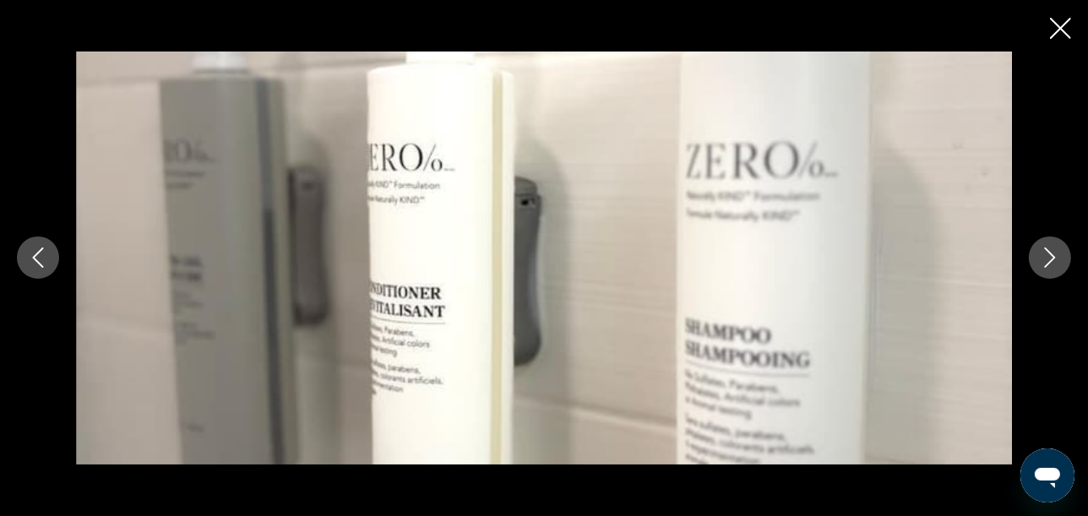
click at [1050, 261] on icon "Next image" at bounding box center [1050, 258] width 11 height 20
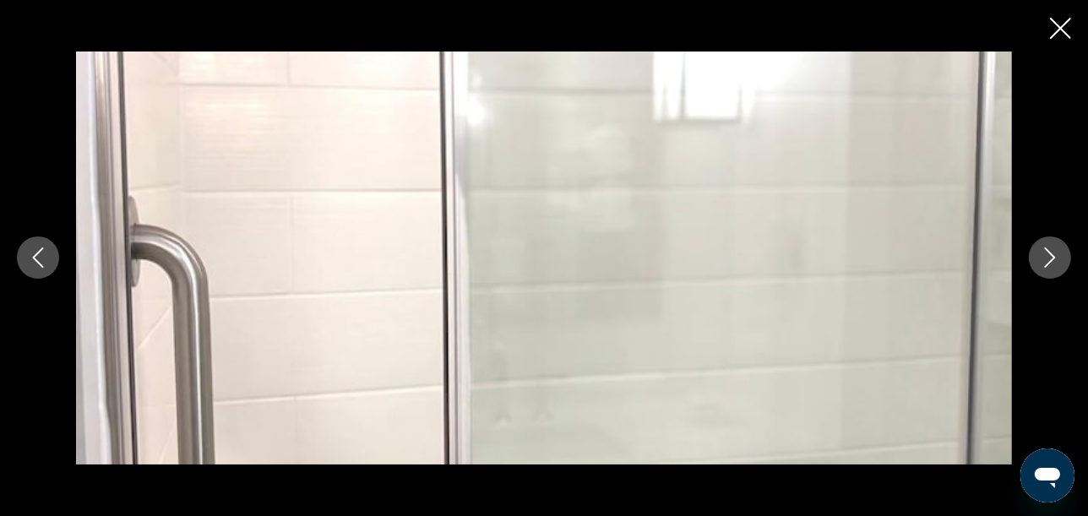
click at [1050, 261] on icon "Next image" at bounding box center [1050, 258] width 11 height 20
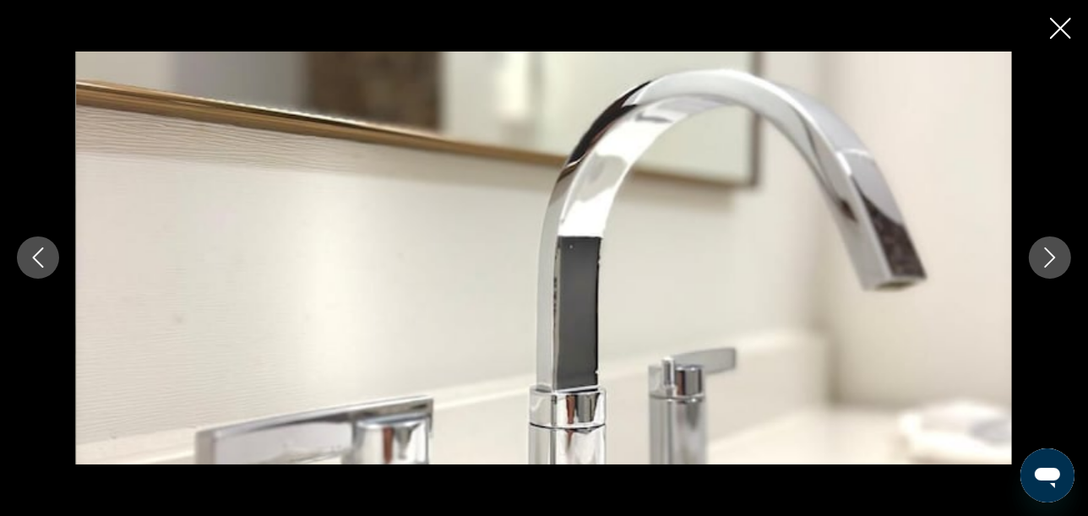
click at [1050, 261] on icon "Next image" at bounding box center [1050, 258] width 11 height 20
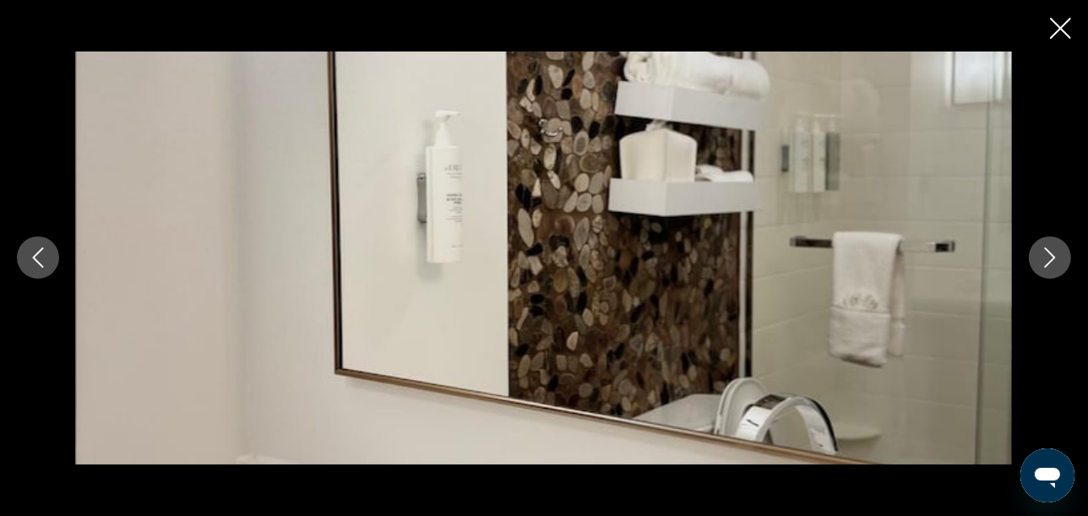
click at [1050, 261] on icon "Next image" at bounding box center [1050, 258] width 11 height 20
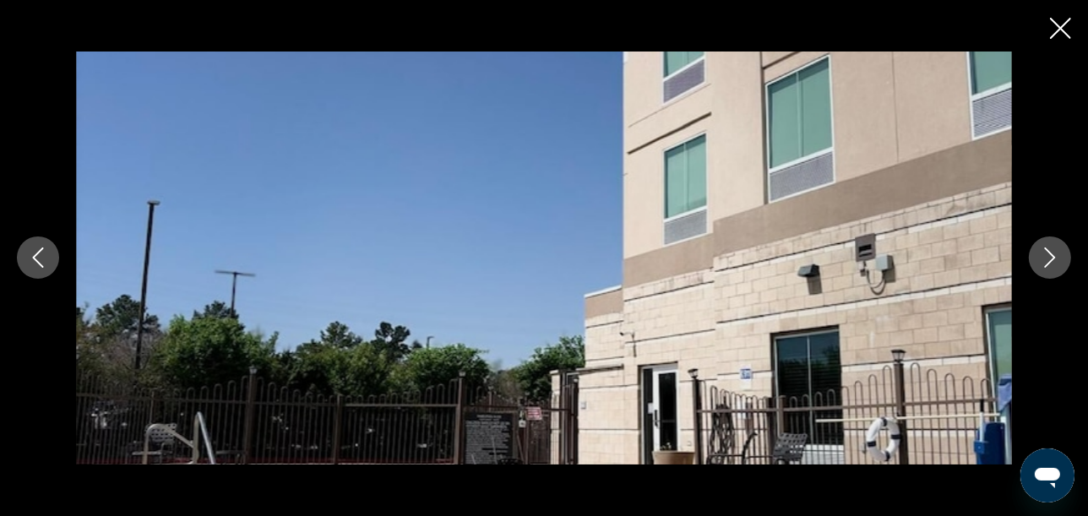
click at [1050, 261] on icon "Next image" at bounding box center [1050, 258] width 11 height 20
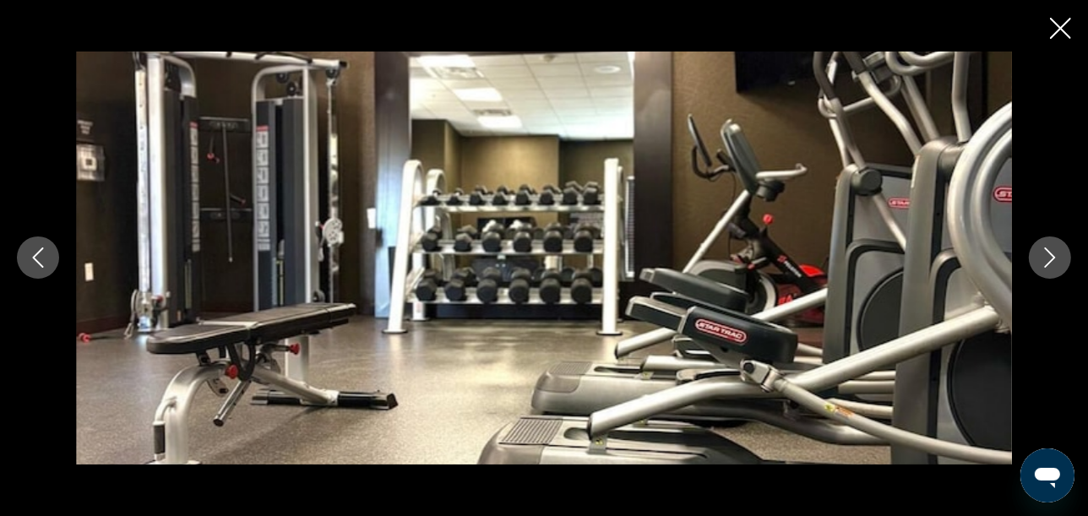
click at [1050, 261] on icon "Next image" at bounding box center [1050, 258] width 11 height 20
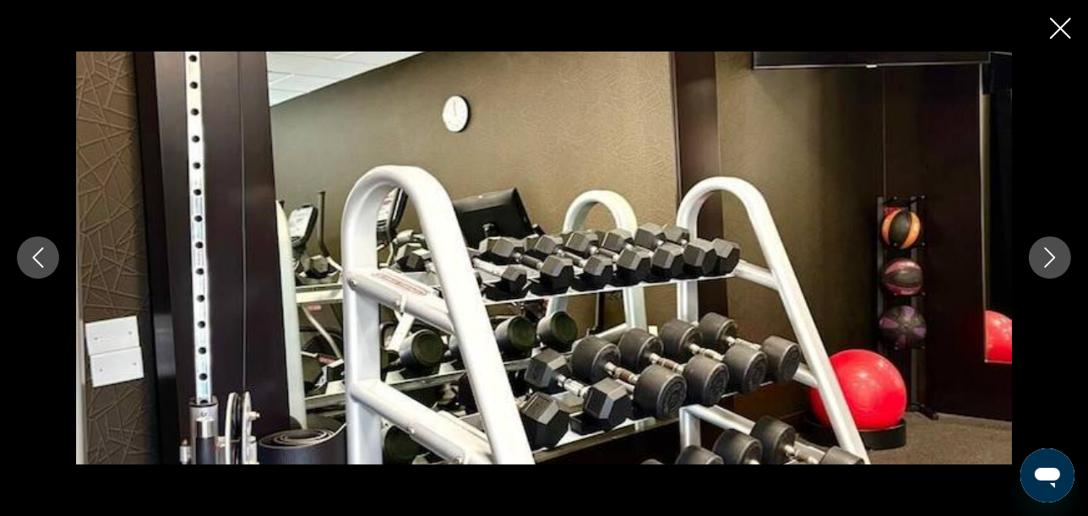
click at [1050, 261] on icon "Next image" at bounding box center [1050, 258] width 11 height 20
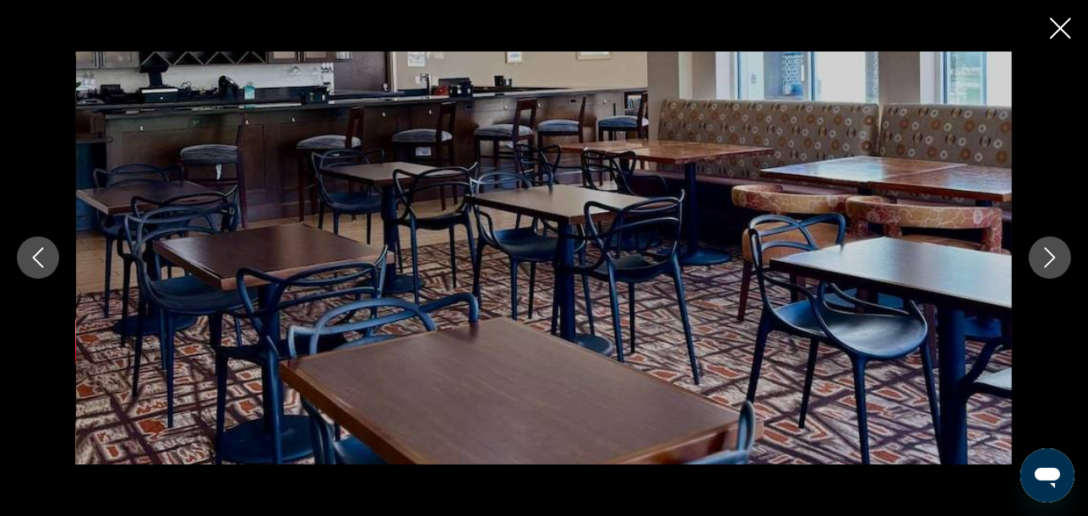
click at [1050, 261] on icon "Next image" at bounding box center [1050, 258] width 11 height 20
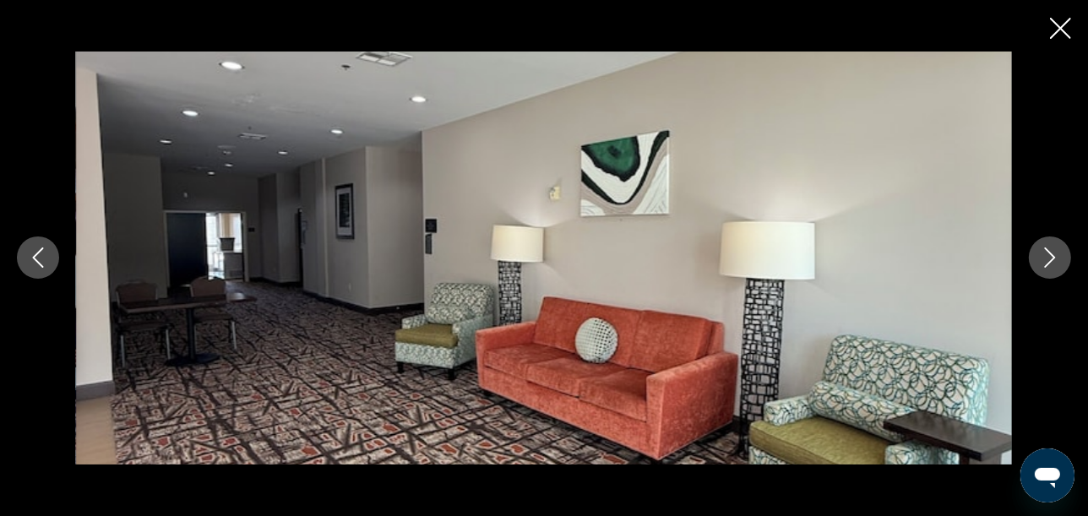
click at [1050, 261] on icon "Next image" at bounding box center [1050, 258] width 11 height 20
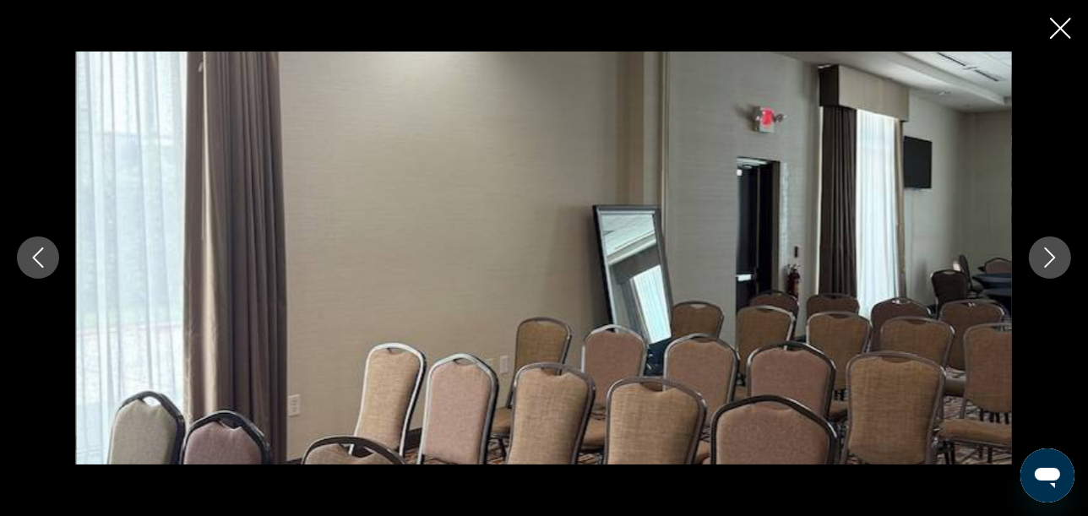
click at [1050, 261] on icon "Next image" at bounding box center [1050, 258] width 11 height 20
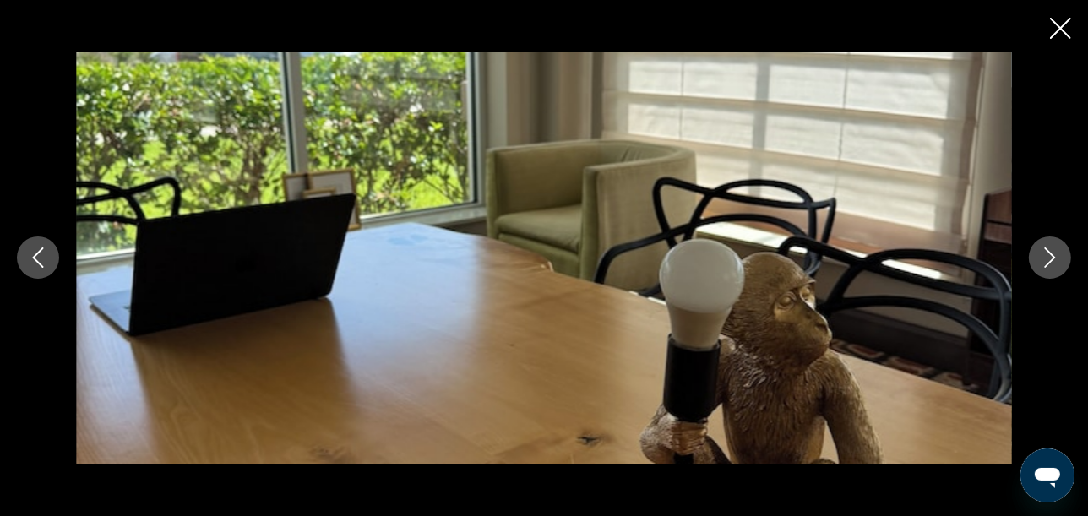
click at [1050, 261] on icon "Next image" at bounding box center [1050, 258] width 11 height 20
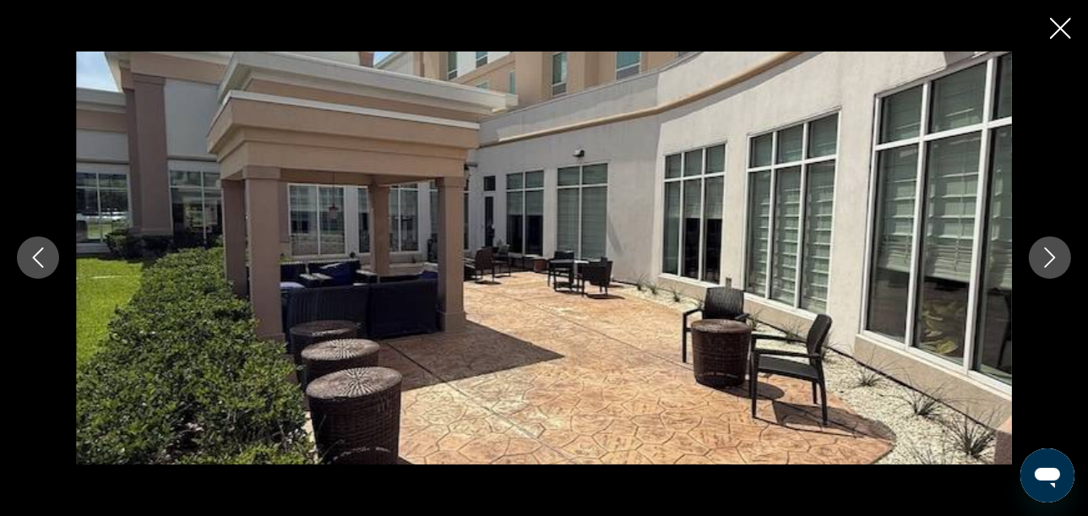
click at [1050, 261] on icon "Next image" at bounding box center [1050, 258] width 11 height 20
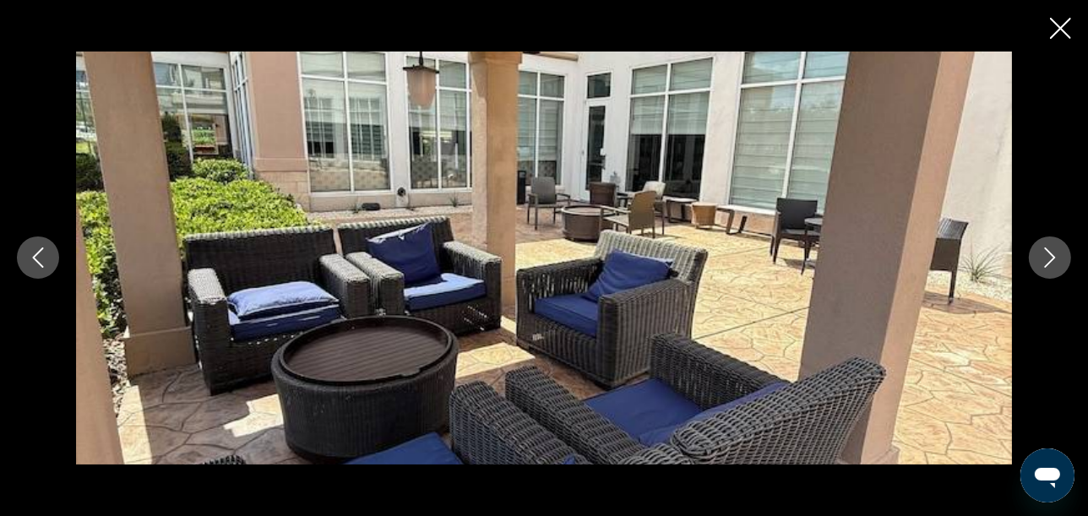
click at [1050, 261] on icon "Next image" at bounding box center [1050, 258] width 11 height 20
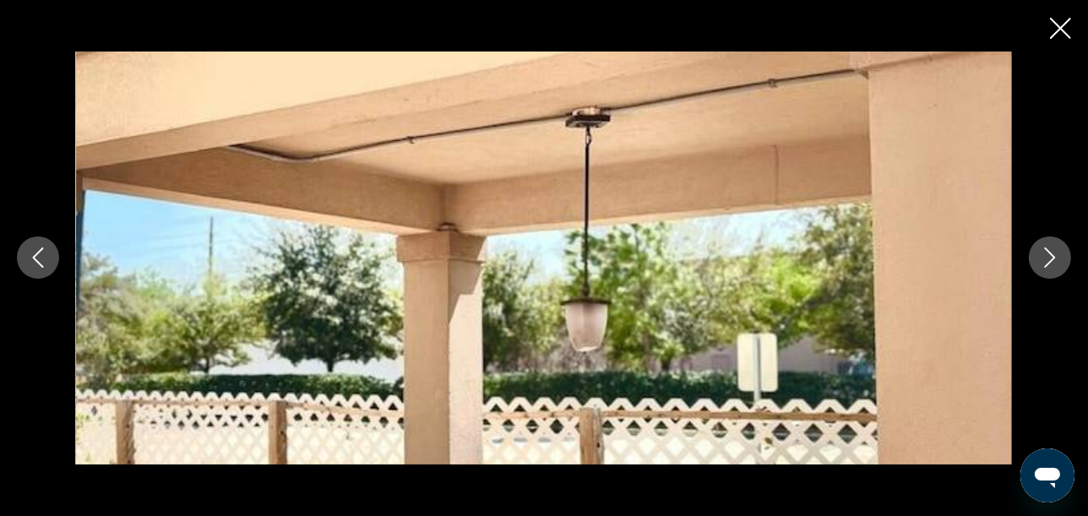
click at [1050, 261] on icon "Next image" at bounding box center [1050, 258] width 11 height 20
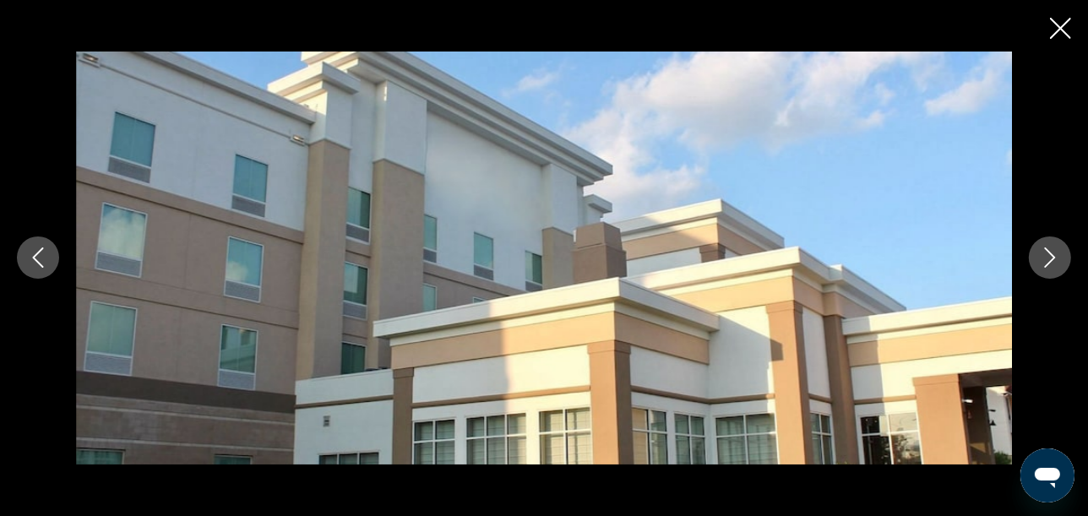
click at [1050, 261] on icon "Next image" at bounding box center [1050, 258] width 11 height 20
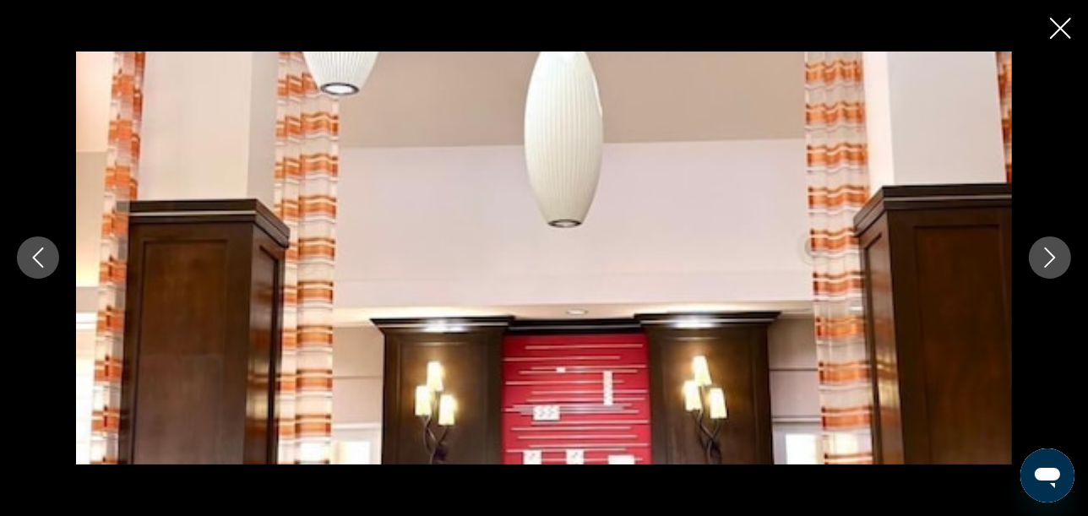
click at [1050, 261] on icon "Next image" at bounding box center [1050, 258] width 11 height 20
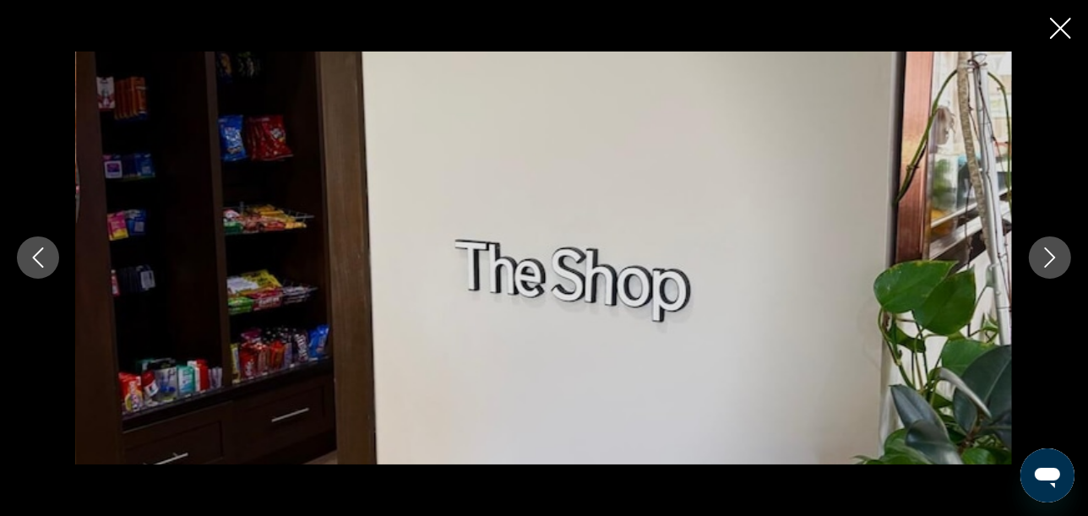
click at [1060, 38] on icon "Close slideshow" at bounding box center [1060, 28] width 21 height 21
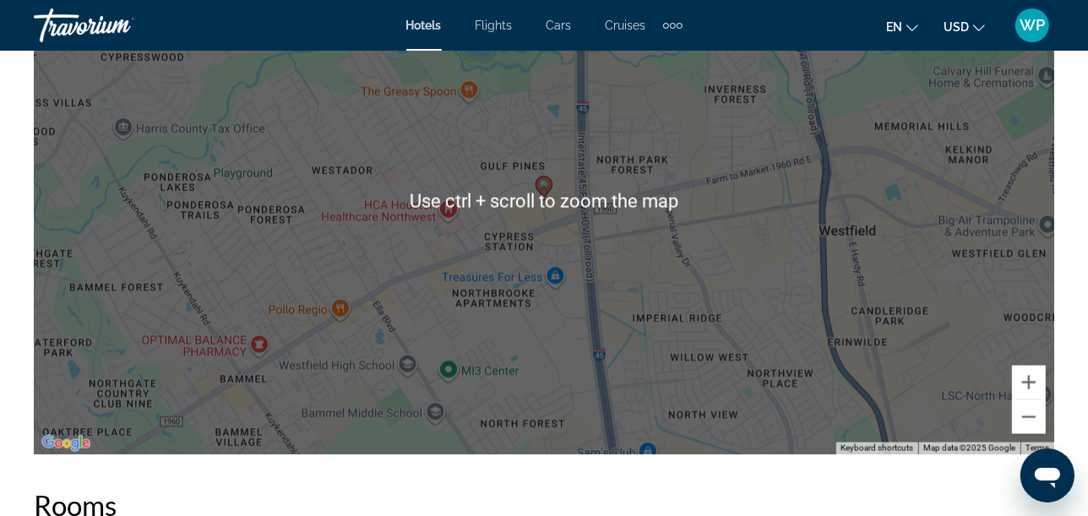
scroll to position [2009, 0]
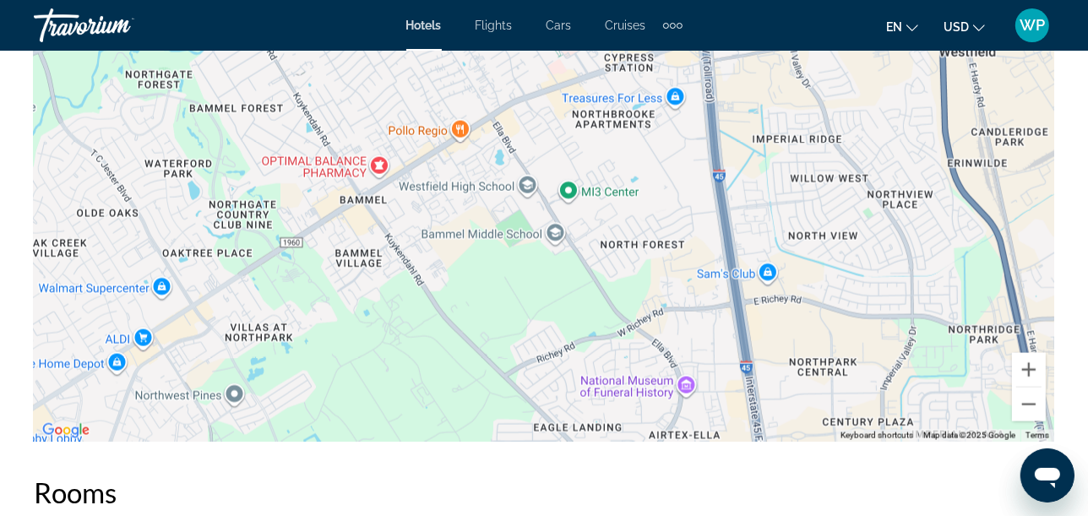
drag, startPoint x: 663, startPoint y: 373, endPoint x: 786, endPoint y: 205, distance: 207.3
click at [786, 205] on div "To activate drag with keyboard, press Alt + Enter. Once in keyboard drag state,…" at bounding box center [544, 188] width 1021 height 507
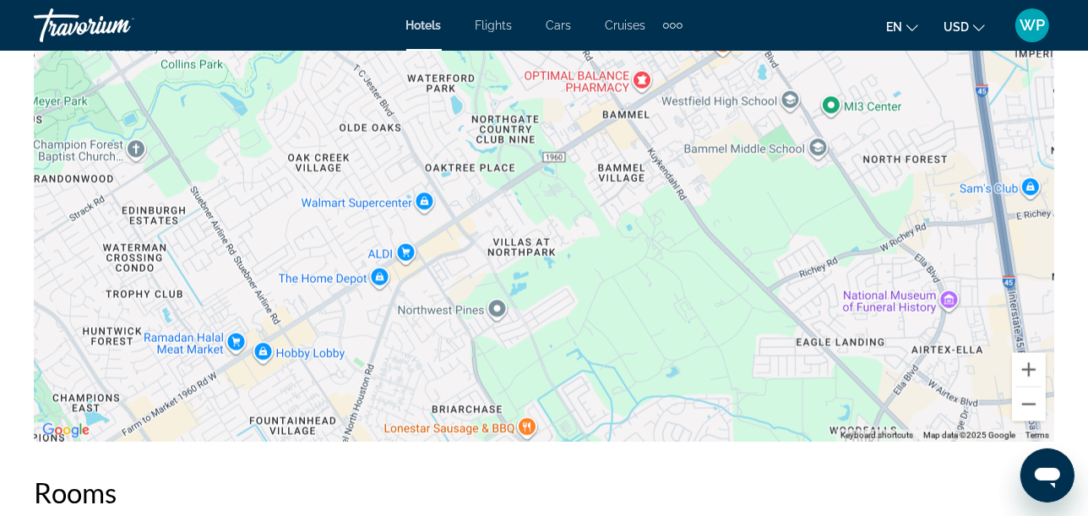
drag, startPoint x: 455, startPoint y: 284, endPoint x: 720, endPoint y: 197, distance: 278.4
click at [720, 197] on div "To activate drag with keyboard, press Alt + Enter. Once in keyboard drag state,…" at bounding box center [544, 188] width 1021 height 507
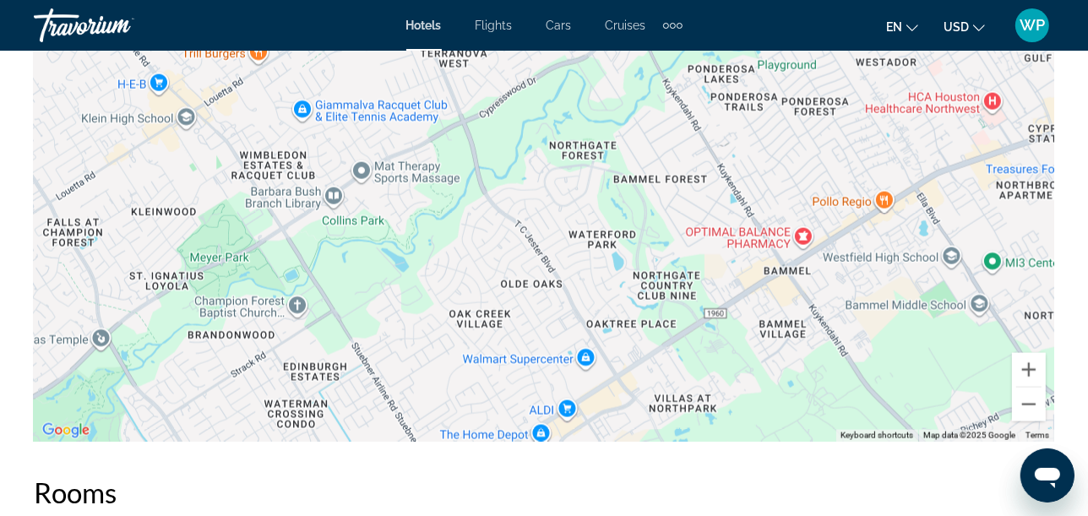
drag, startPoint x: 635, startPoint y: 234, endPoint x: 813, endPoint y: 421, distance: 257.6
click at [813, 420] on div "To activate drag with keyboard, press Alt + Enter. Once in keyboard drag state,…" at bounding box center [544, 188] width 1021 height 507
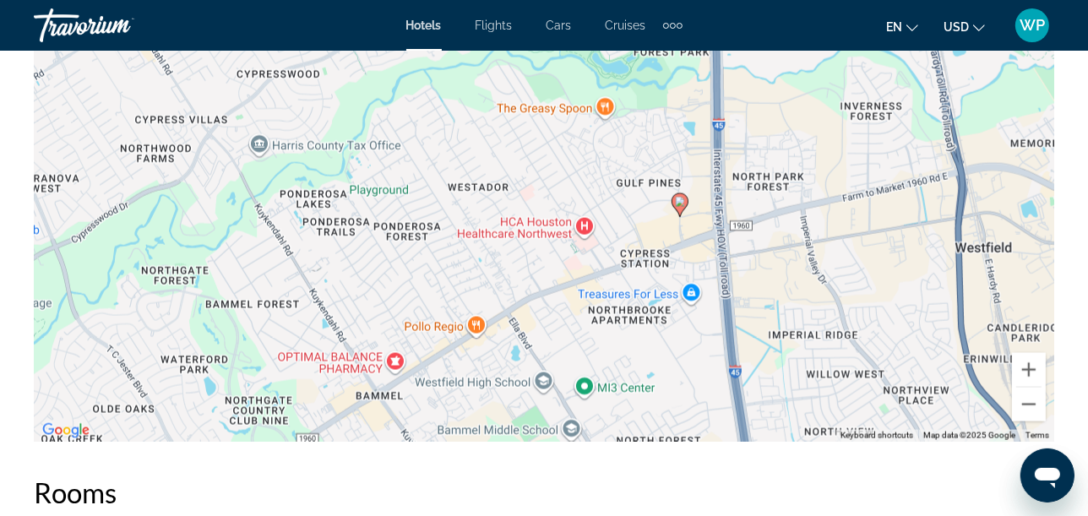
drag, startPoint x: 867, startPoint y: 191, endPoint x: 438, endPoint y: 283, distance: 438.9
click at [438, 283] on div "To activate drag with keyboard, press Alt + Enter. Once in keyboard drag state,…" at bounding box center [544, 188] width 1021 height 507
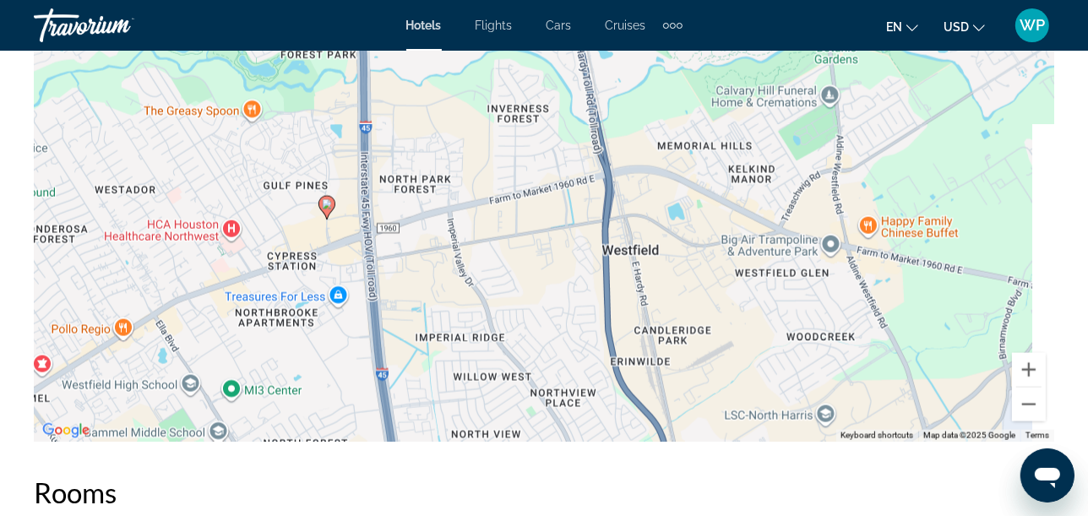
drag, startPoint x: 591, startPoint y: 166, endPoint x: 236, endPoint y: 167, distance: 355.7
click at [236, 167] on div "To activate drag with keyboard, press Alt + Enter. Once in keyboard drag state,…" at bounding box center [544, 188] width 1021 height 507
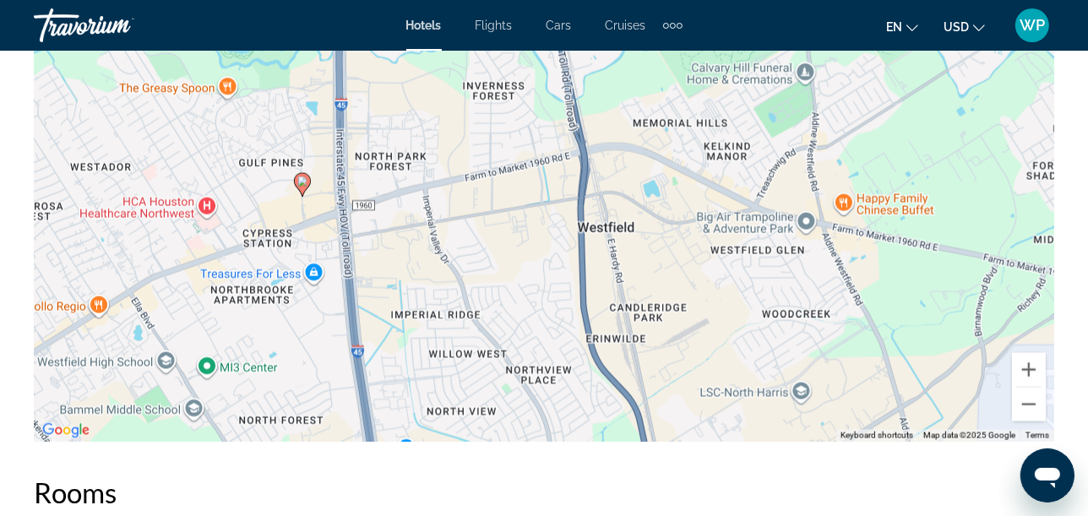
drag, startPoint x: 720, startPoint y: 401, endPoint x: 689, endPoint y: 362, distance: 49.3
click at [696, 375] on div "To activate drag with keyboard, press Alt + Enter. Once in keyboard drag state,…" at bounding box center [544, 188] width 1021 height 507
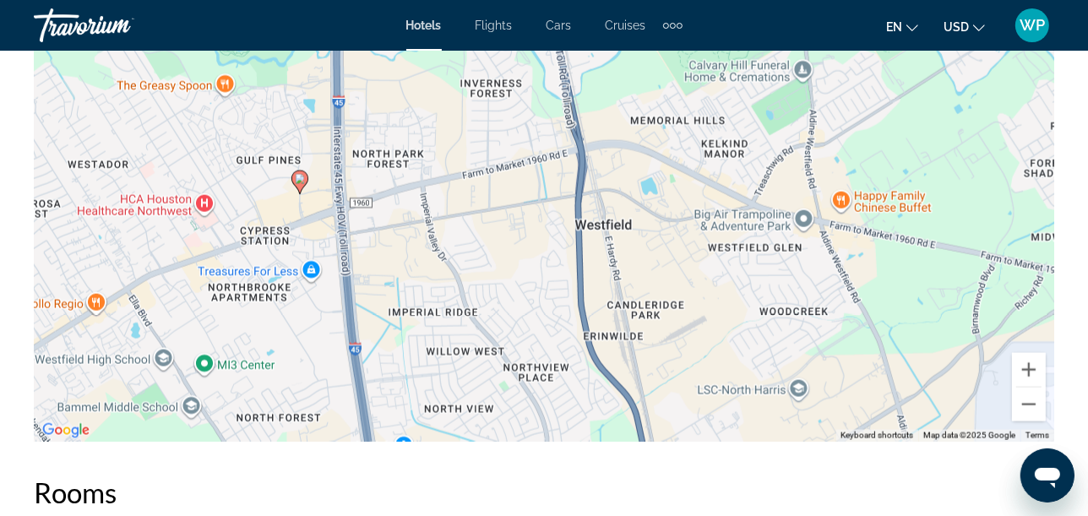
click at [877, 202] on div "To activate drag with keyboard, press Alt + Enter. Once in keyboard drag state,…" at bounding box center [544, 188] width 1021 height 507
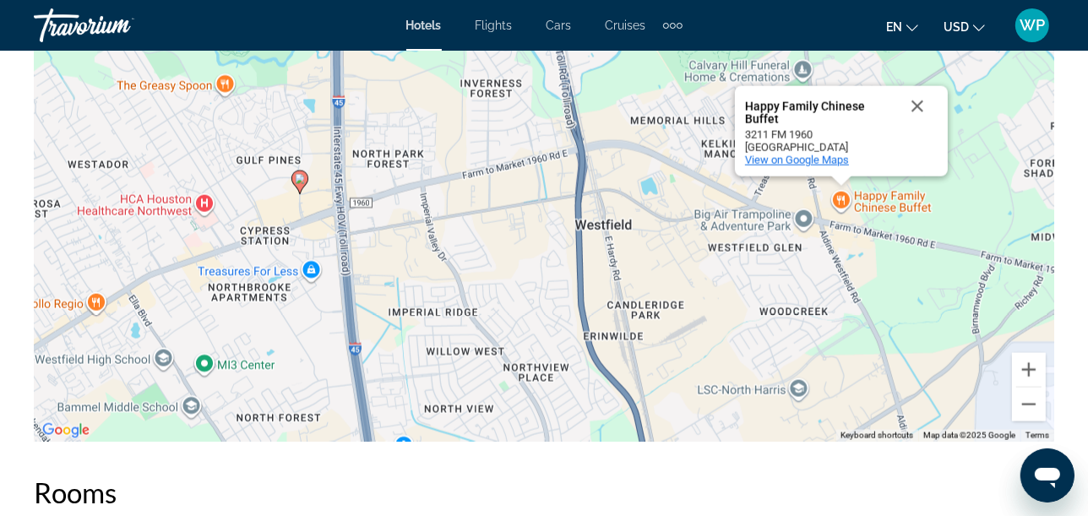
click at [830, 164] on span "View on Google Maps" at bounding box center [797, 160] width 104 height 13
